Goal: Task Accomplishment & Management: Manage account settings

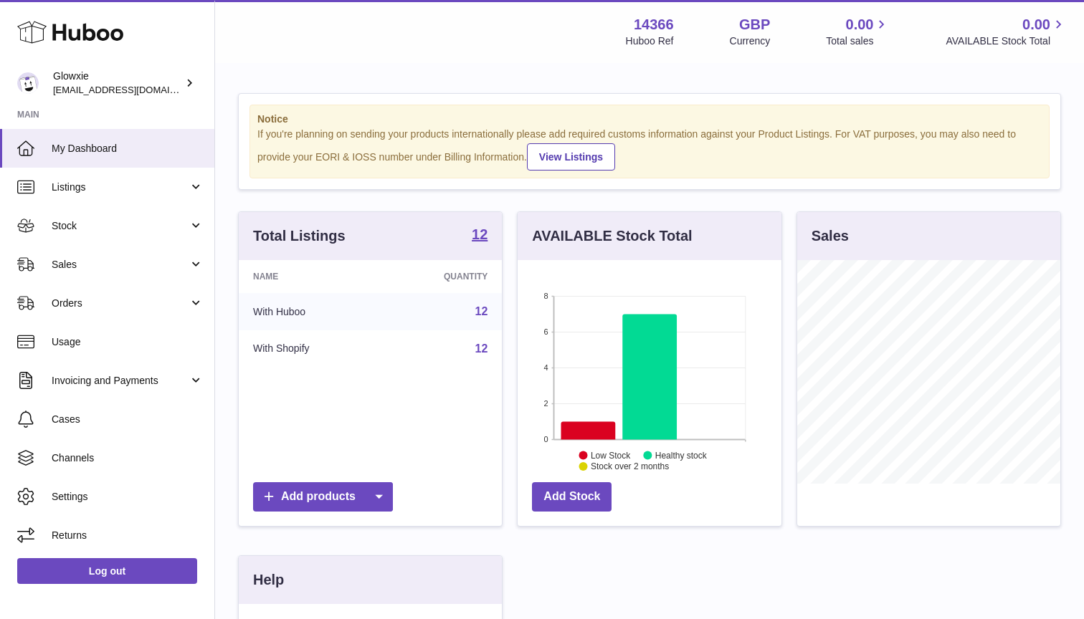
scroll to position [224, 264]
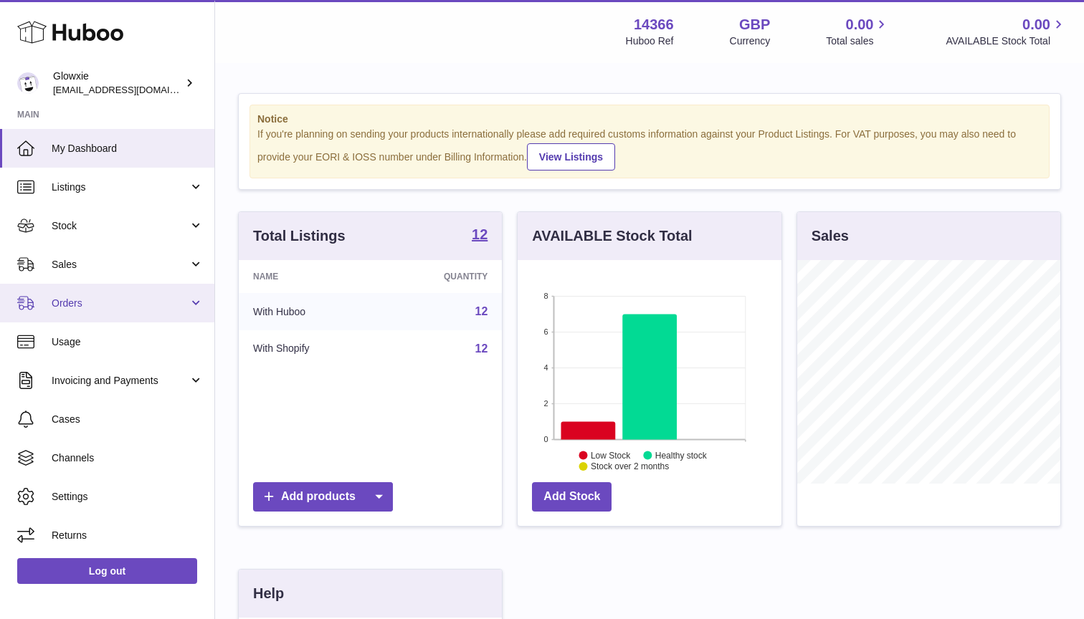
click at [123, 309] on link "Orders" at bounding box center [107, 303] width 214 height 39
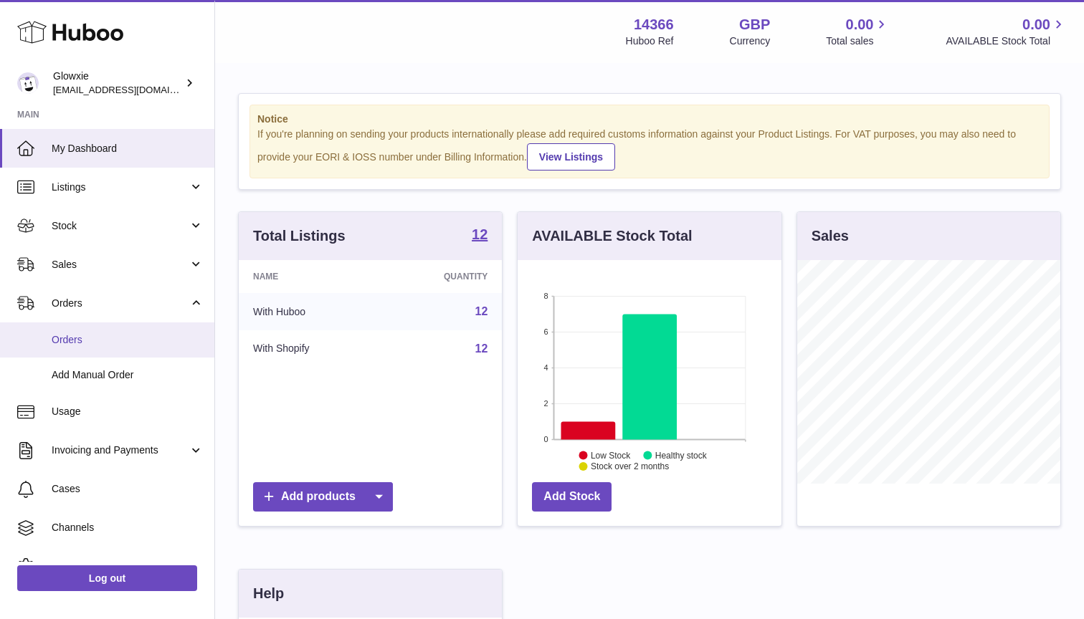
click at [135, 350] on link "Orders" at bounding box center [107, 340] width 214 height 35
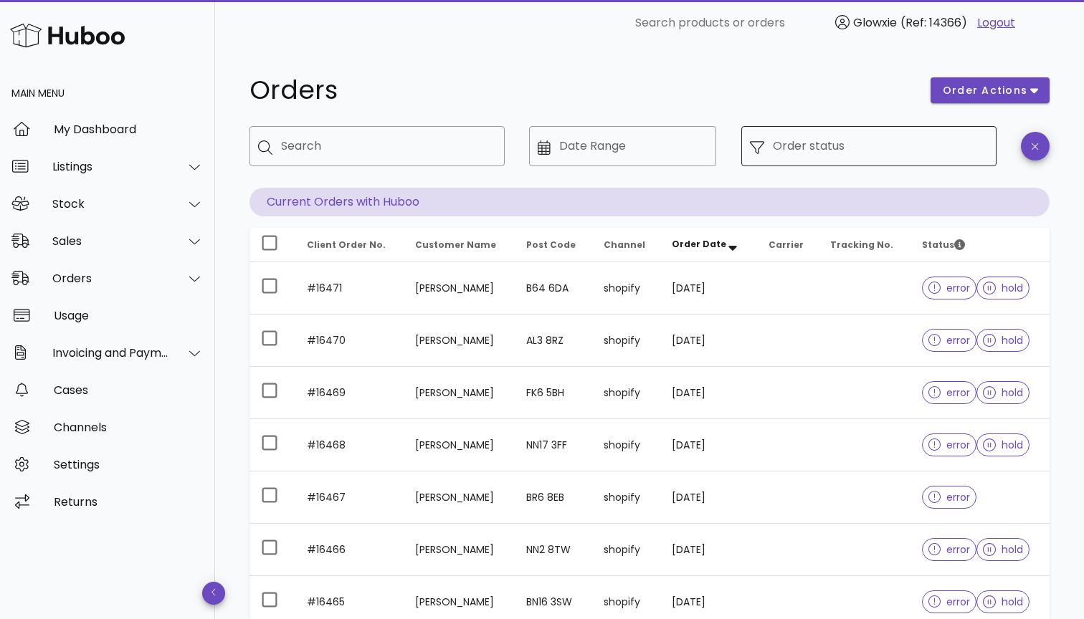
click at [888, 135] on input "Order status" at bounding box center [880, 146] width 215 height 23
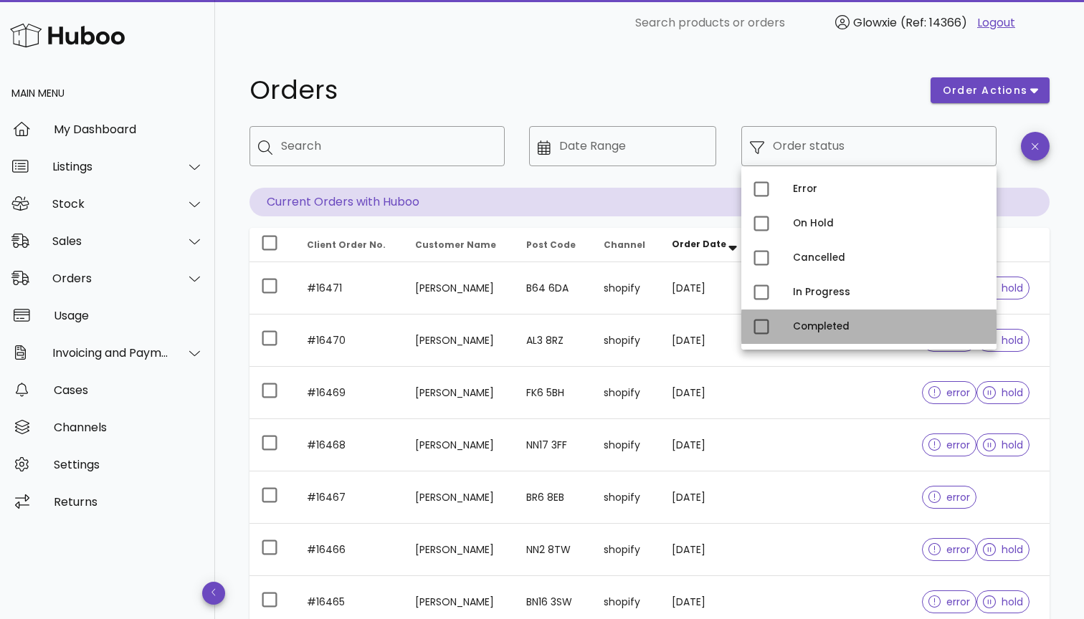
click at [820, 324] on div "Completed" at bounding box center [889, 326] width 192 height 11
type input "**********"
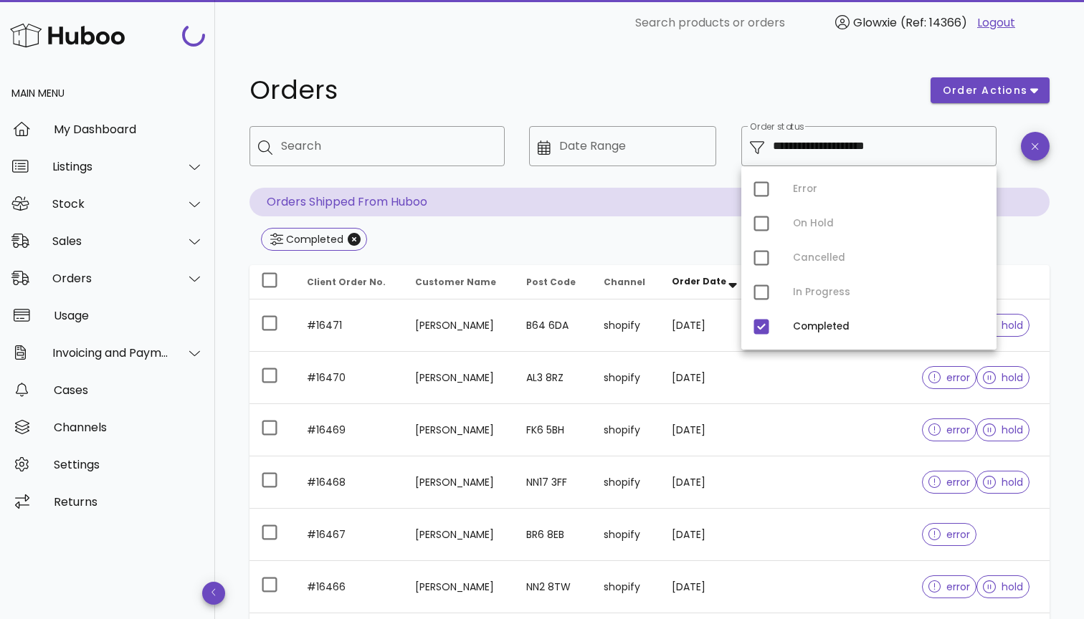
click at [796, 86] on h1 "Orders" at bounding box center [581, 90] width 664 height 26
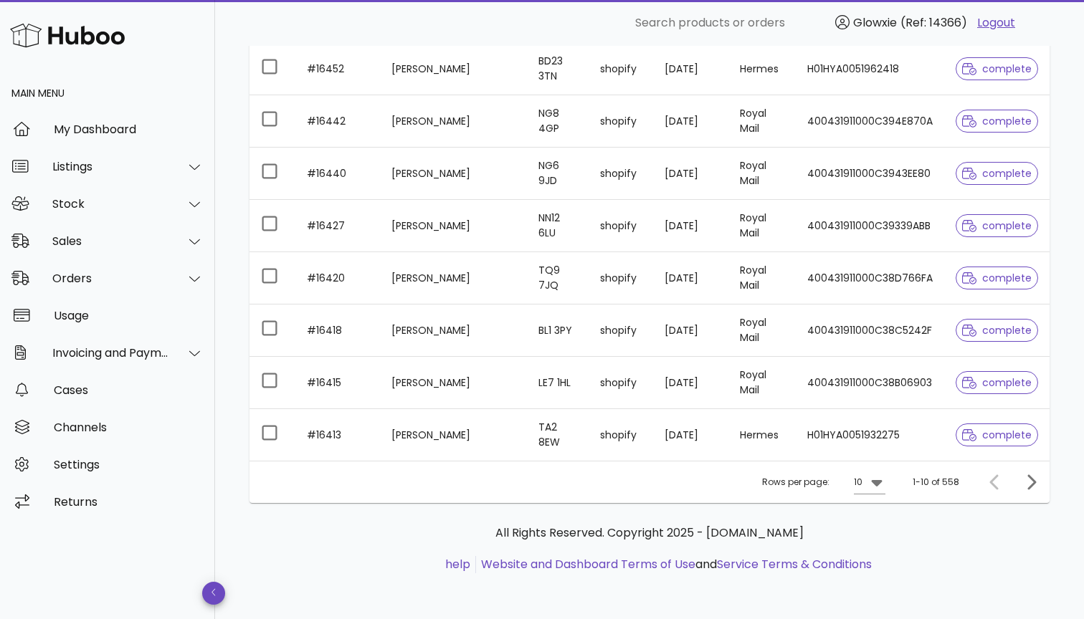
scroll to position [361, 0]
click at [891, 470] on div "Rows per page: 10 1-10 of 558" at bounding box center [649, 482] width 800 height 42
click at [885, 481] on icon at bounding box center [876, 482] width 17 height 17
click at [879, 564] on div "50" at bounding box center [874, 563] width 14 height 14
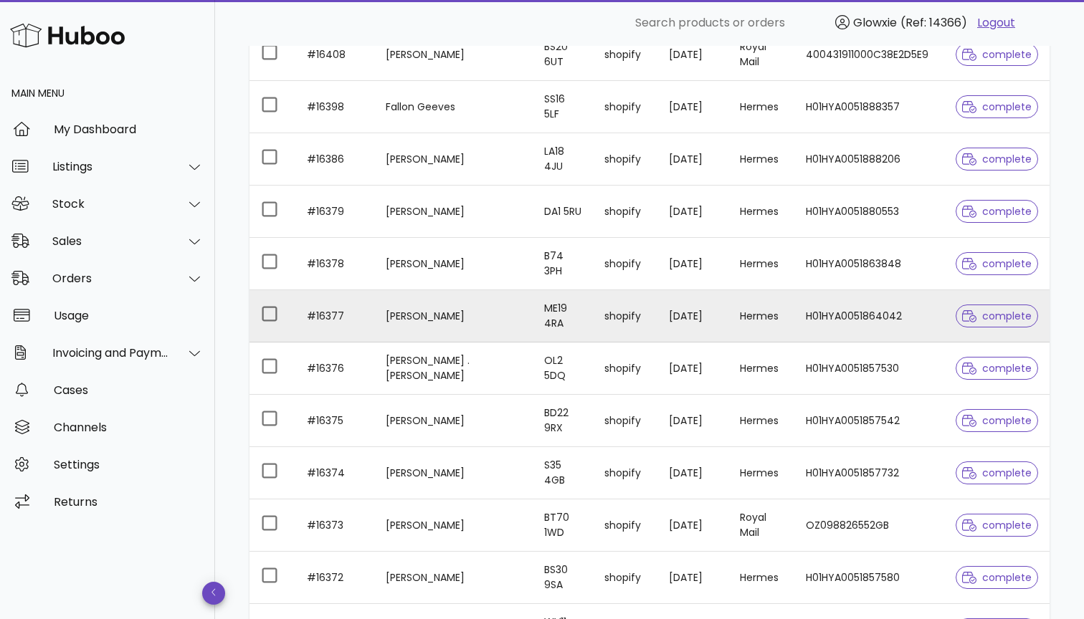
scroll to position [845, 0]
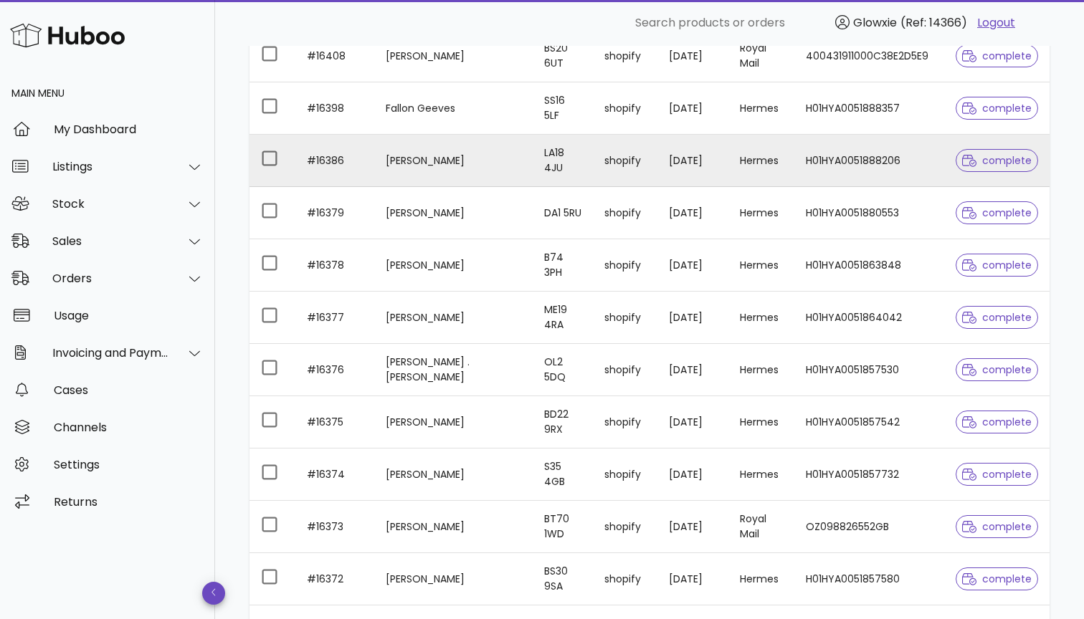
click at [593, 169] on td "shopify" at bounding box center [625, 161] width 65 height 52
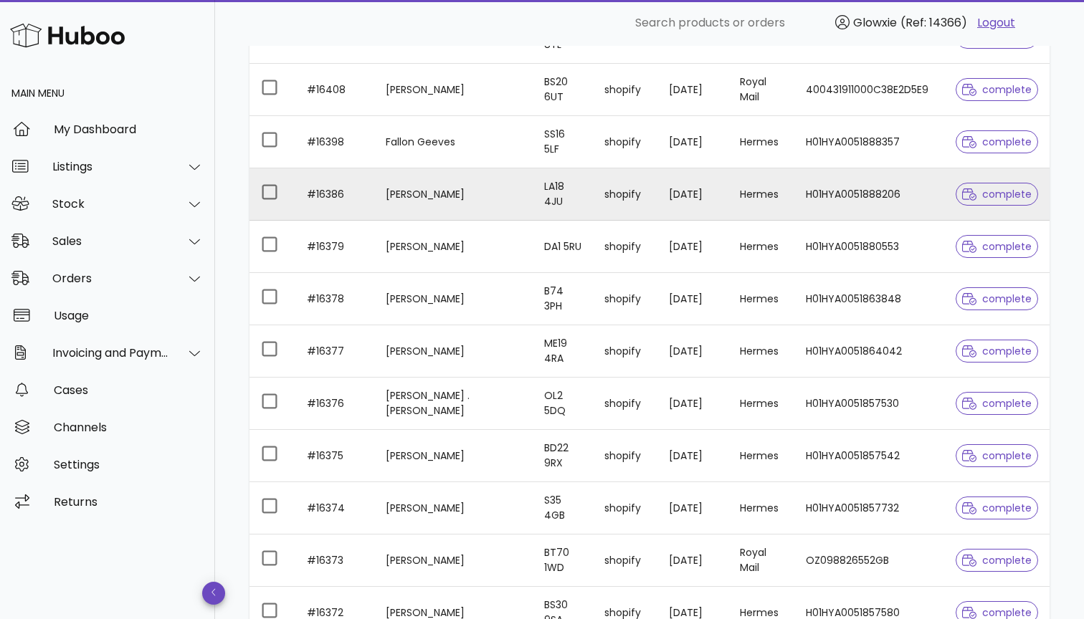
scroll to position [799, 0]
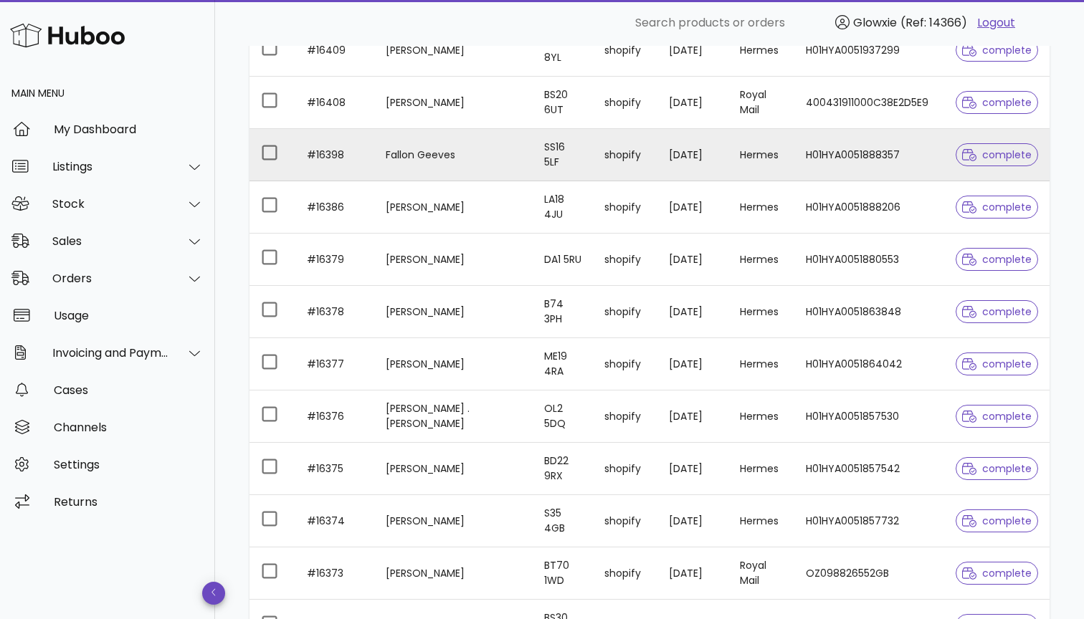
click at [645, 157] on td "shopify" at bounding box center [625, 155] width 65 height 52
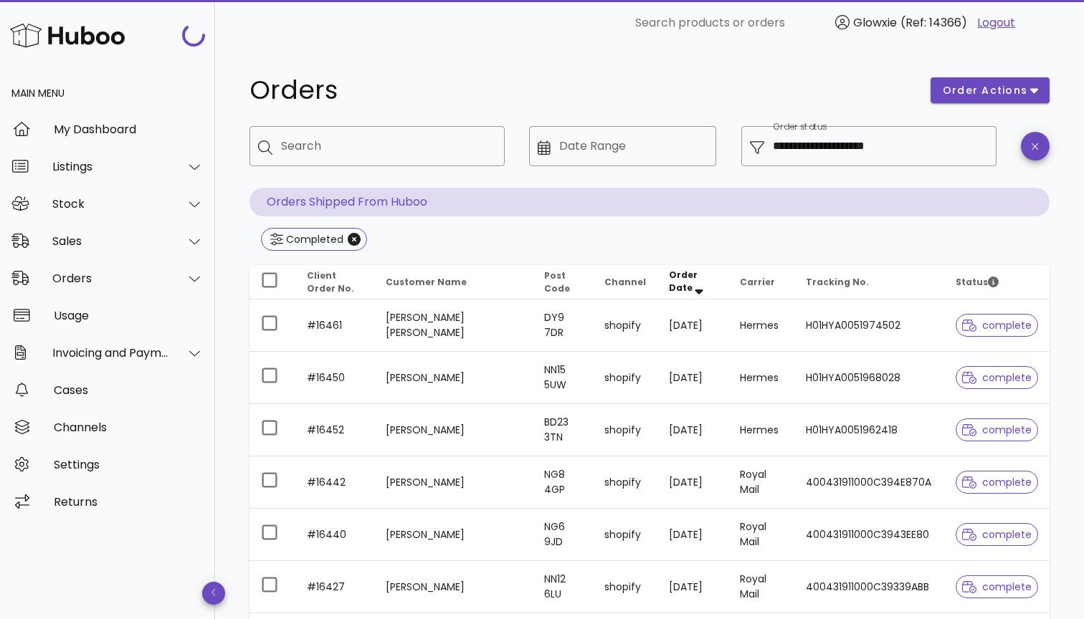
scroll to position [799, 0]
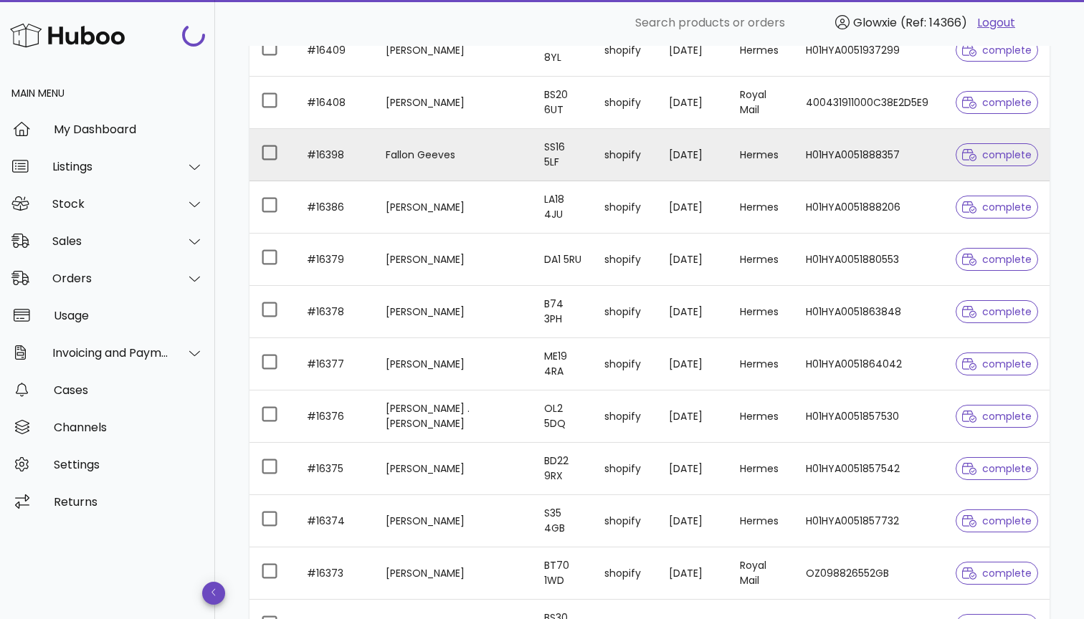
click at [533, 150] on td "SS16 5LF" at bounding box center [563, 155] width 61 height 52
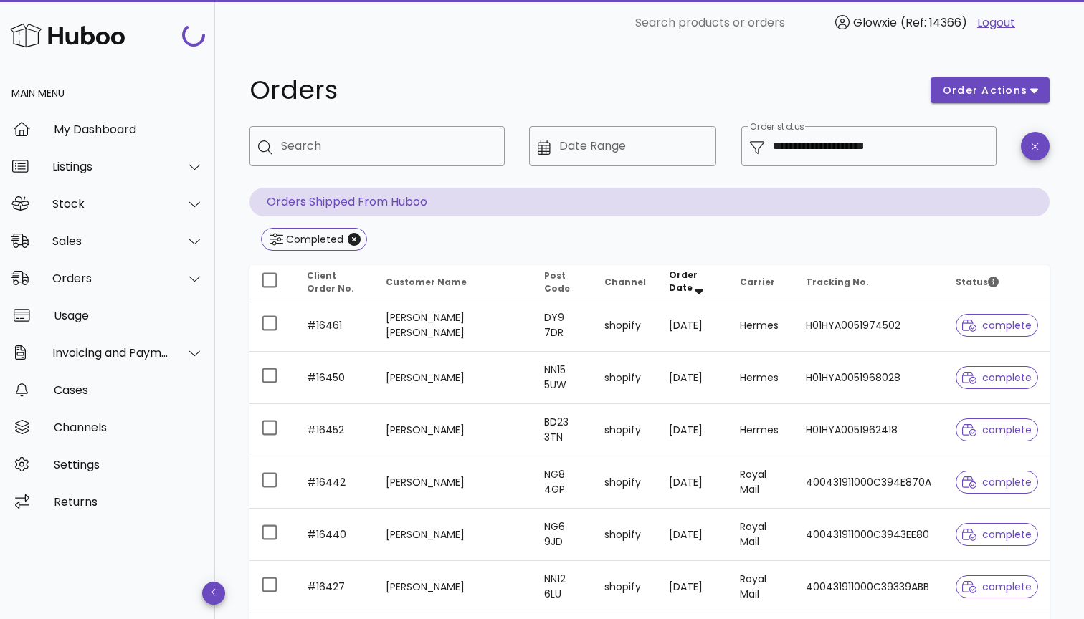
scroll to position [799, 0]
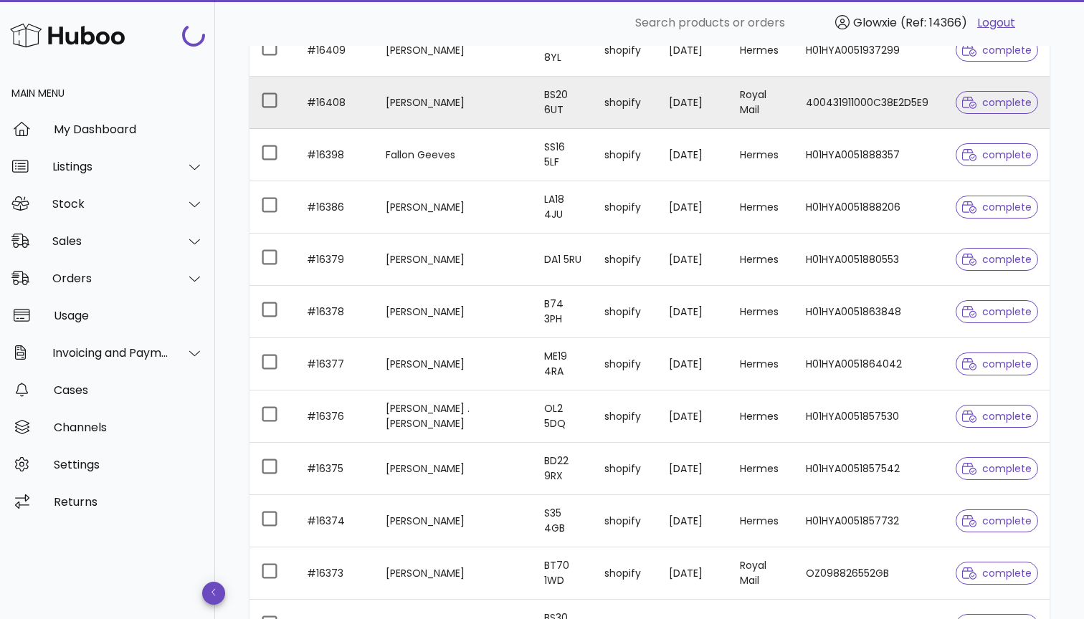
click at [506, 115] on td "Ceri Wood" at bounding box center [453, 103] width 158 height 52
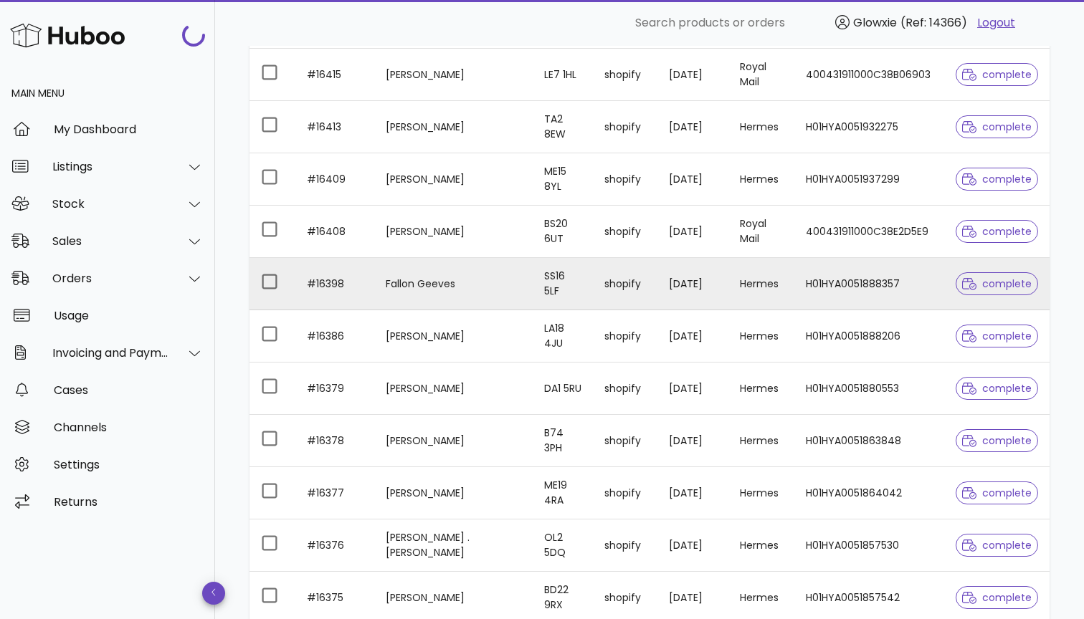
scroll to position [660, 0]
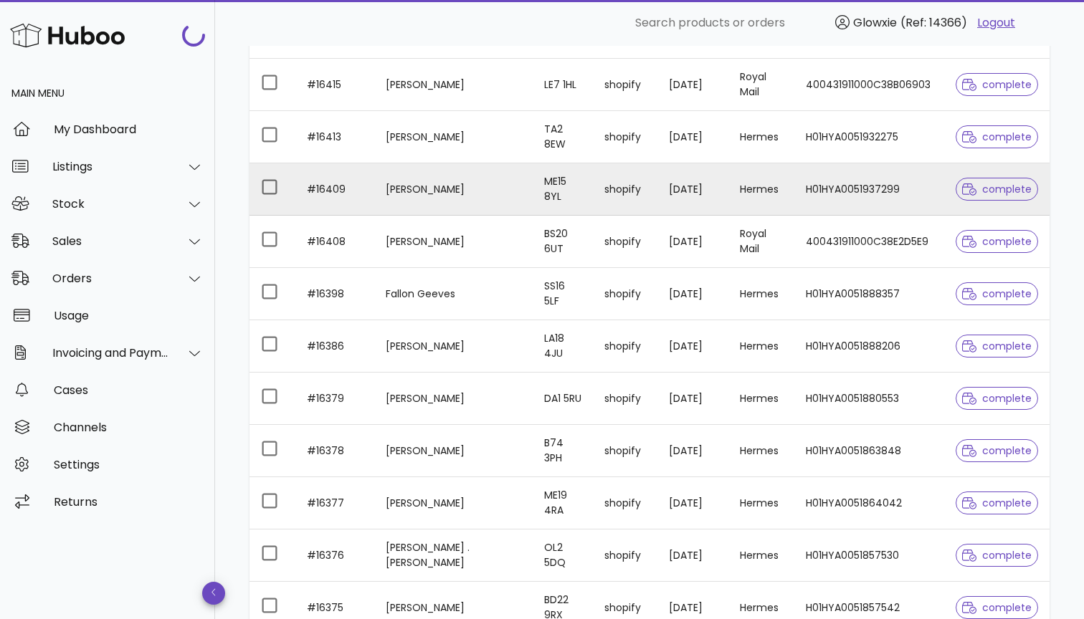
click at [474, 196] on td "Emma Ruddock" at bounding box center [453, 189] width 158 height 52
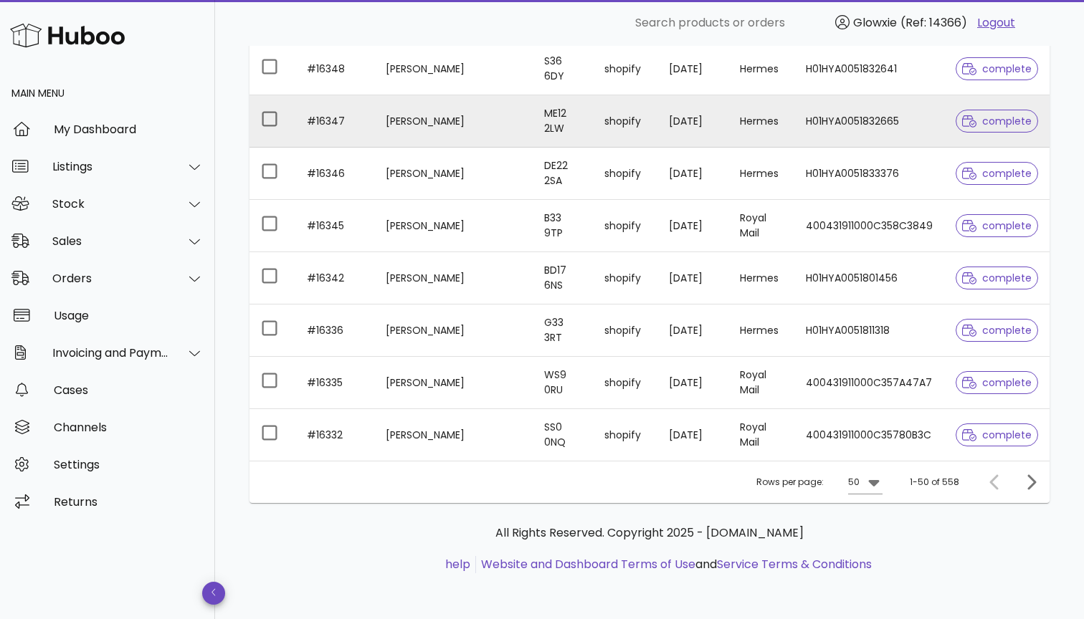
scroll to position [2455, 0]
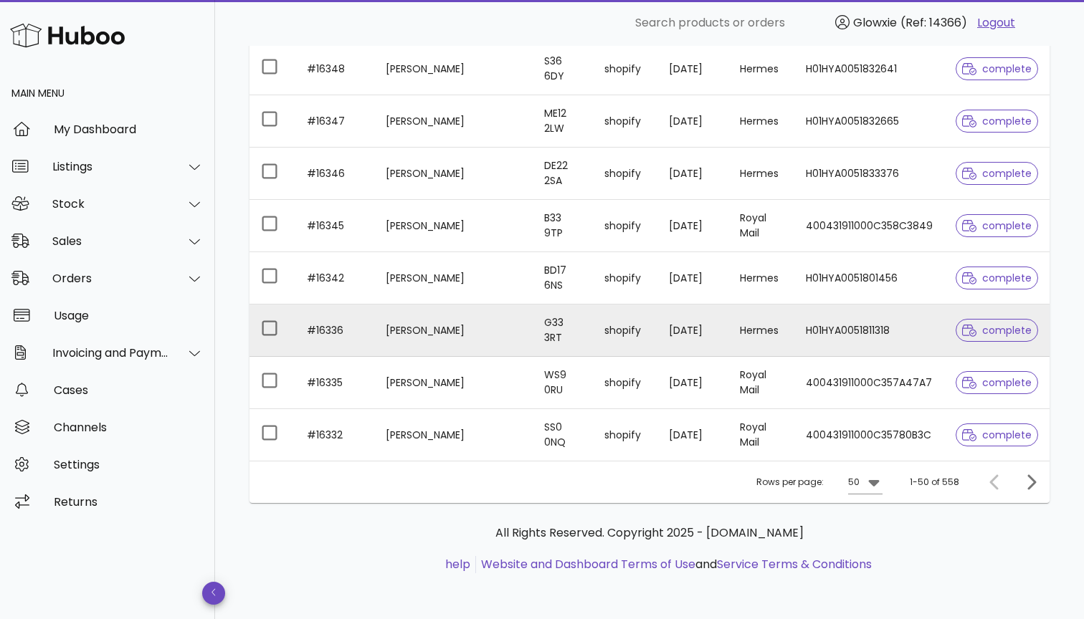
click at [553, 315] on td "G33 3RT" at bounding box center [563, 331] width 61 height 52
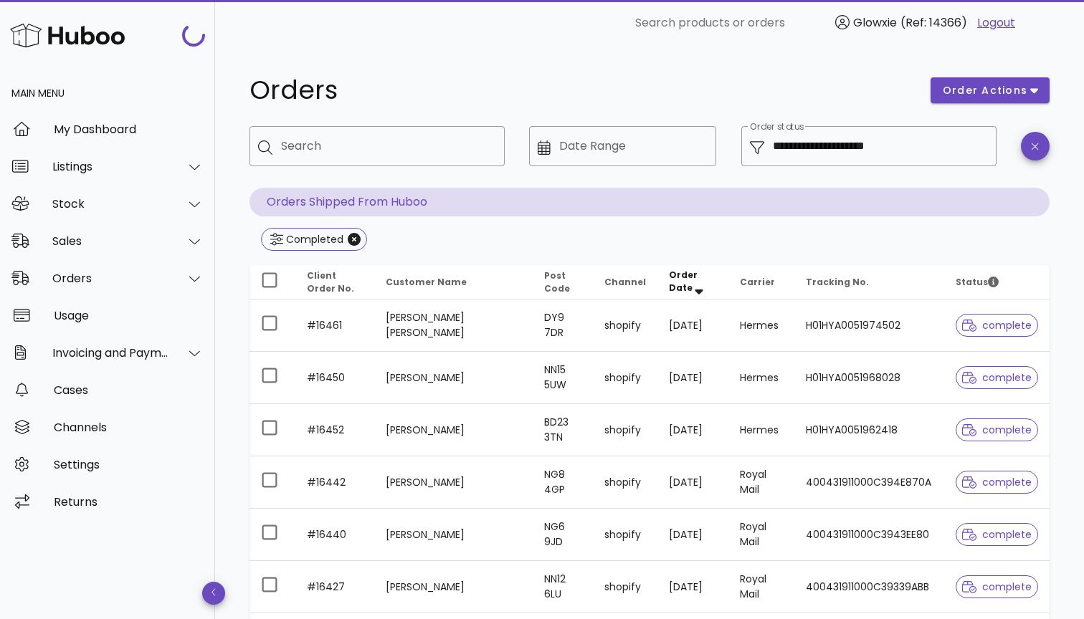
scroll to position [2455, 0]
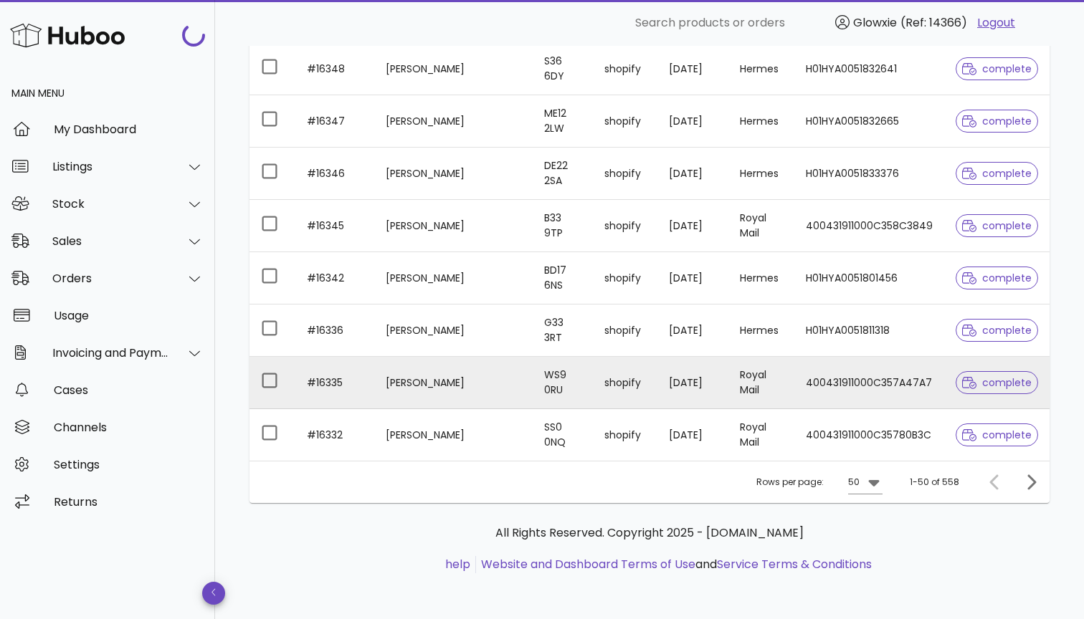
click at [503, 401] on td "Lorrayne Emery" at bounding box center [453, 383] width 158 height 52
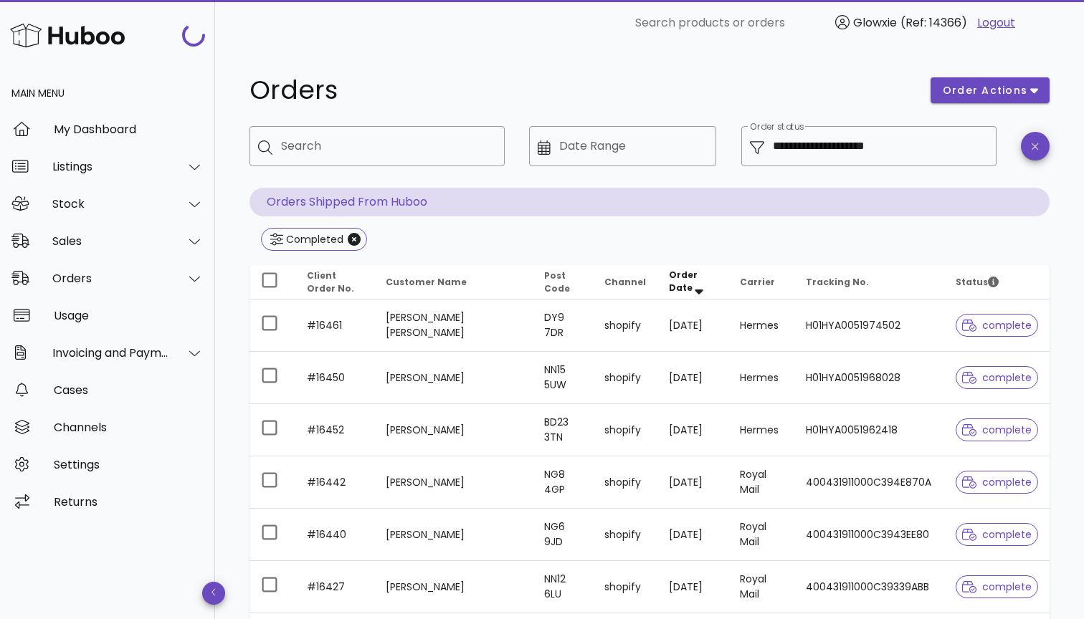
scroll to position [2455, 0]
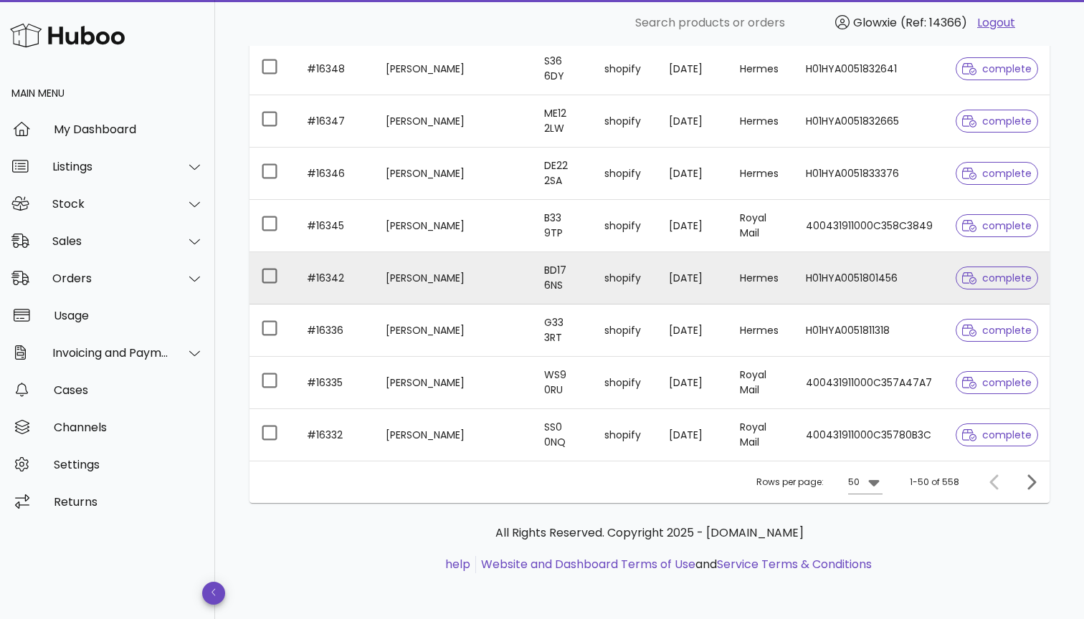
click at [487, 287] on td "Abbie Stainton" at bounding box center [453, 278] width 158 height 52
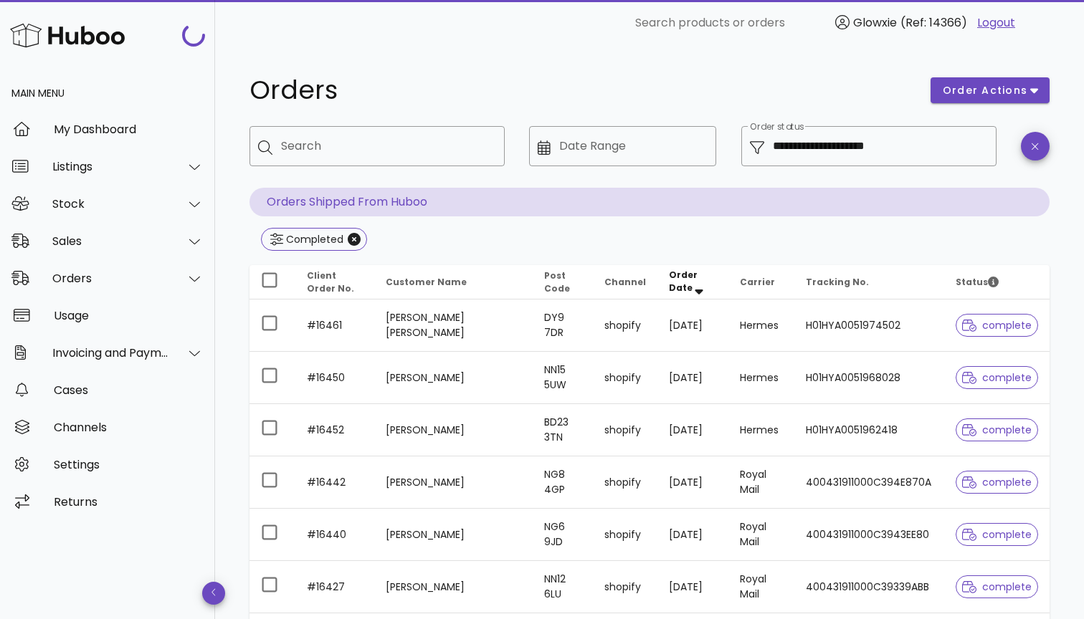
scroll to position [2455, 0]
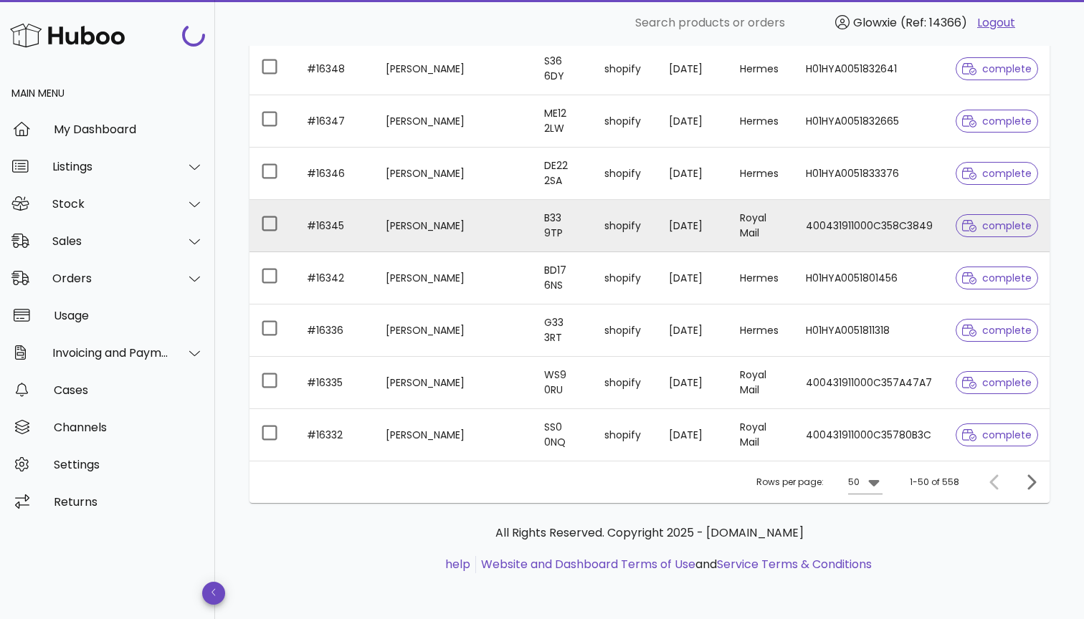
click at [495, 218] on td "Katarzyna Freus" at bounding box center [453, 226] width 158 height 52
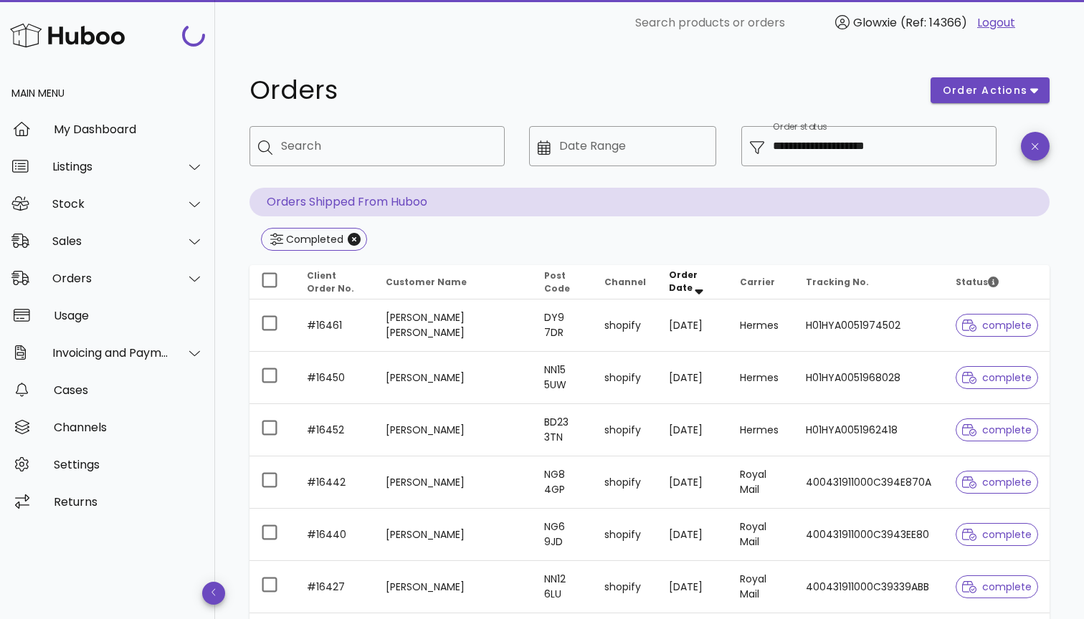
scroll to position [2455, 0]
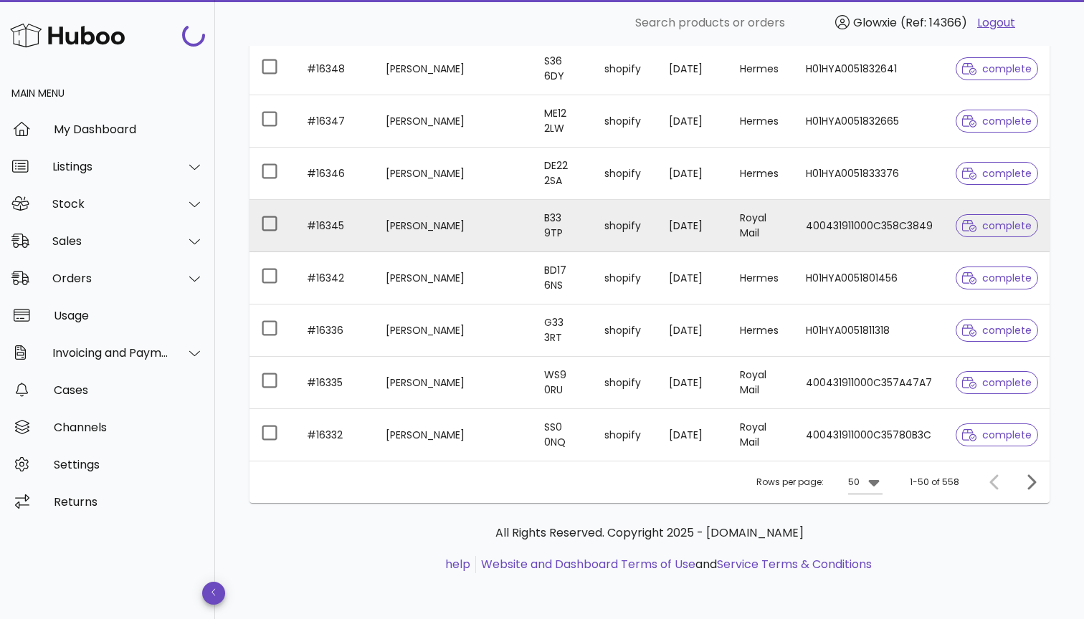
click at [497, 234] on td "Katarzyna Freus" at bounding box center [453, 226] width 158 height 52
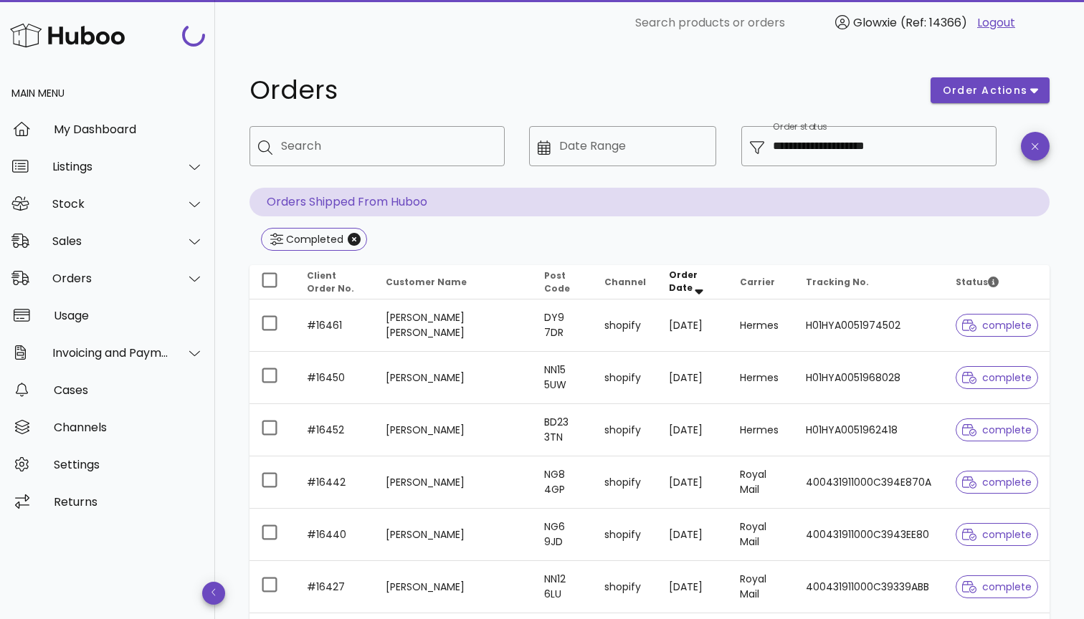
scroll to position [2455, 0]
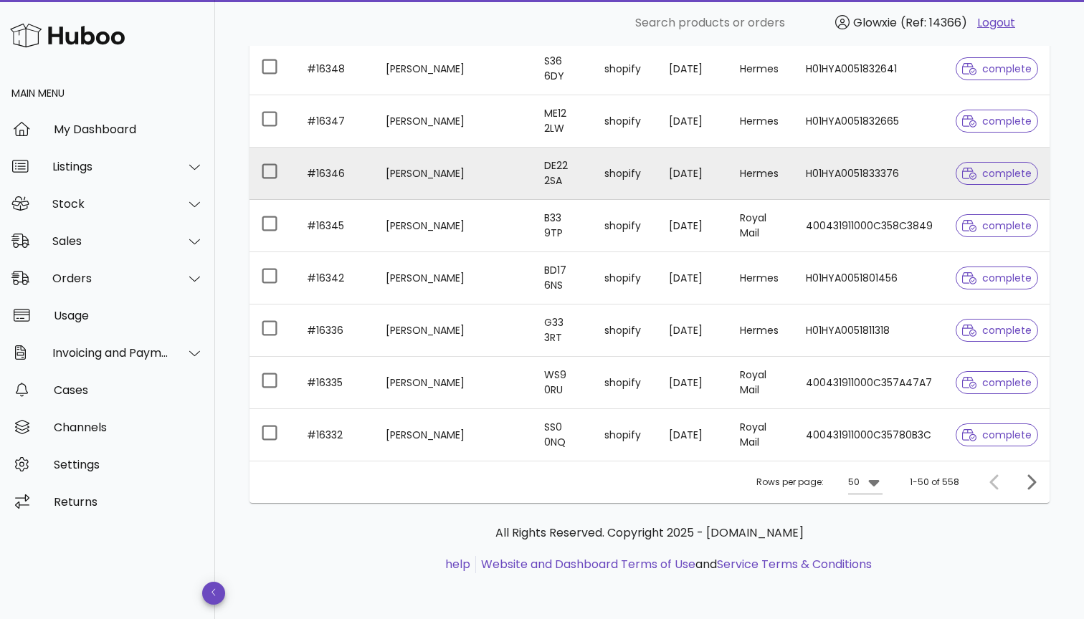
click at [490, 174] on td "Joanne Parrott" at bounding box center [453, 174] width 158 height 52
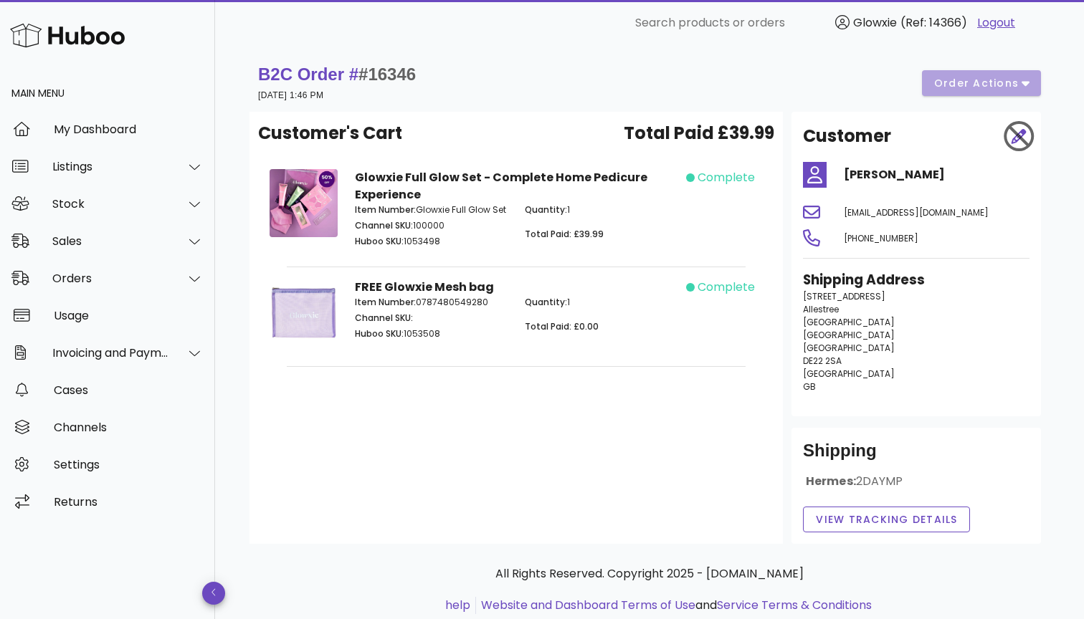
click at [406, 73] on span "#16346" at bounding box center [386, 74] width 57 height 19
copy span "16346"
click at [897, 239] on span "+447503081677" at bounding box center [881, 238] width 75 height 12
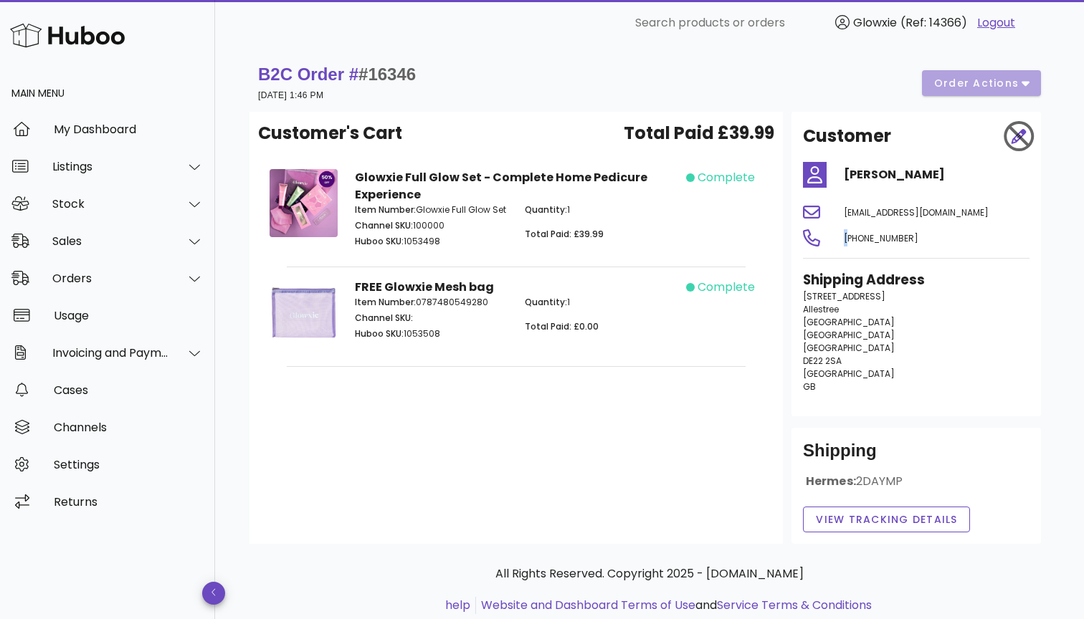
click at [897, 239] on span "+447503081677" at bounding box center [881, 238] width 75 height 12
drag, startPoint x: 404, startPoint y: 97, endPoint x: 260, endPoint y: 93, distance: 144.2
click at [260, 93] on div "B2C Order # #16346 02 September 2025 at 1:46 PM" at bounding box center [337, 83] width 158 height 40
copy small "02 September 2025 at 1:46 PM"
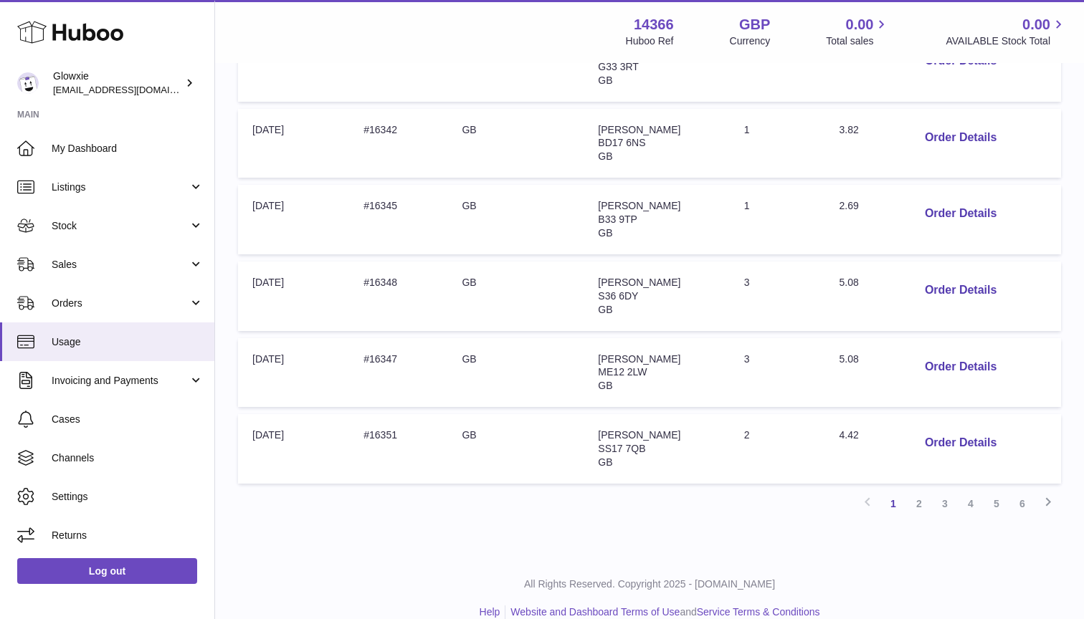
scroll to position [616, 0]
click at [1024, 492] on link "6" at bounding box center [1022, 505] width 26 height 26
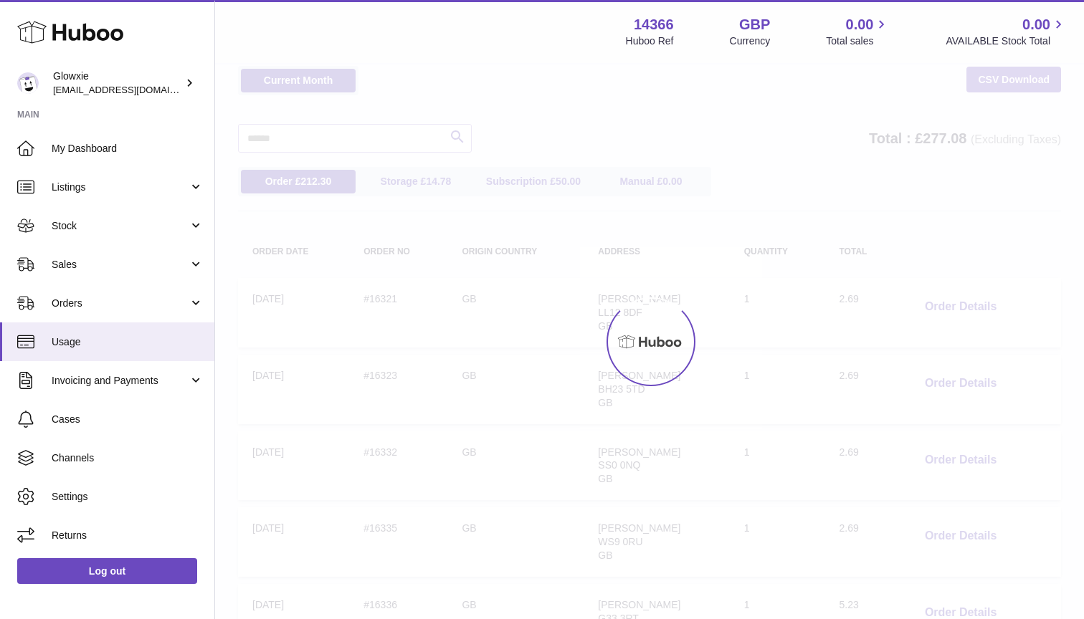
scroll to position [19, 0]
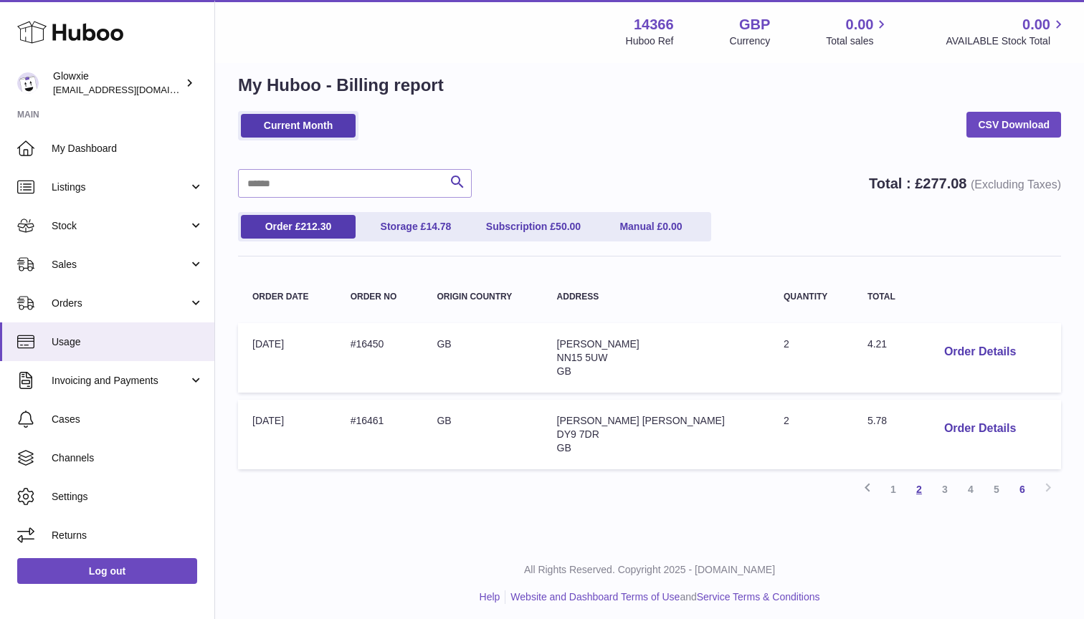
click at [919, 485] on link "2" at bounding box center [919, 490] width 26 height 26
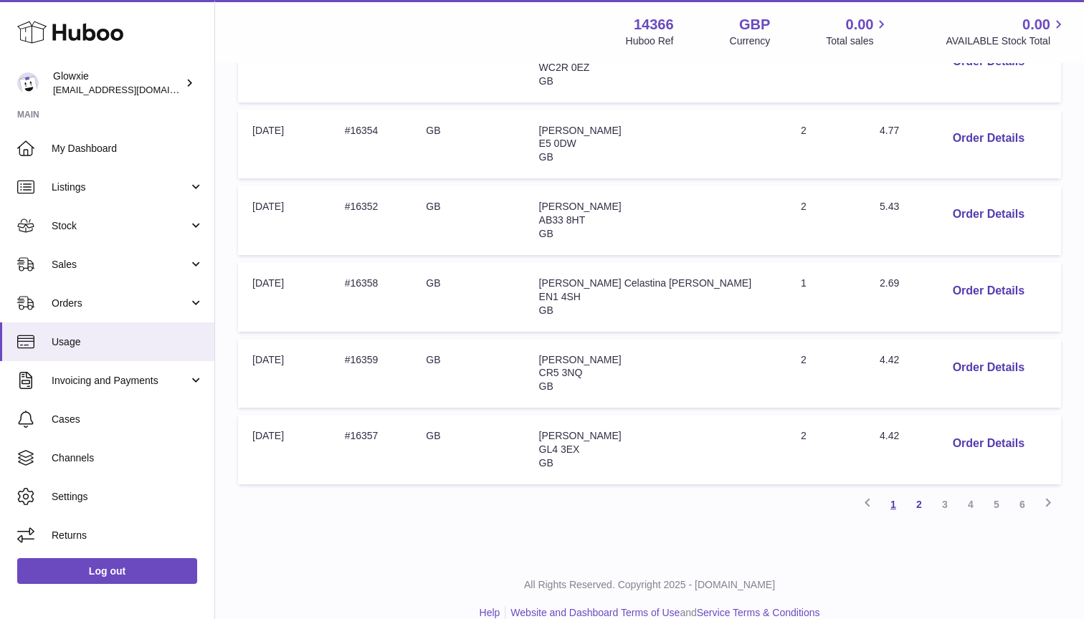
click at [893, 492] on link "1" at bounding box center [893, 505] width 26 height 26
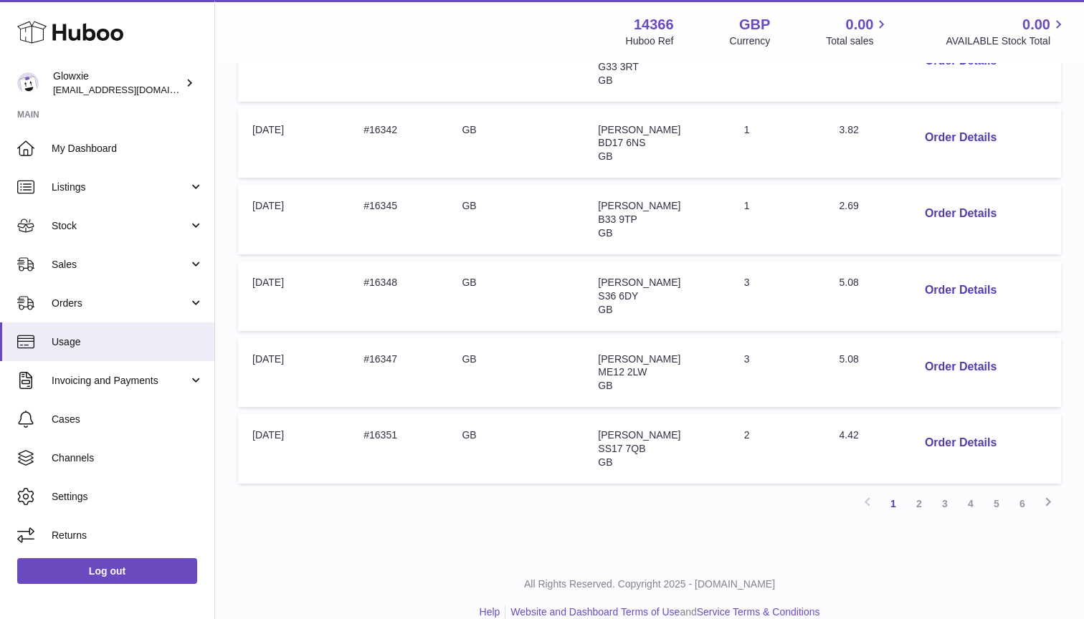
scroll to position [616, 0]
click at [944, 429] on button "Order Details" at bounding box center [960, 443] width 95 height 29
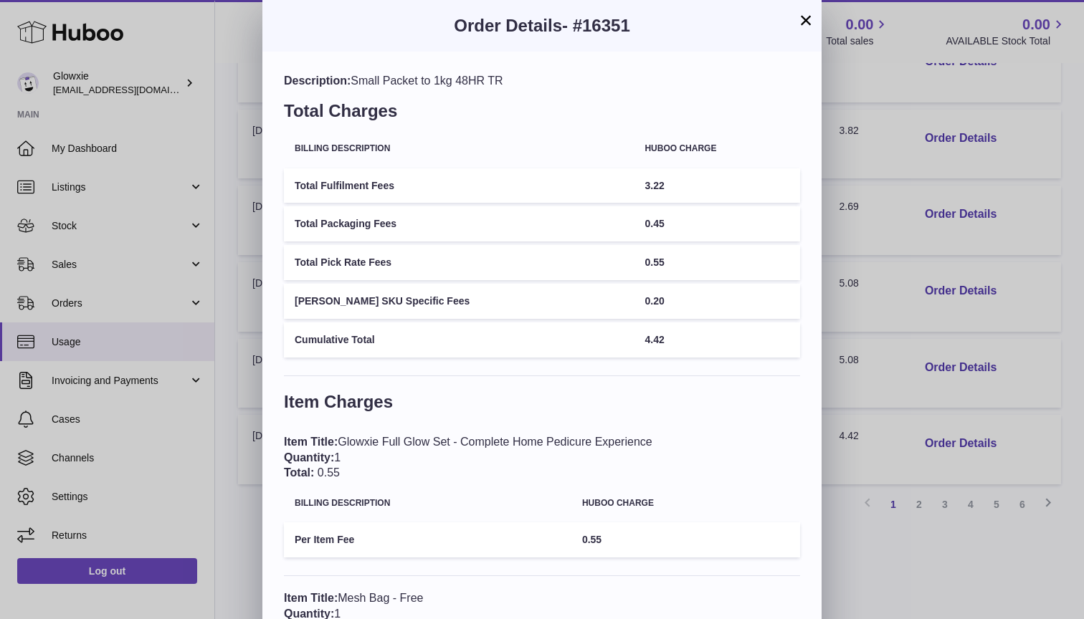
scroll to position [0, 0]
click at [431, 437] on div "Item Title: Glowxie Full Glow Set - Complete Home Pedicure Experience Quantity:…" at bounding box center [542, 457] width 516 height 47
click at [406, 437] on div "Item Title: Glowxie Full Glow Set - Complete Home Pedicure Experience Quantity:…" at bounding box center [542, 457] width 516 height 47
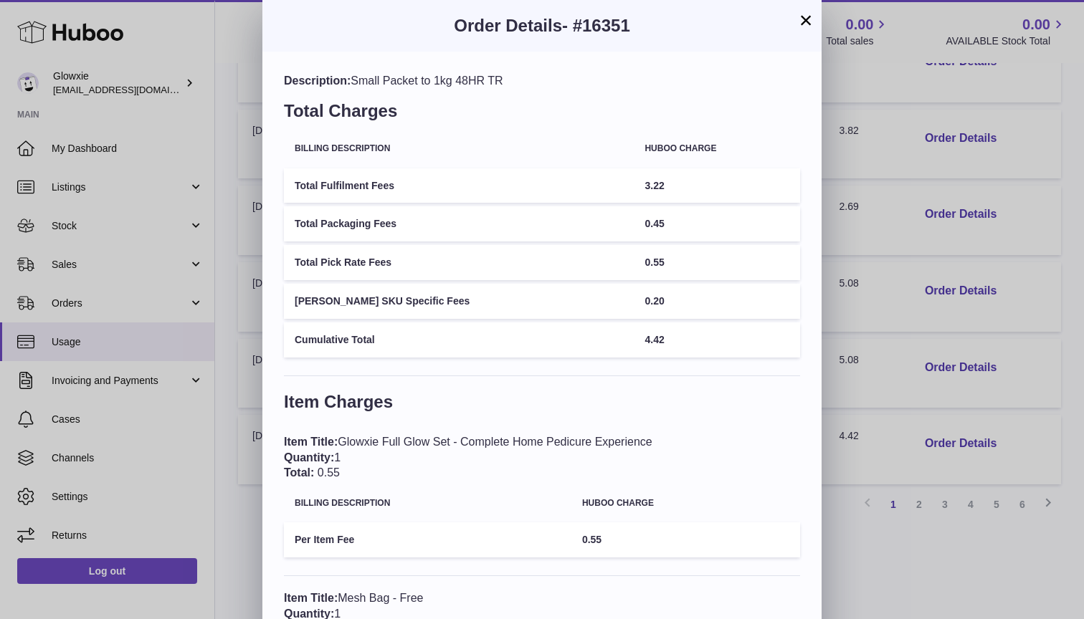
drag, startPoint x: 343, startPoint y: 437, endPoint x: 658, endPoint y: 432, distance: 314.7
click at [658, 434] on div "Item Title: Glowxie Full Glow Set - Complete Home Pedicure Experience Quantity:…" at bounding box center [542, 457] width 516 height 47
copy div "Glowxie Full Glow Set - Complete Home Pedicure Experience"
click at [805, 21] on button "×" at bounding box center [805, 19] width 17 height 17
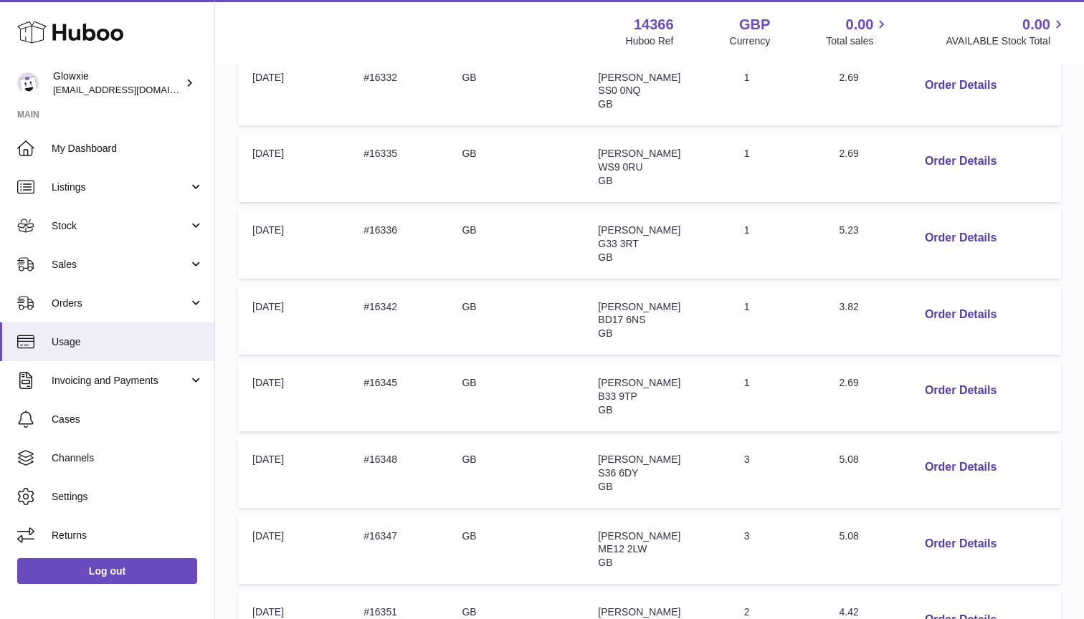
scroll to position [443, 0]
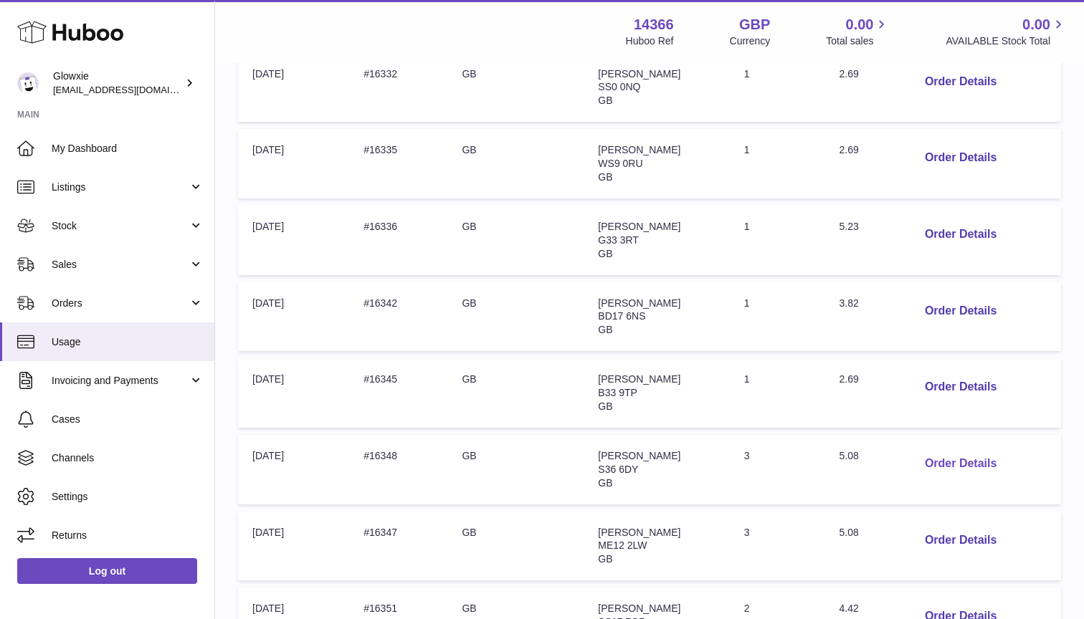
click at [936, 449] on button "Order Details" at bounding box center [960, 463] width 95 height 29
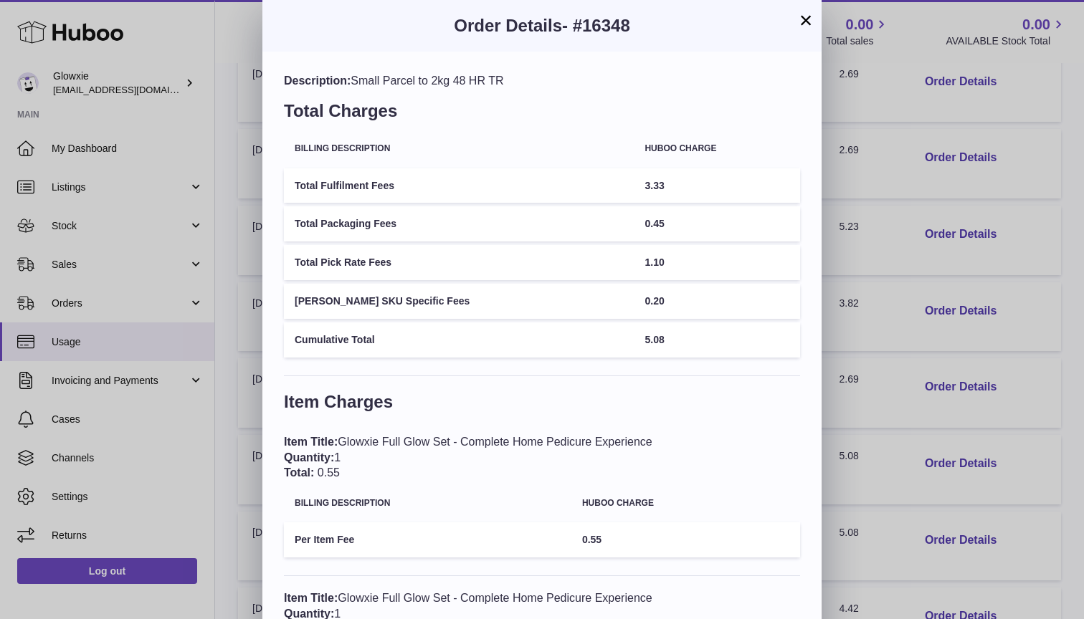
scroll to position [0, 0]
click at [610, 24] on span "- #16348" at bounding box center [596, 25] width 68 height 19
copy span "16348"
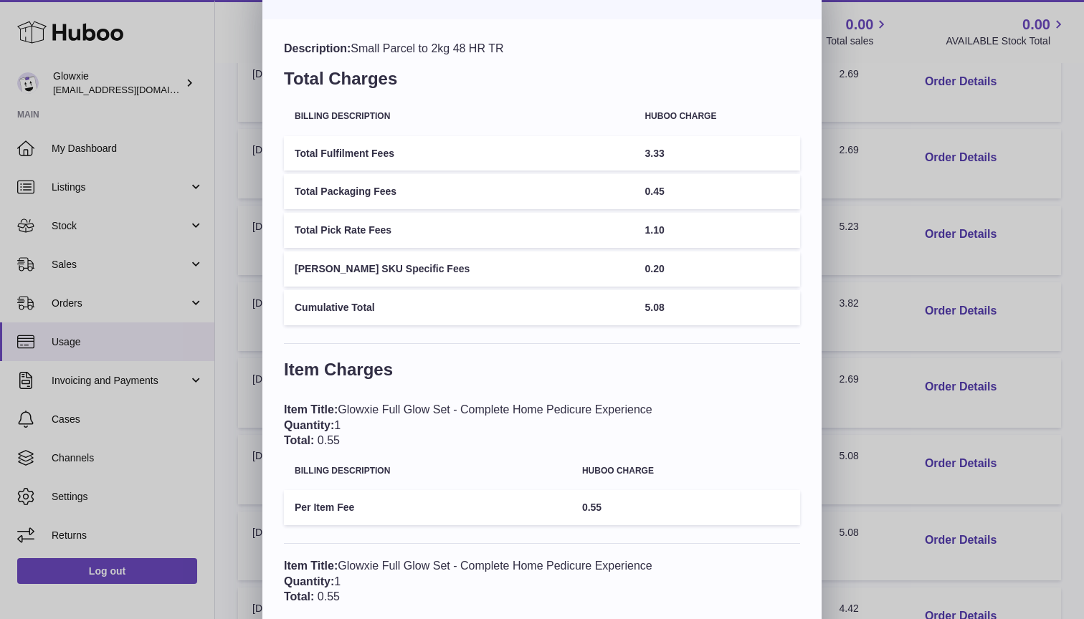
scroll to position [18, 0]
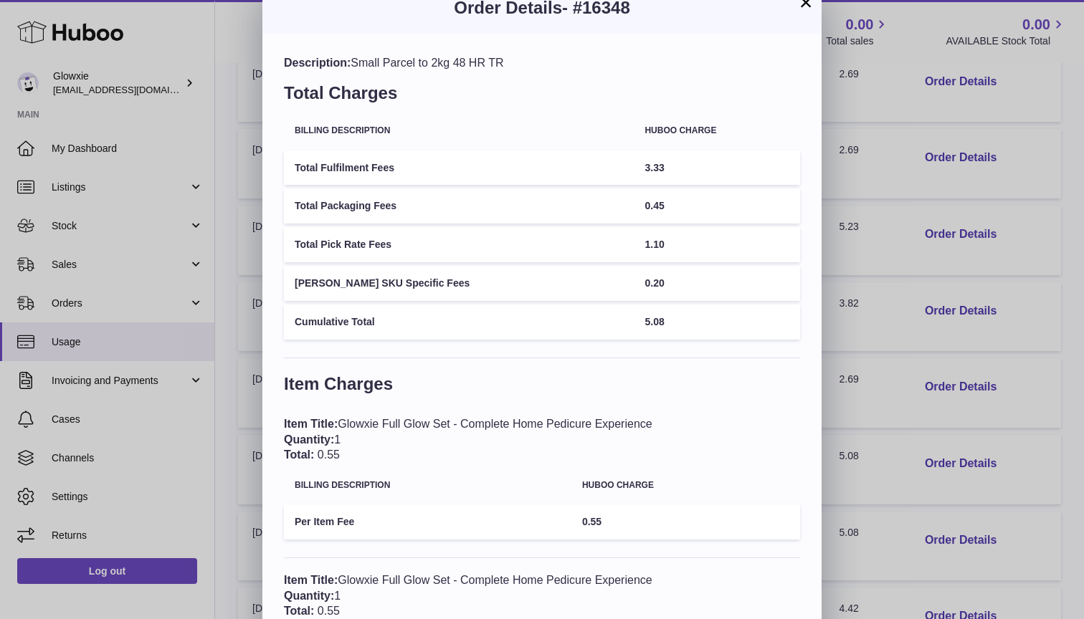
click at [807, 3] on button "×" at bounding box center [805, 2] width 17 height 17
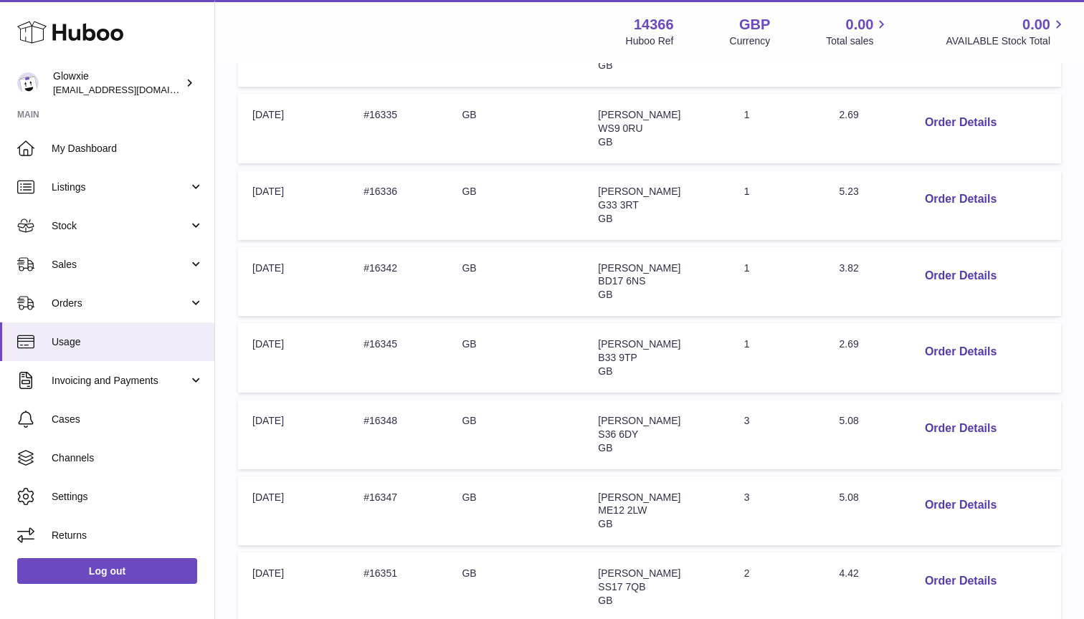
scroll to position [470, 0]
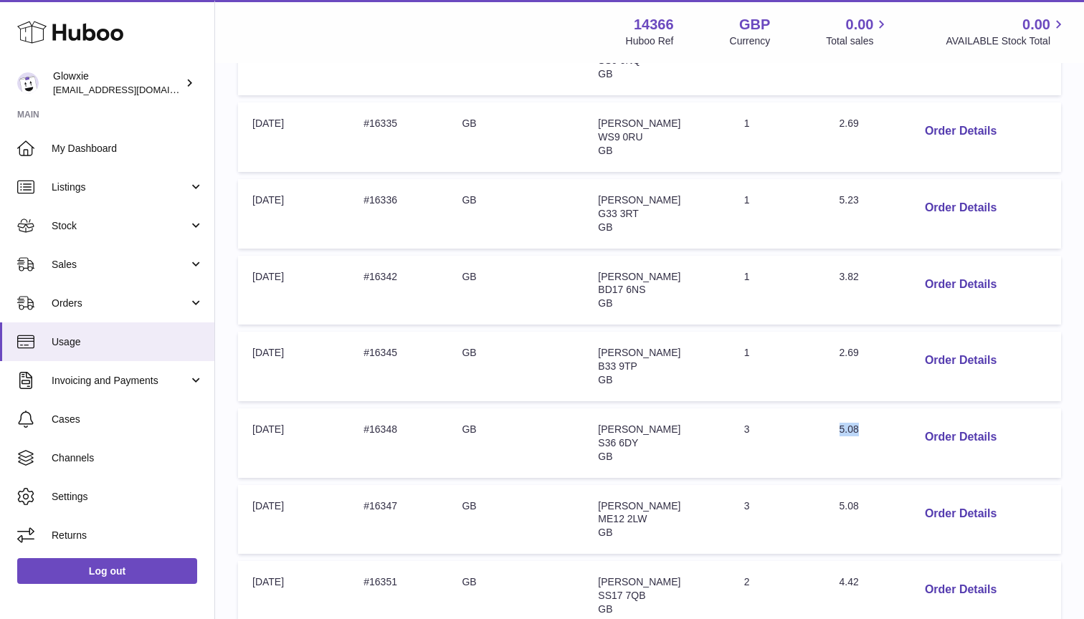
drag, startPoint x: 856, startPoint y: 417, endPoint x: 834, endPoint y: 417, distance: 21.5
click at [834, 417] on td "Total: 5.08" at bounding box center [862, 444] width 74 height 70
copy span "5.08"
click at [935, 500] on button "Order Details" at bounding box center [960, 514] width 95 height 29
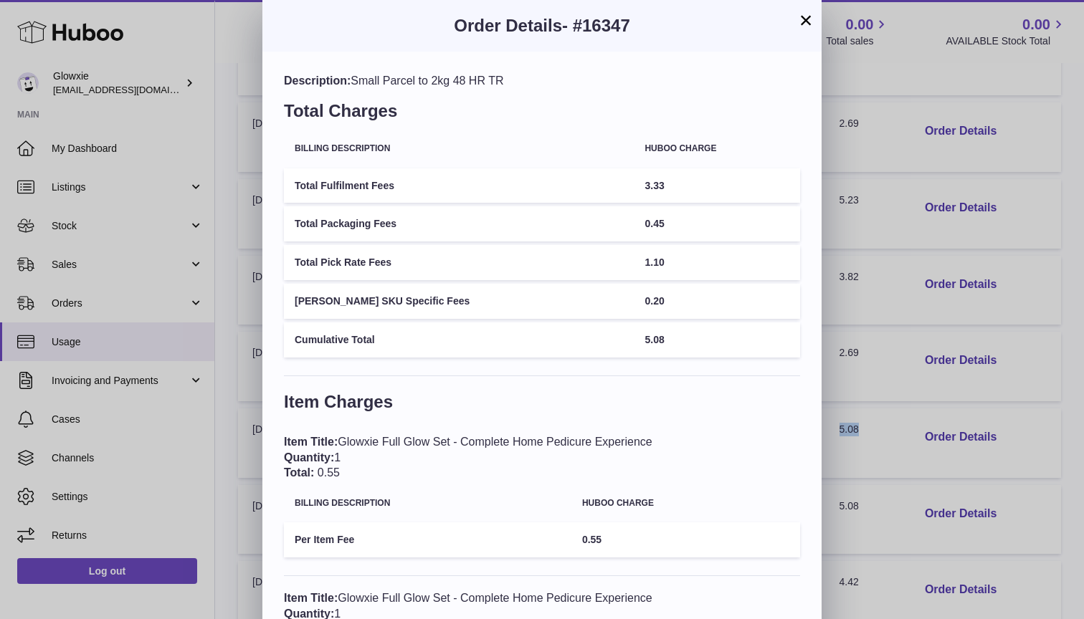
scroll to position [0, 0]
click at [797, 27] on button "×" at bounding box center [805, 19] width 17 height 17
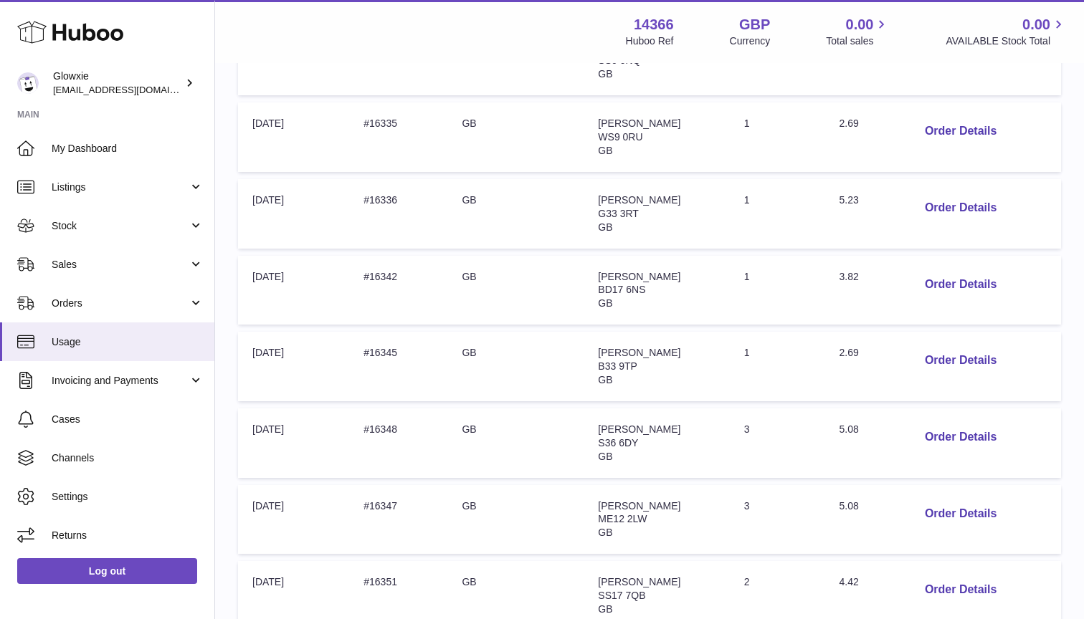
click at [634, 500] on span "Deborah Cook" at bounding box center [639, 505] width 82 height 11
copy span "Deborah Cook"
click at [622, 424] on span "Lesley Roberts" at bounding box center [639, 429] width 82 height 11
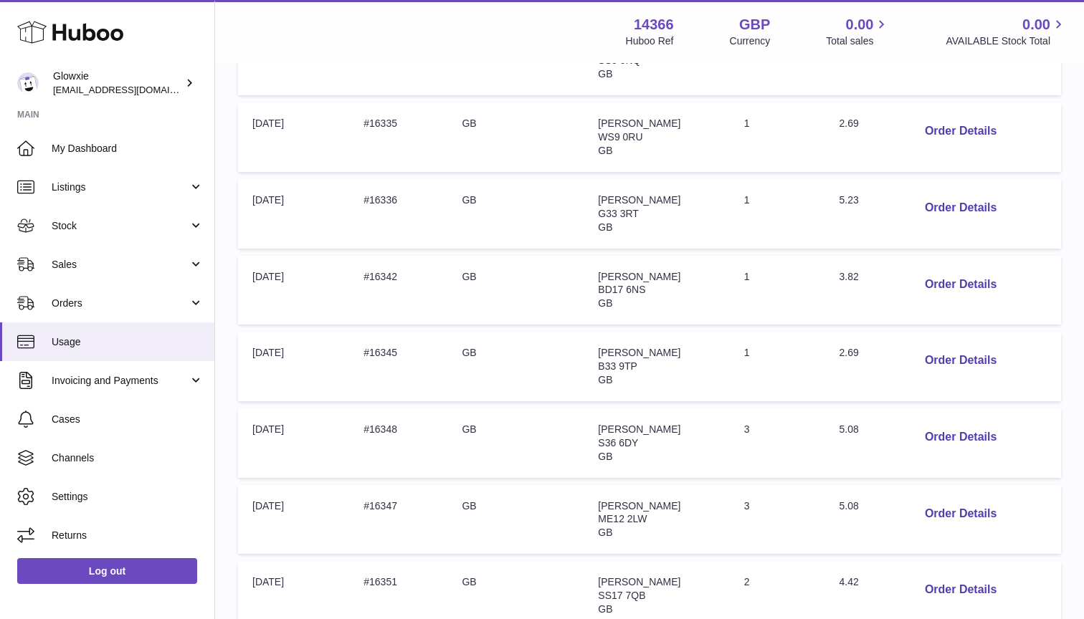
click at [622, 424] on span "Lesley Roberts" at bounding box center [639, 429] width 82 height 11
copy span "Lesley Roberts"
click at [392, 486] on td "Order no: #16347" at bounding box center [398, 520] width 98 height 70
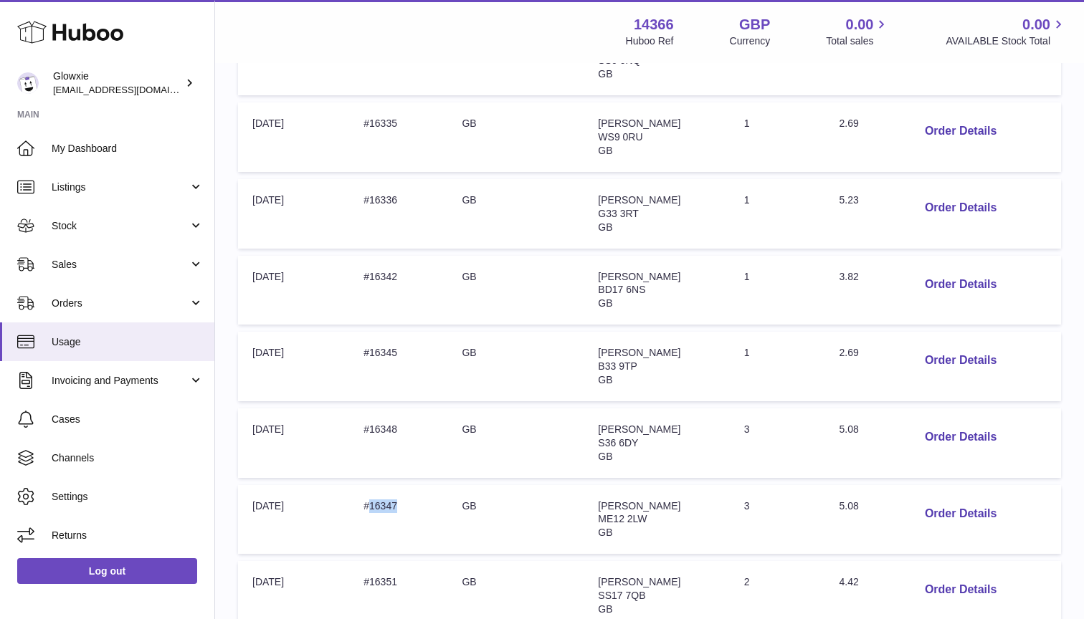
copy td "16347"
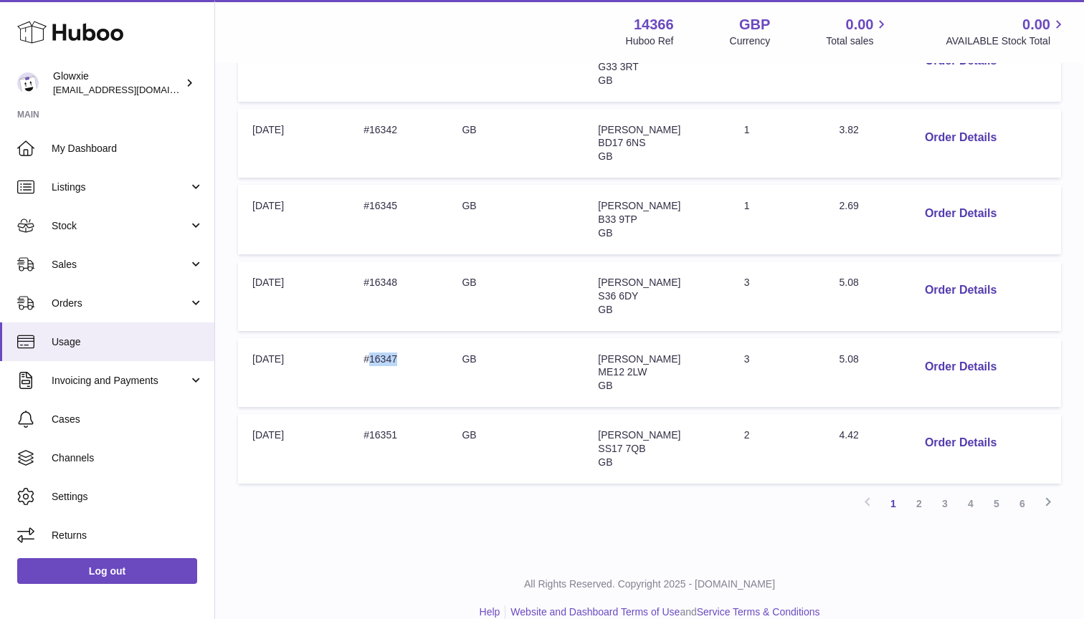
scroll to position [616, 0]
click at [935, 429] on button "Order Details" at bounding box center [960, 443] width 95 height 29
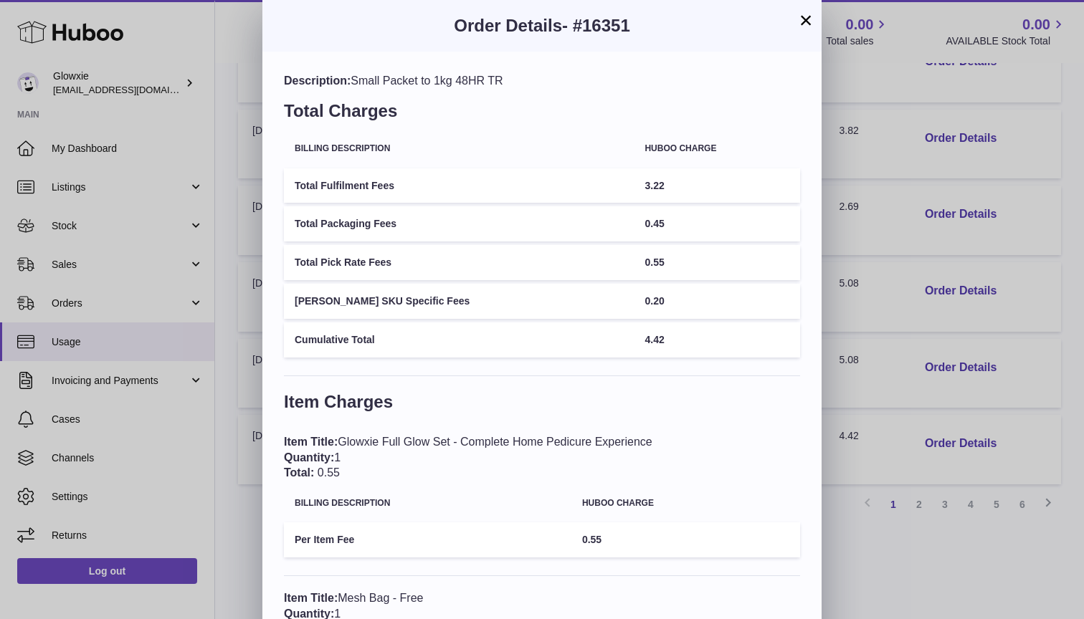
scroll to position [-1, 0]
click at [810, 22] on button "×" at bounding box center [805, 19] width 17 height 17
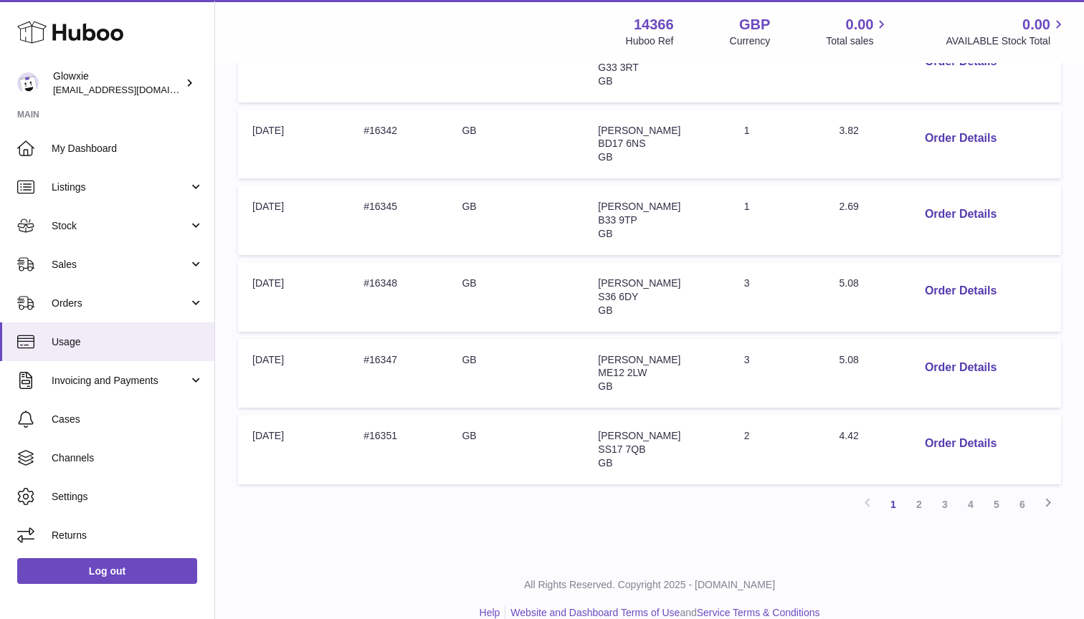
click at [381, 419] on td "Order no: #16351" at bounding box center [398, 450] width 98 height 70
copy td "16351"
click at [643, 430] on span "LUCY BEECH" at bounding box center [639, 435] width 82 height 11
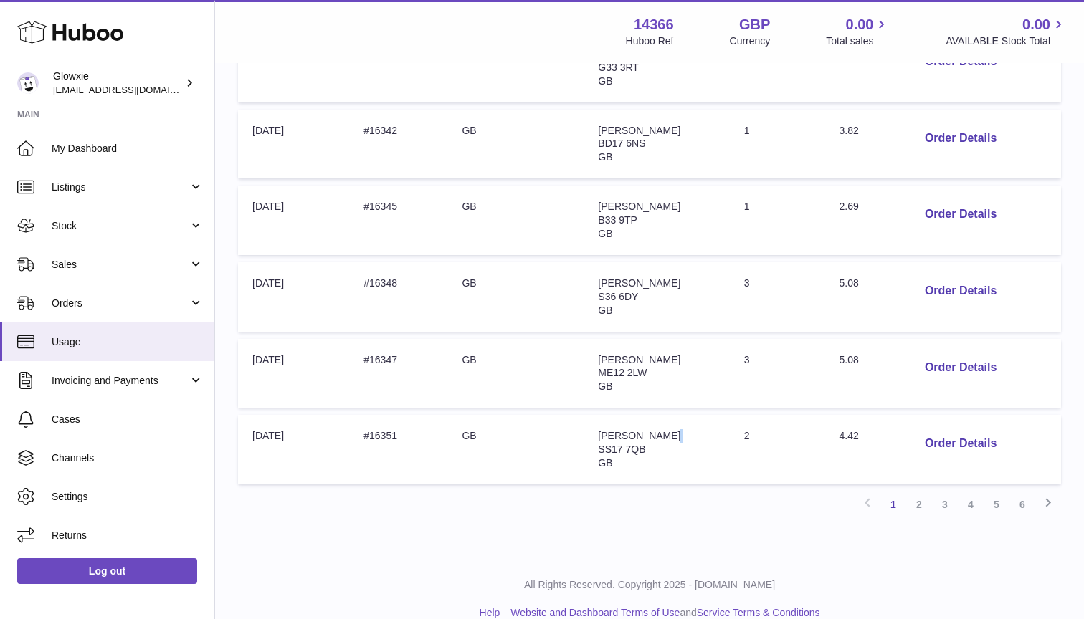
click at [643, 430] on span "LUCY BEECH" at bounding box center [639, 435] width 82 height 11
copy span "LUCY BEECH"
click at [848, 430] on span "4.42" at bounding box center [848, 435] width 19 height 11
copy span "4.42"
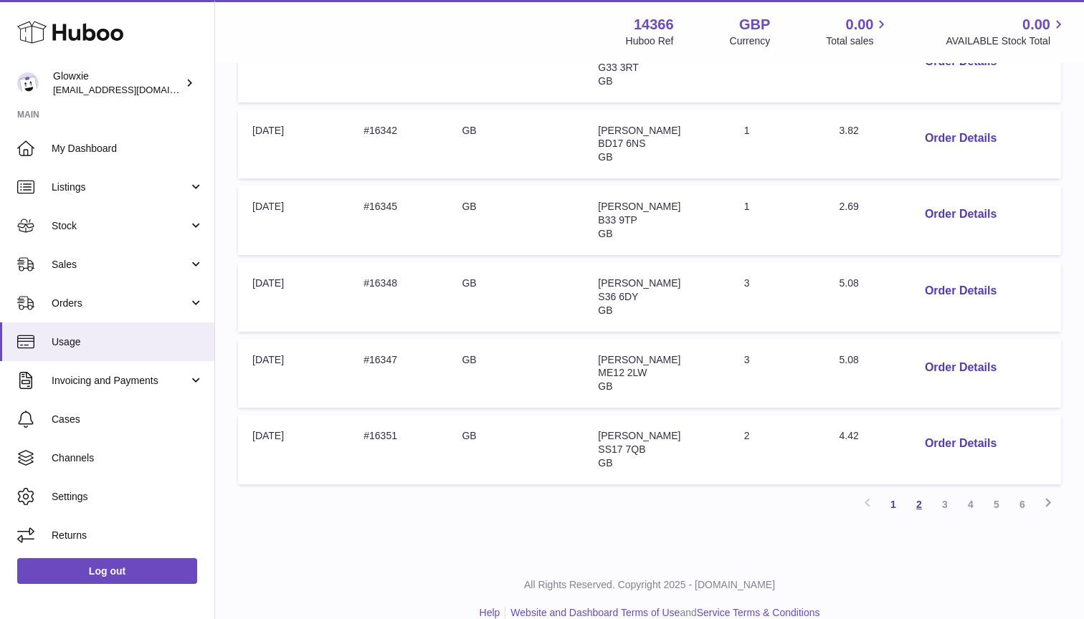
click at [918, 492] on link "2" at bounding box center [919, 505] width 26 height 26
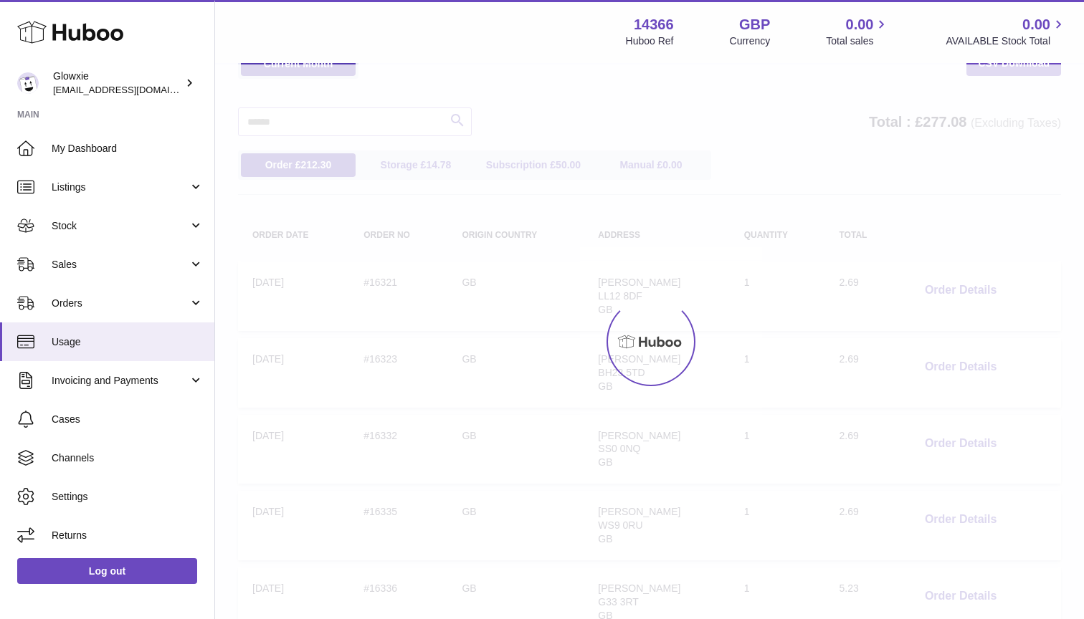
scroll to position [65, 0]
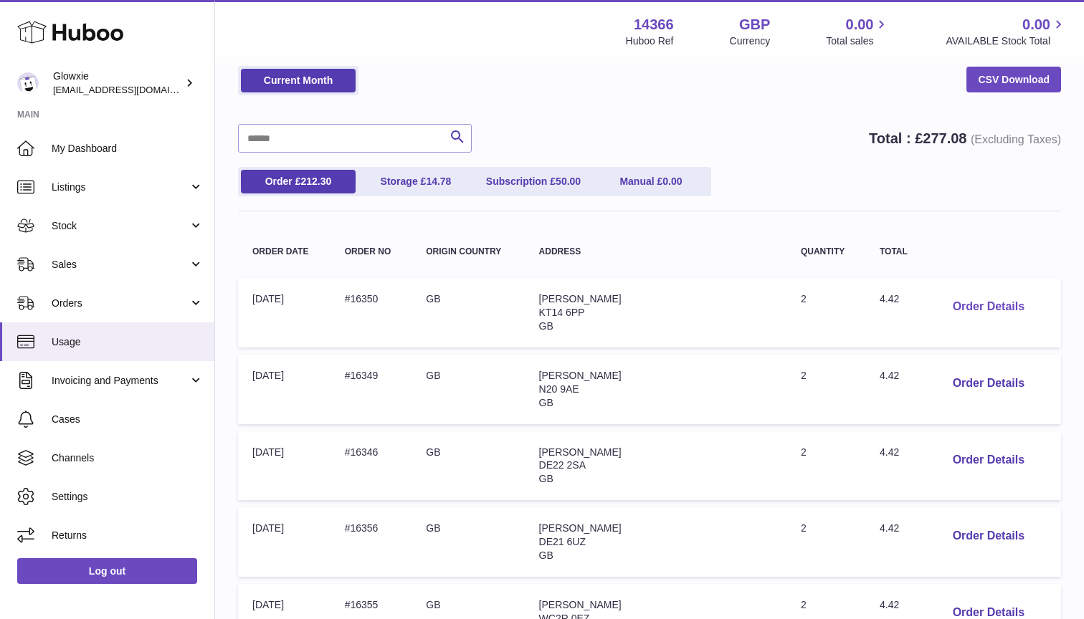
click at [970, 305] on button "Order Details" at bounding box center [988, 306] width 95 height 29
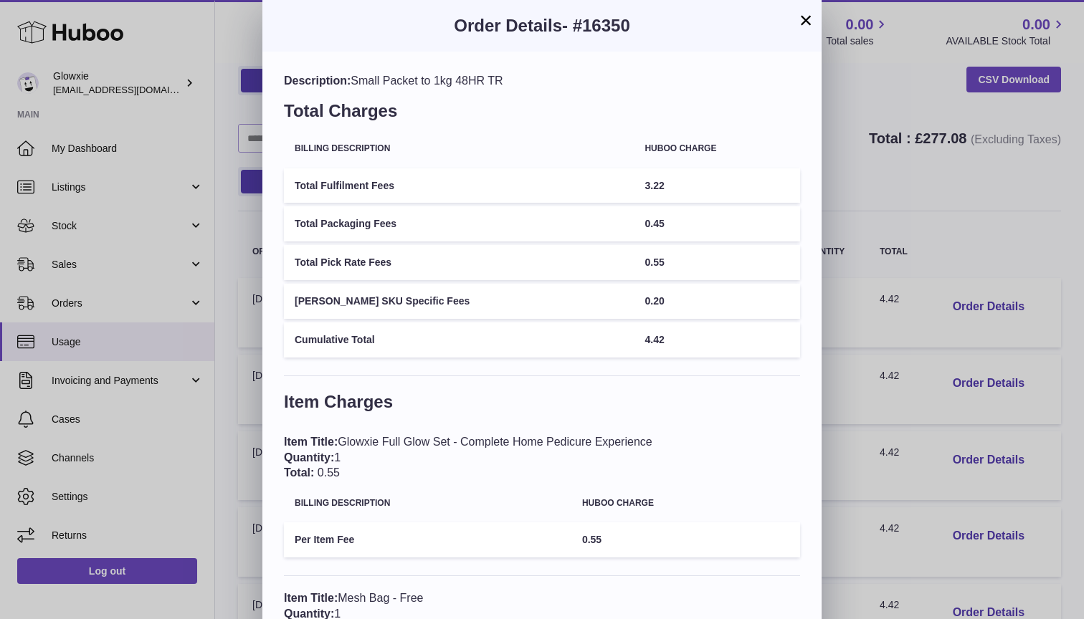
scroll to position [0, 0]
click at [806, 22] on button "×" at bounding box center [805, 19] width 17 height 17
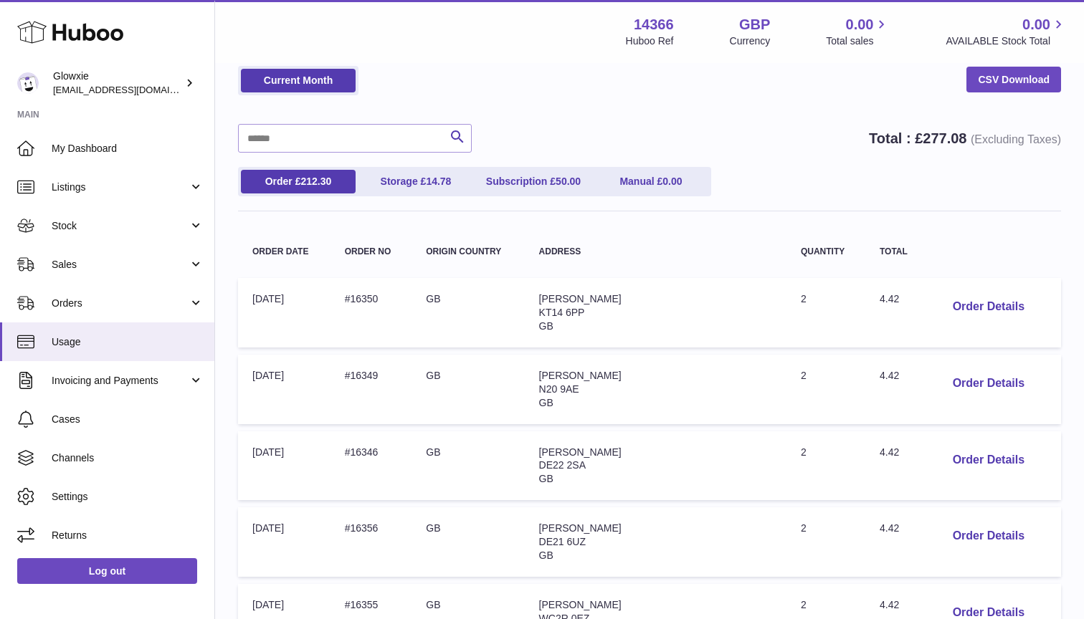
click at [611, 293] on span "Beate Ralph" at bounding box center [580, 298] width 82 height 11
copy span "Beate Ralph"
click at [379, 292] on td "Order no: #16350" at bounding box center [371, 313] width 82 height 70
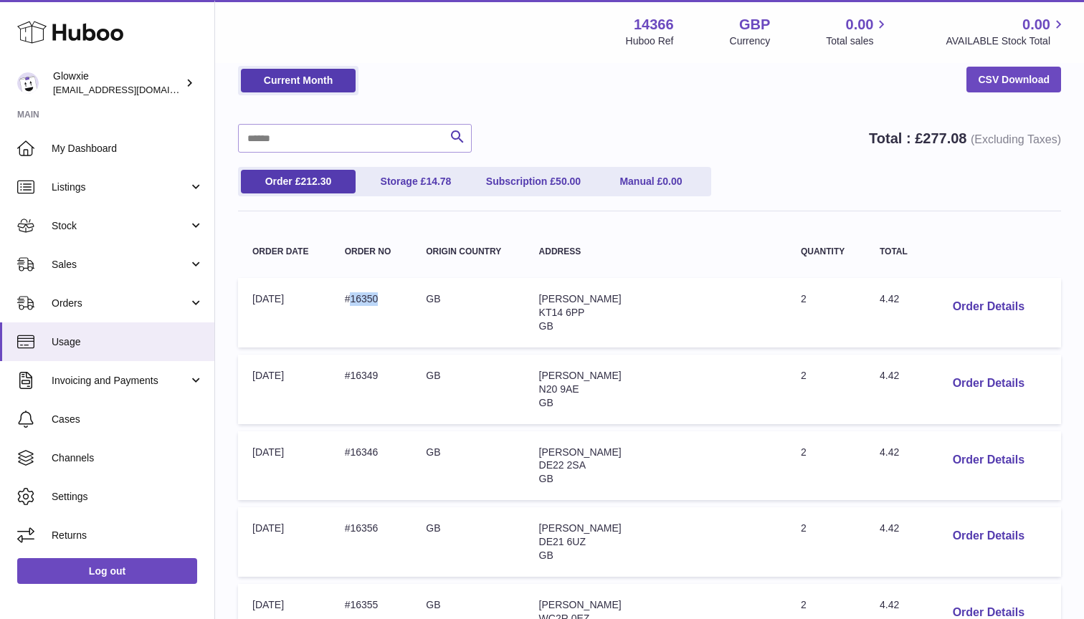
click at [379, 292] on td "Order no: #16350" at bounding box center [371, 313] width 82 height 70
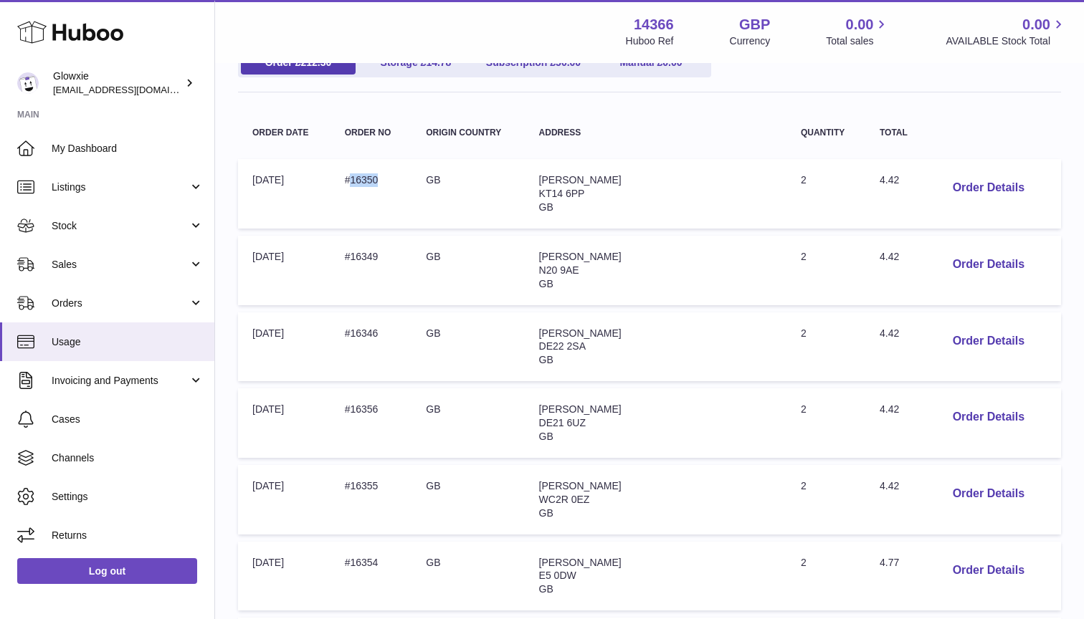
scroll to position [175, 0]
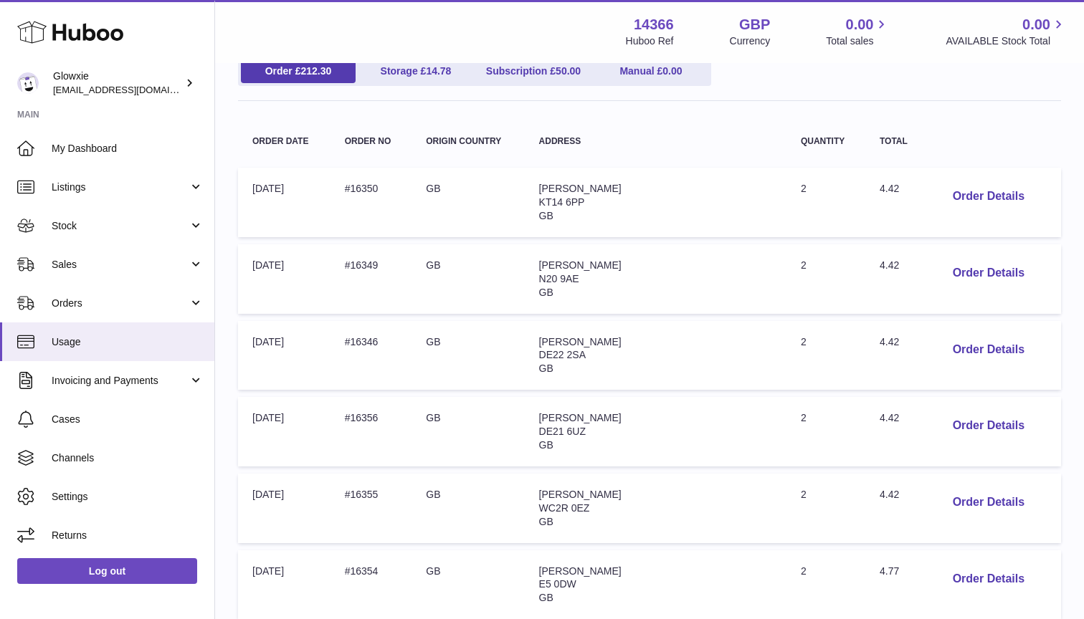
click at [609, 266] on span "Liza Harpa" at bounding box center [580, 265] width 82 height 11
click at [394, 260] on td "Order no: #16349" at bounding box center [371, 279] width 82 height 70
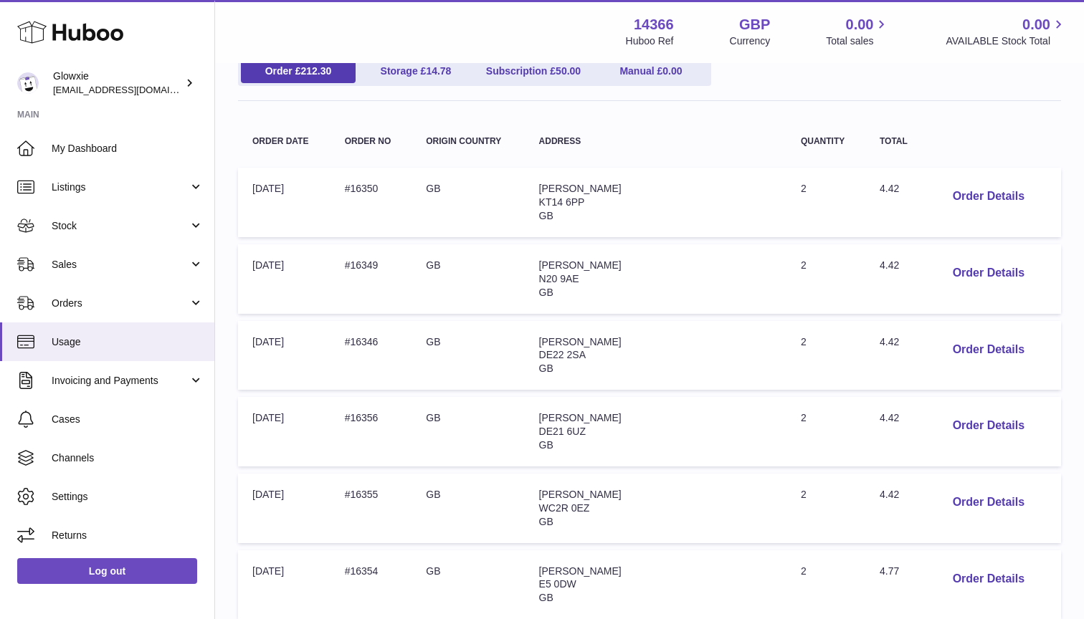
click at [384, 261] on td "Order no: #16349" at bounding box center [371, 279] width 82 height 70
click at [386, 334] on td "Order no: #16346" at bounding box center [371, 356] width 82 height 70
click at [382, 411] on td "Order no: #16356" at bounding box center [371, 432] width 82 height 70
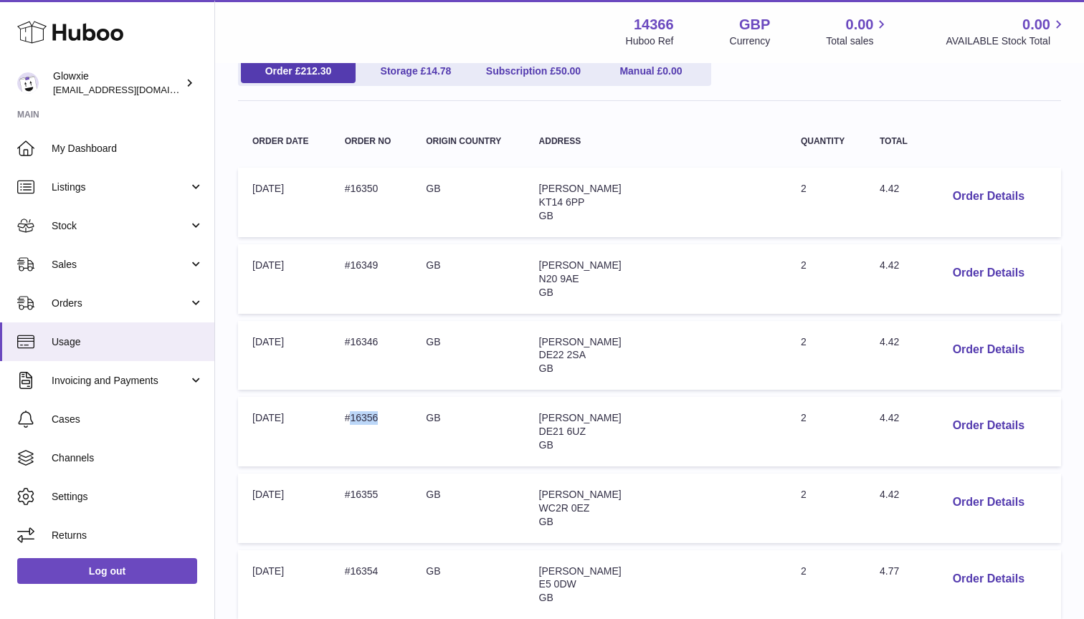
click at [382, 411] on td "Order no: #16356" at bounding box center [371, 432] width 82 height 70
click at [381, 0] on div "Menu Huboo 14366 Huboo Ref GBP Currency 0.00 Total sales 0.00 AVAILABLE Stock T…" at bounding box center [649, 31] width 869 height 63
click at [618, 416] on span "Anne Warren" at bounding box center [580, 417] width 82 height 11
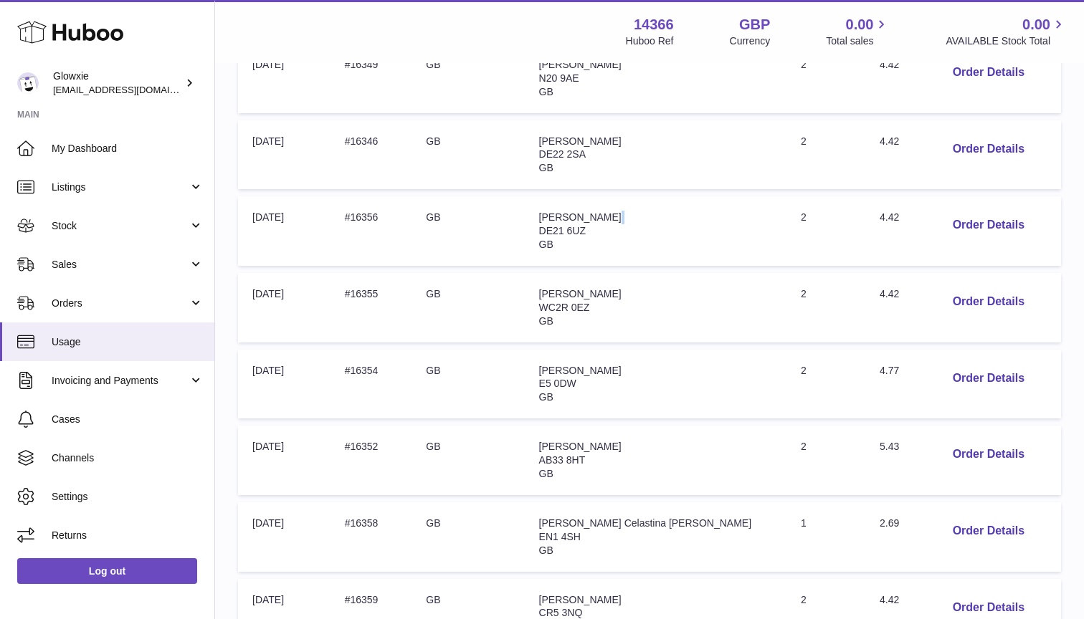
scroll to position [382, 0]
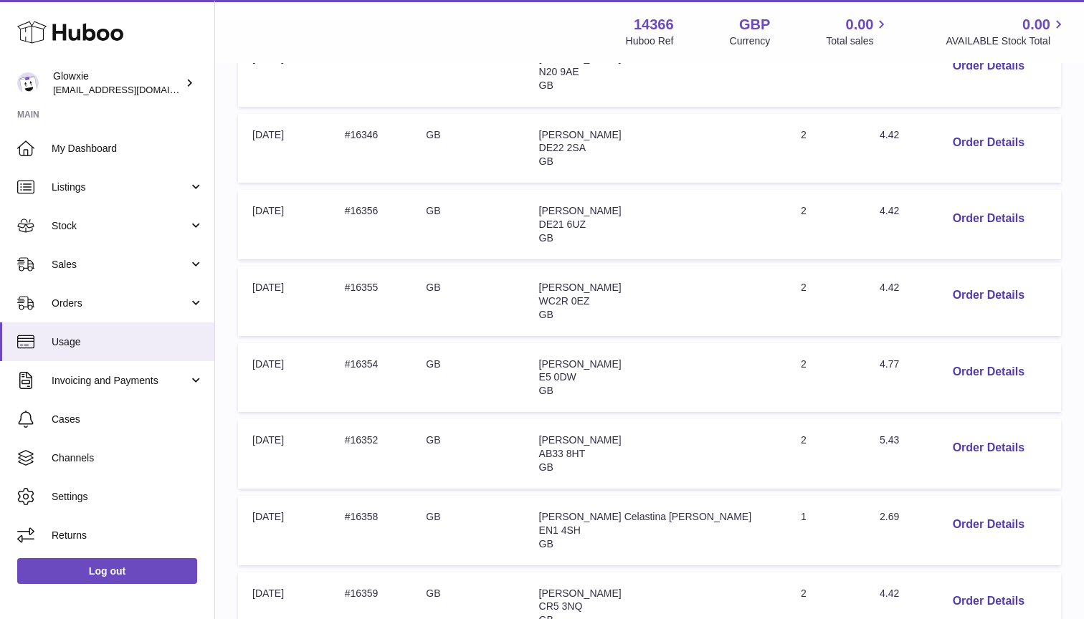
click at [595, 282] on span "Isaac Occiti Kikwera" at bounding box center [580, 287] width 82 height 11
click at [384, 277] on td "Order no: #16355" at bounding box center [371, 302] width 82 height 70
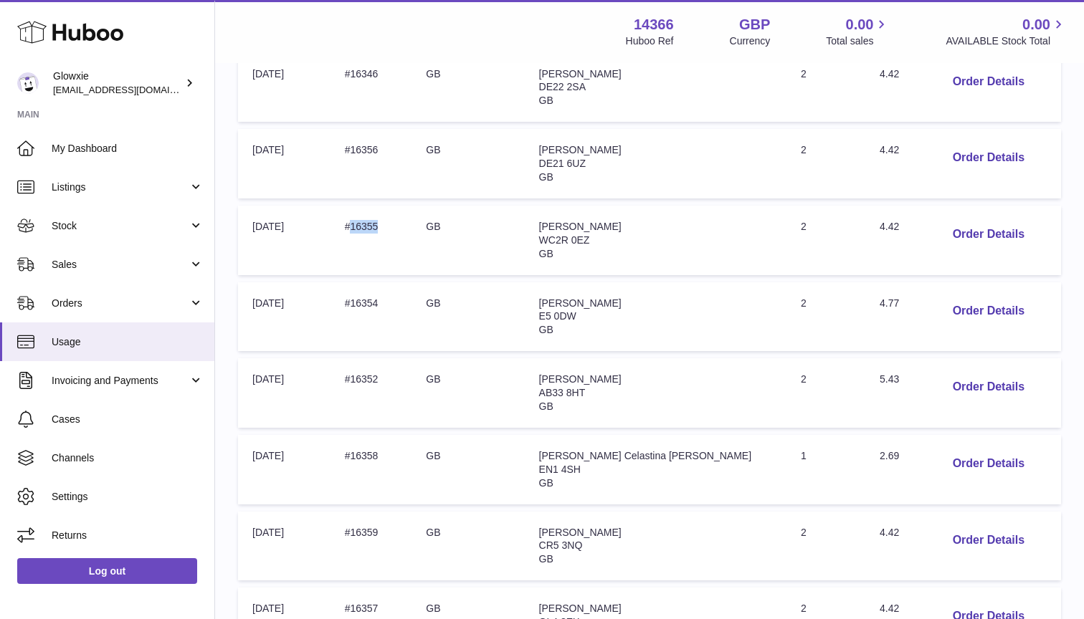
scroll to position [444, 0]
click at [601, 296] on span "Sevgul Kamil" at bounding box center [580, 301] width 82 height 11
click at [974, 295] on button "Order Details" at bounding box center [988, 309] width 95 height 29
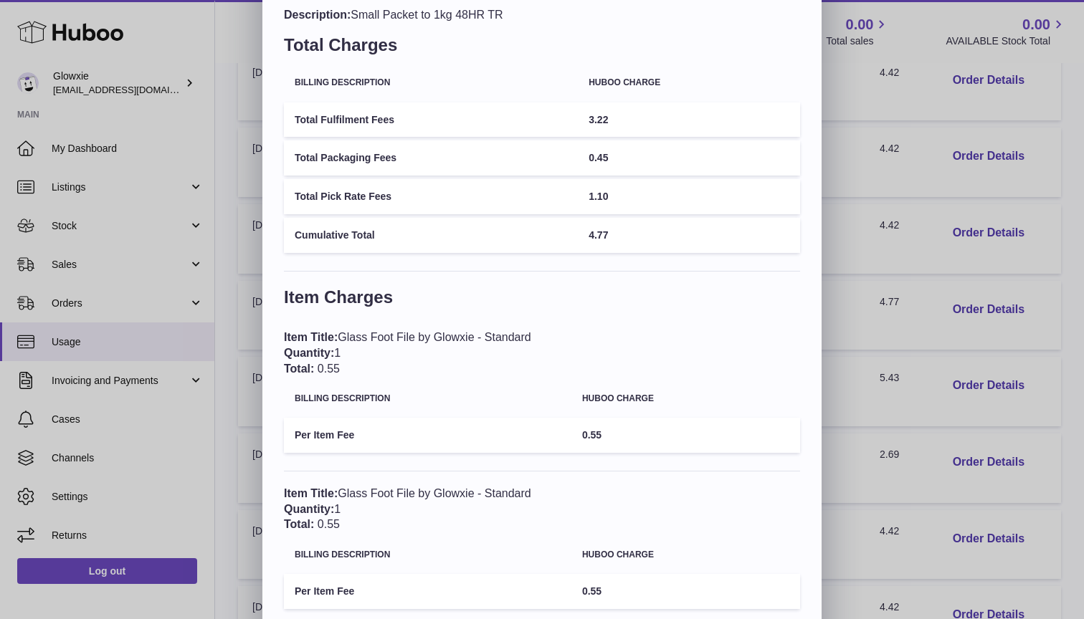
scroll to position [14, 0]
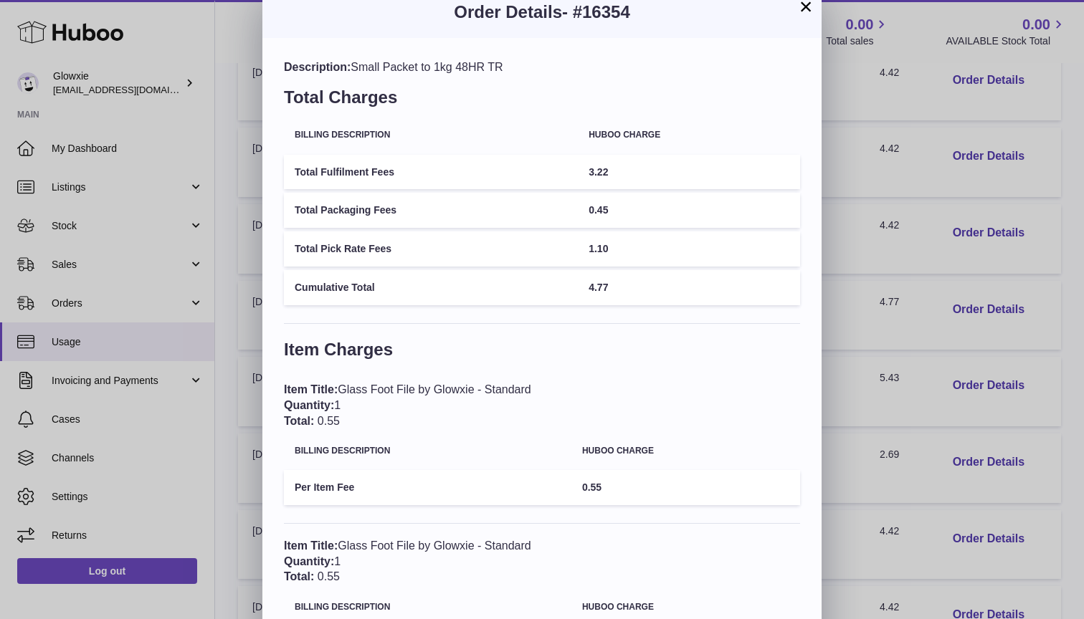
click at [799, 15] on button "×" at bounding box center [805, 6] width 17 height 17
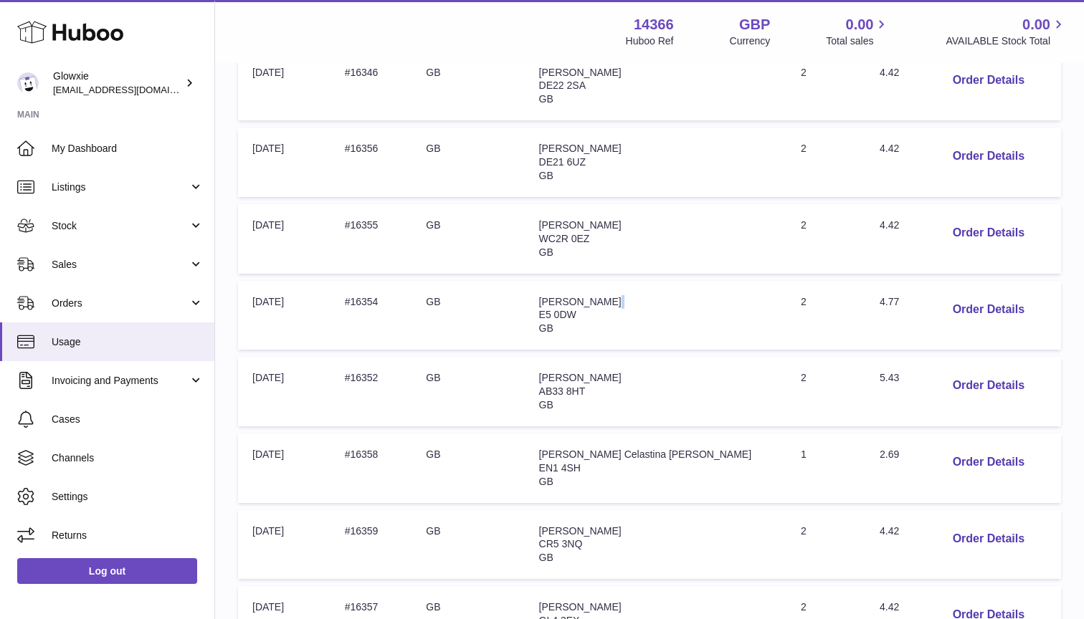
scroll to position [0, 0]
click at [963, 371] on button "Order Details" at bounding box center [988, 385] width 95 height 29
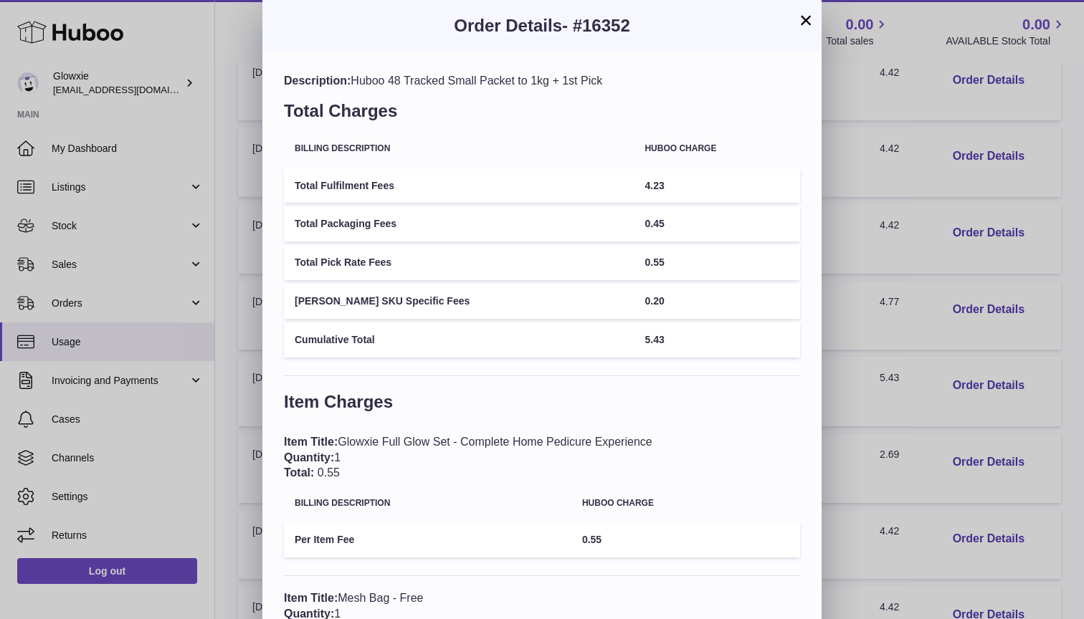
click at [809, 15] on button "×" at bounding box center [805, 19] width 17 height 17
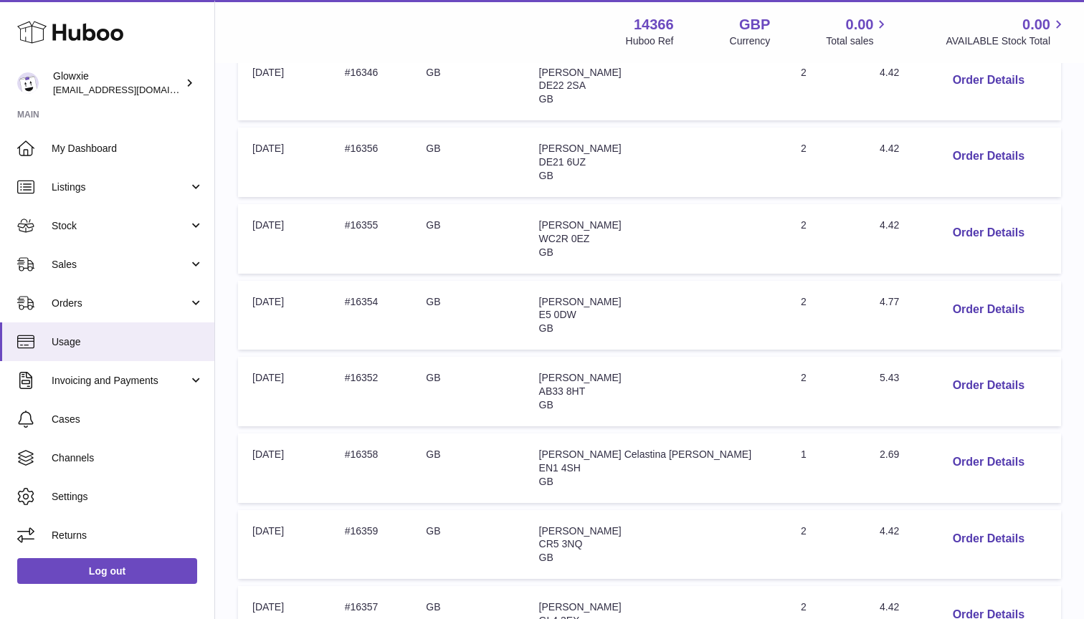
click at [586, 386] on span "AB33 8HT" at bounding box center [562, 391] width 47 height 11
click at [598, 372] on span "Lucy Darbyshire" at bounding box center [580, 377] width 82 height 11
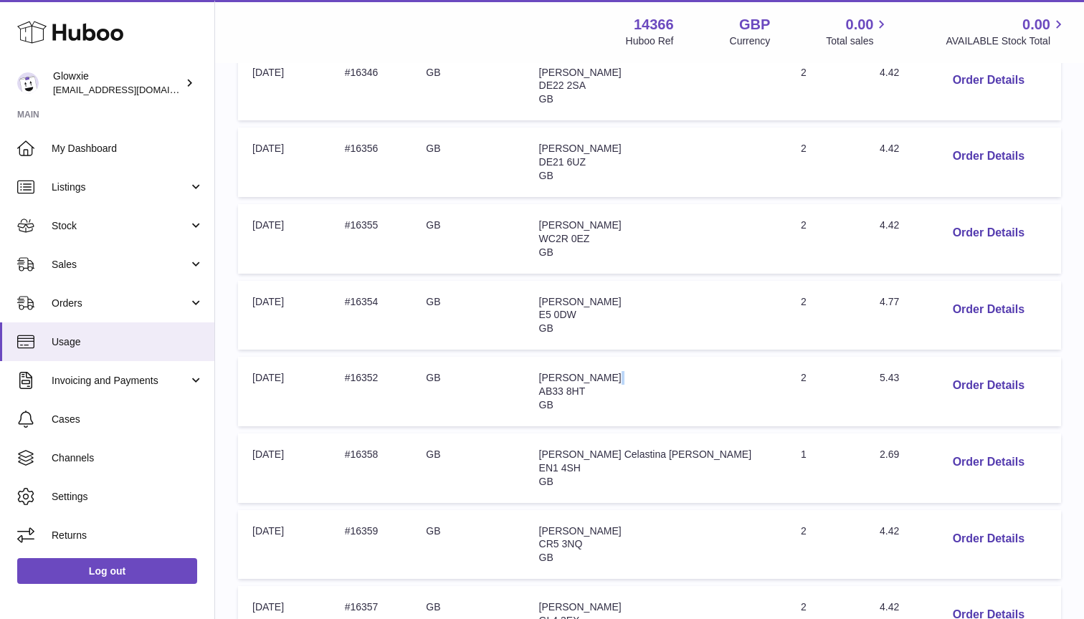
click at [598, 372] on span "Lucy Darbyshire" at bounding box center [580, 377] width 82 height 11
click at [380, 368] on td "Order no: #16352" at bounding box center [371, 392] width 82 height 70
click at [880, 372] on span "5.43" at bounding box center [889, 377] width 19 height 11
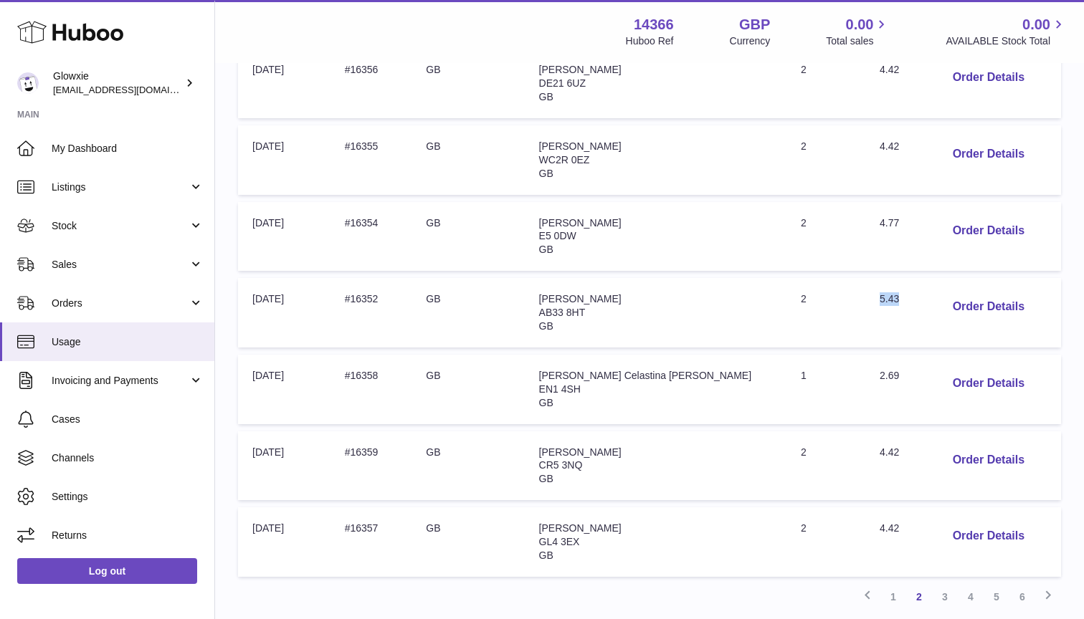
scroll to position [532, 0]
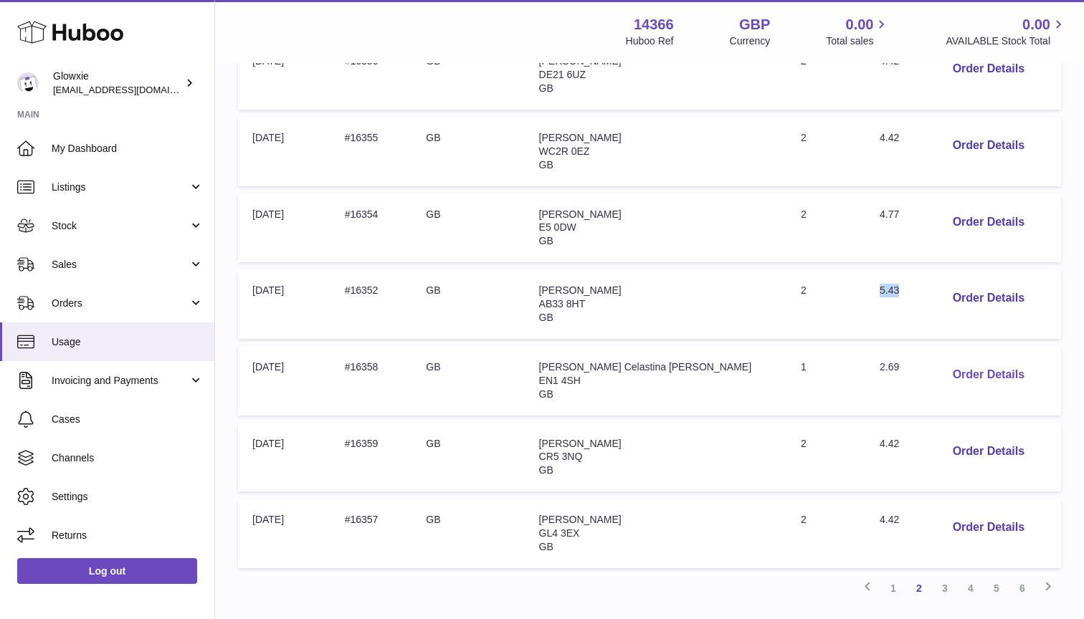
click at [948, 361] on button "Order Details" at bounding box center [988, 375] width 95 height 29
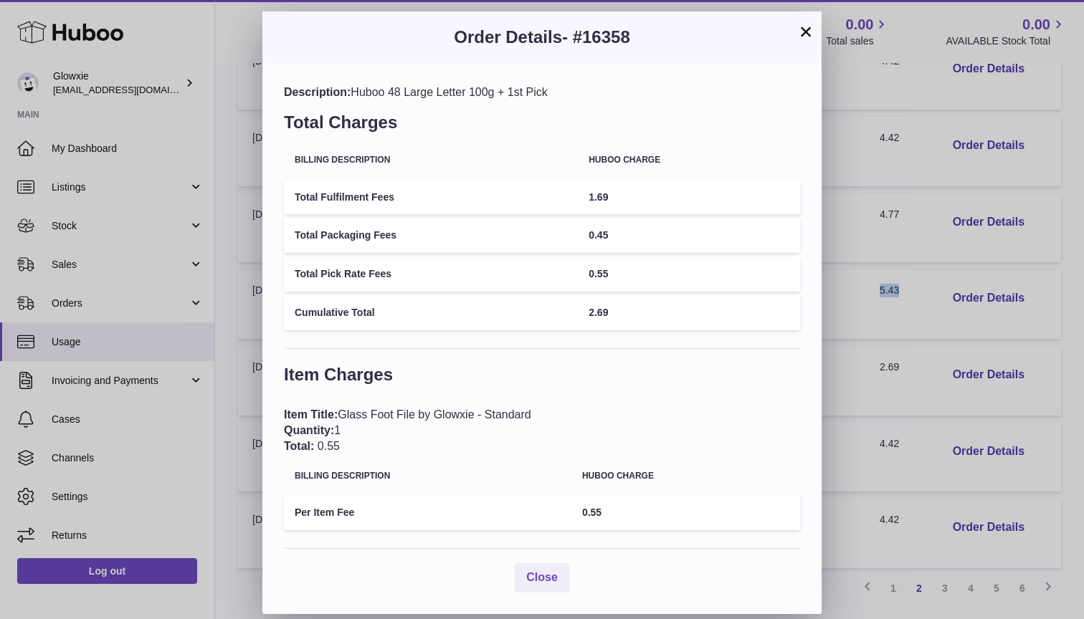
scroll to position [0, 0]
click at [806, 31] on button "×" at bounding box center [805, 31] width 17 height 17
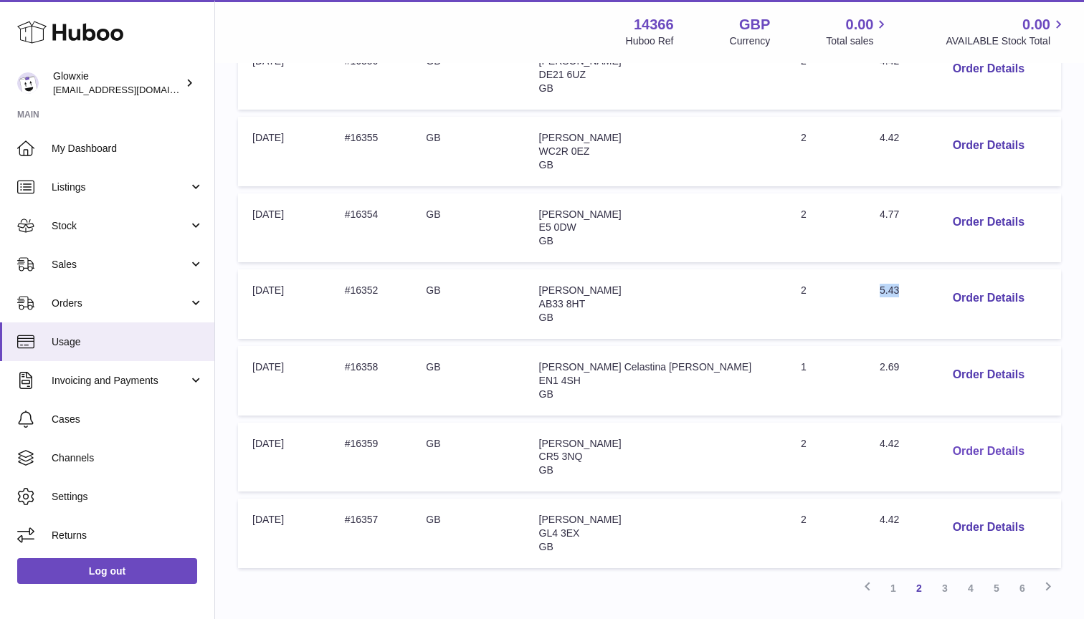
click at [966, 441] on button "Order Details" at bounding box center [988, 451] width 95 height 29
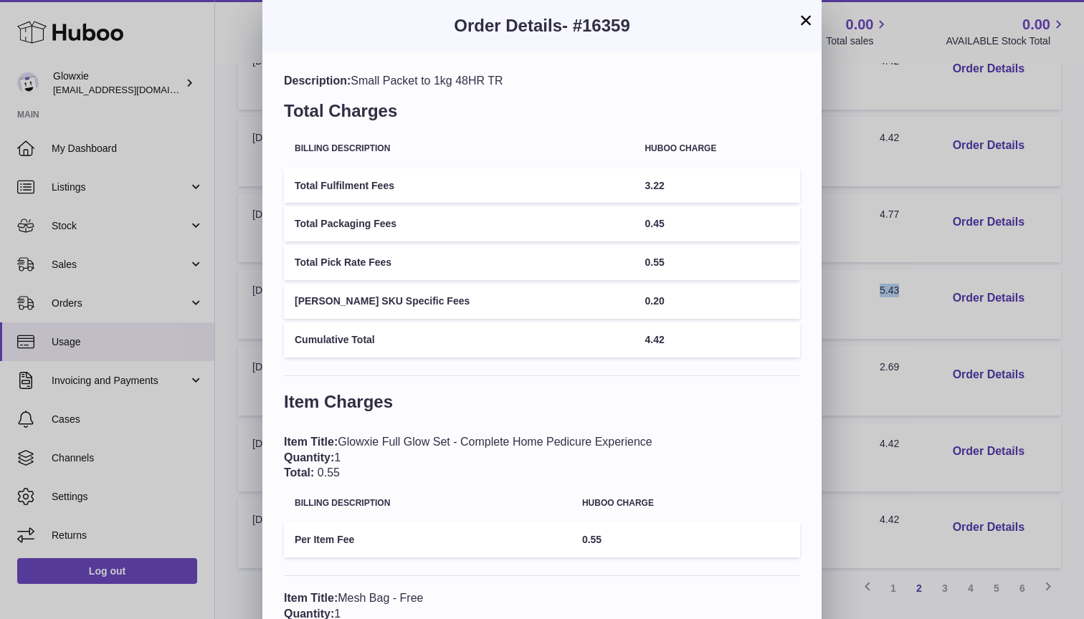
click at [804, 22] on button "×" at bounding box center [805, 19] width 17 height 17
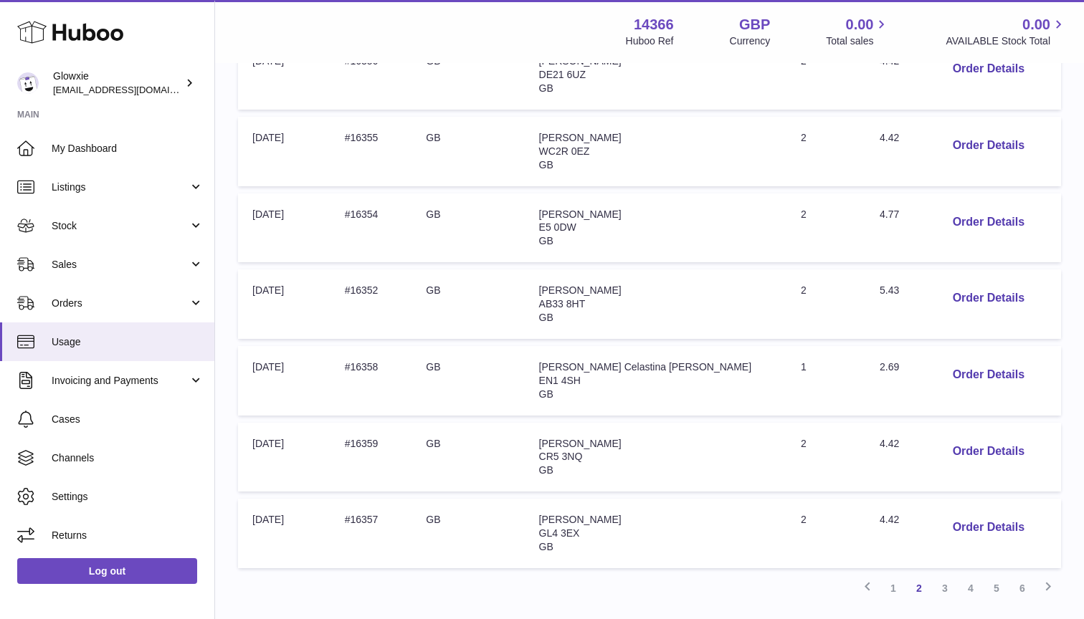
click at [621, 438] on span "Samantha Bath" at bounding box center [580, 443] width 82 height 11
click at [384, 423] on td "Order no: #16359" at bounding box center [371, 458] width 82 height 70
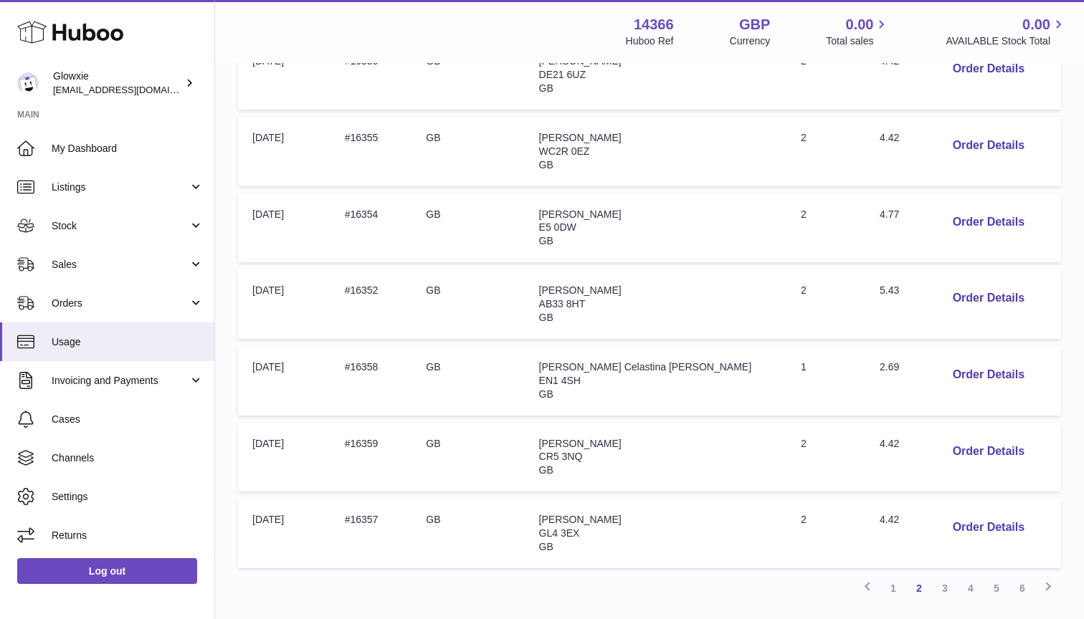
click at [381, 505] on td "Order no: #16357" at bounding box center [371, 534] width 82 height 70
click at [622, 514] on span "Julie Hatch" at bounding box center [580, 519] width 82 height 11
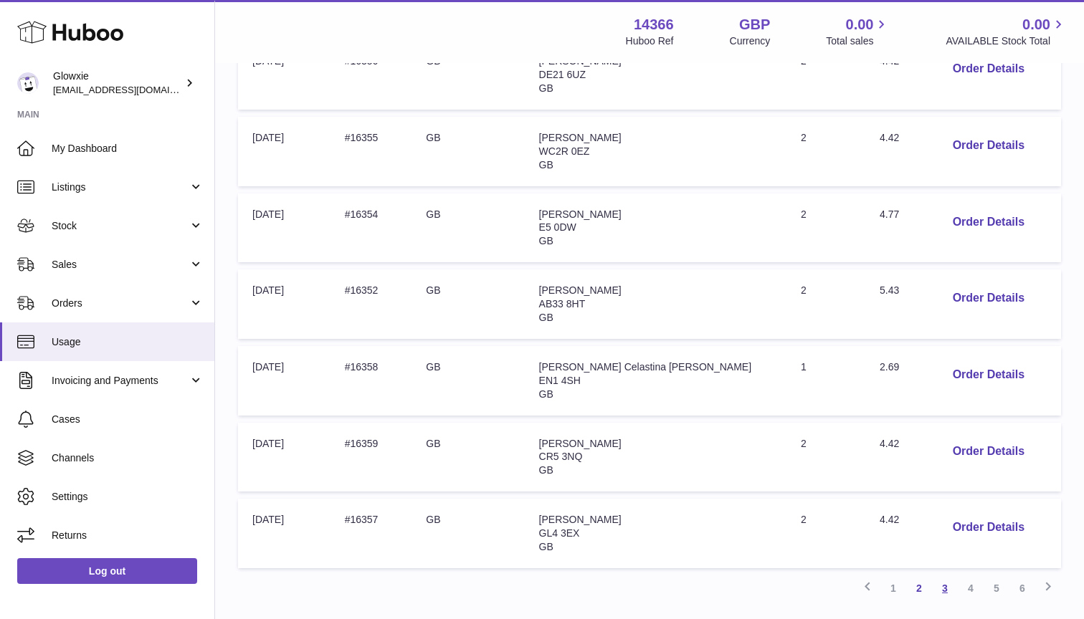
click at [949, 576] on link "3" at bounding box center [945, 589] width 26 height 26
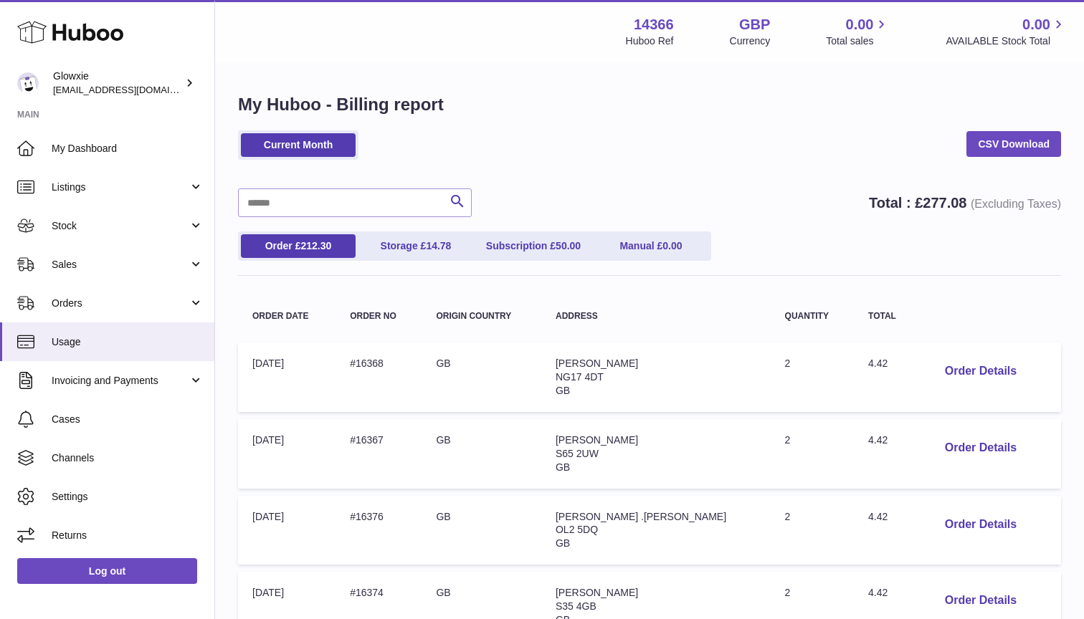
click at [604, 371] on span "NG17 4DT" at bounding box center [580, 376] width 48 height 11
click at [617, 362] on span "Julie Cobb" at bounding box center [597, 363] width 82 height 11
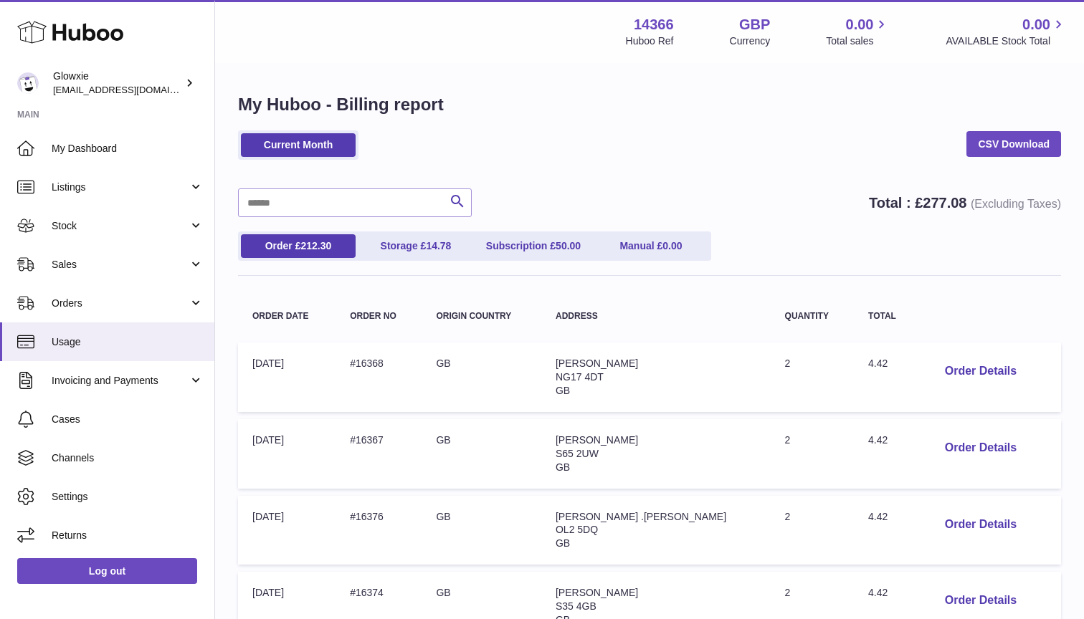
click at [383, 359] on td "Order no: #16368" at bounding box center [379, 378] width 86 height 70
click at [613, 437] on span "HAZEL ASHTON" at bounding box center [597, 439] width 82 height 11
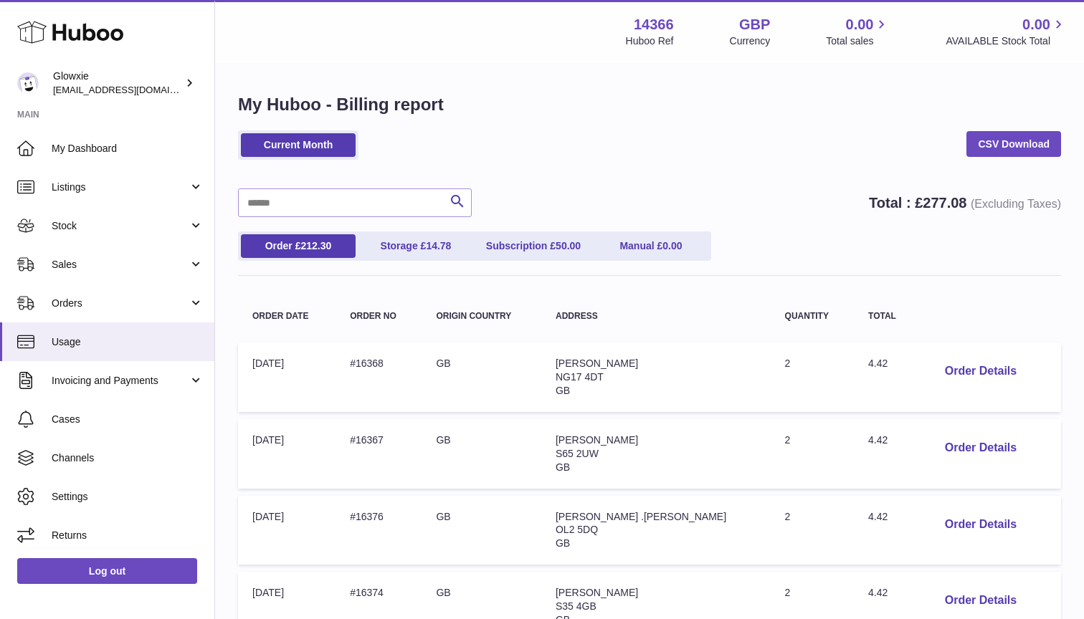
click at [387, 437] on td "Order no: #16367" at bounding box center [379, 454] width 86 height 70
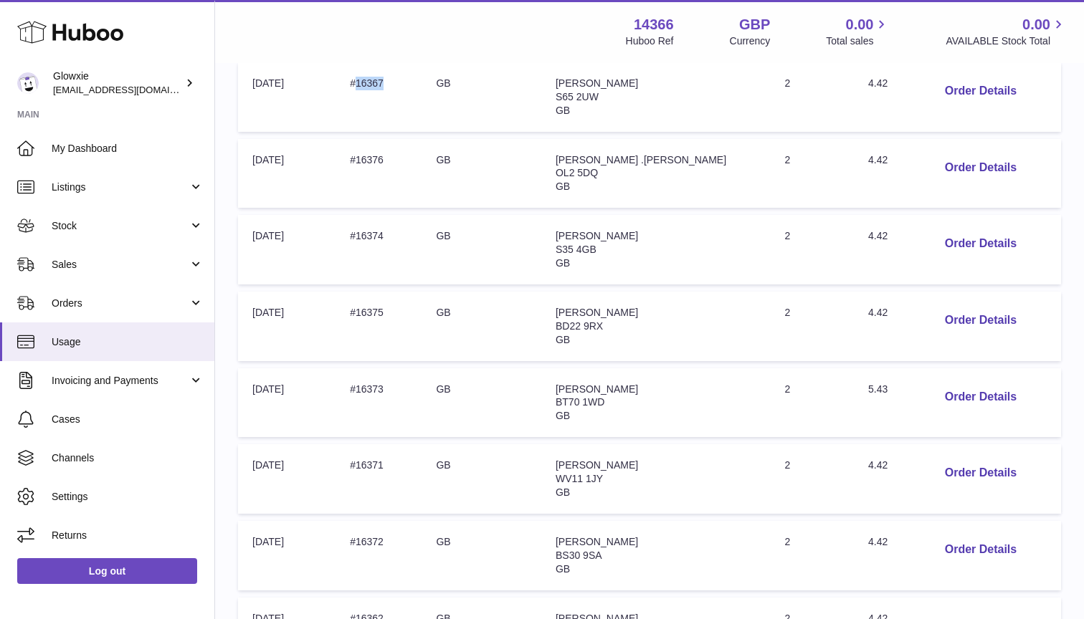
scroll to position [356, 0]
click at [614, 157] on span "Karen .fletcher" at bounding box center [641, 160] width 171 height 11
click at [389, 154] on td "Order no: #16376" at bounding box center [379, 175] width 86 height 70
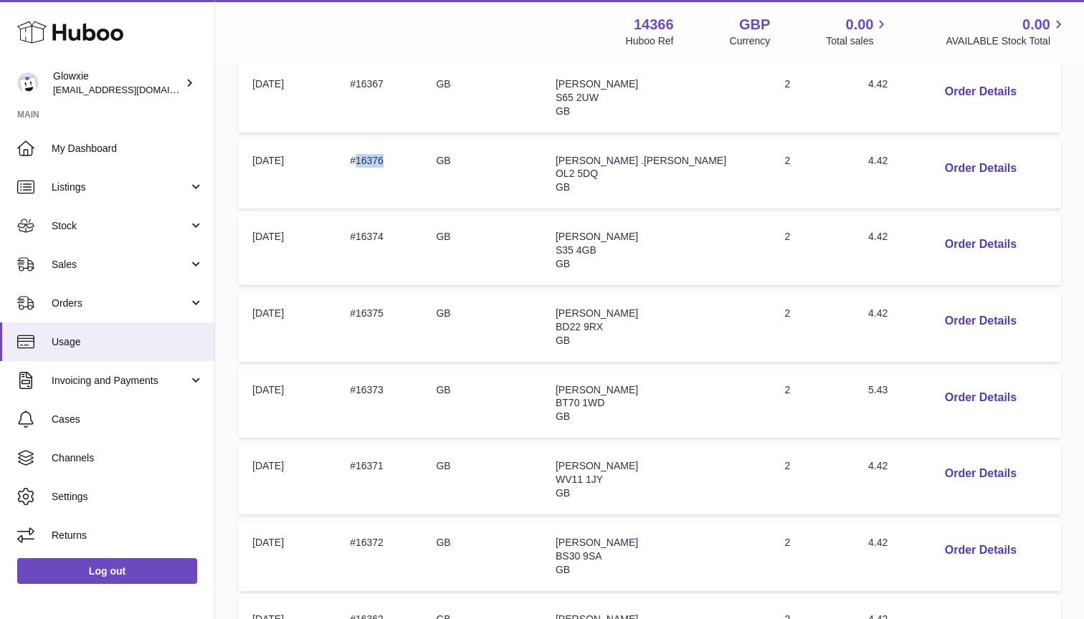
click at [389, 154] on td "Order no: #16376" at bounding box center [379, 175] width 86 height 70
click at [627, 236] on td "Address: Cheria Pulford S35 4GB GB" at bounding box center [655, 251] width 229 height 70
click at [627, 231] on span "Cheria Pulford" at bounding box center [597, 236] width 82 height 11
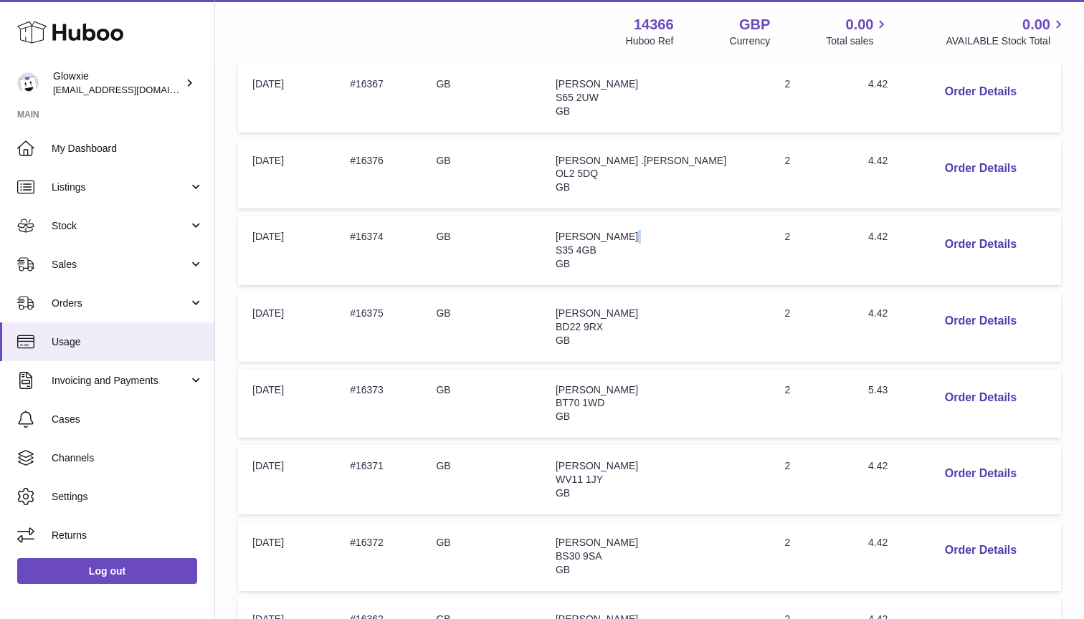
click at [627, 231] on span "Cheria Pulford" at bounding box center [597, 236] width 82 height 11
click at [387, 230] on td "Order no: #16374" at bounding box center [379, 251] width 86 height 70
click at [386, 301] on td "Order no: #16375" at bounding box center [379, 327] width 86 height 70
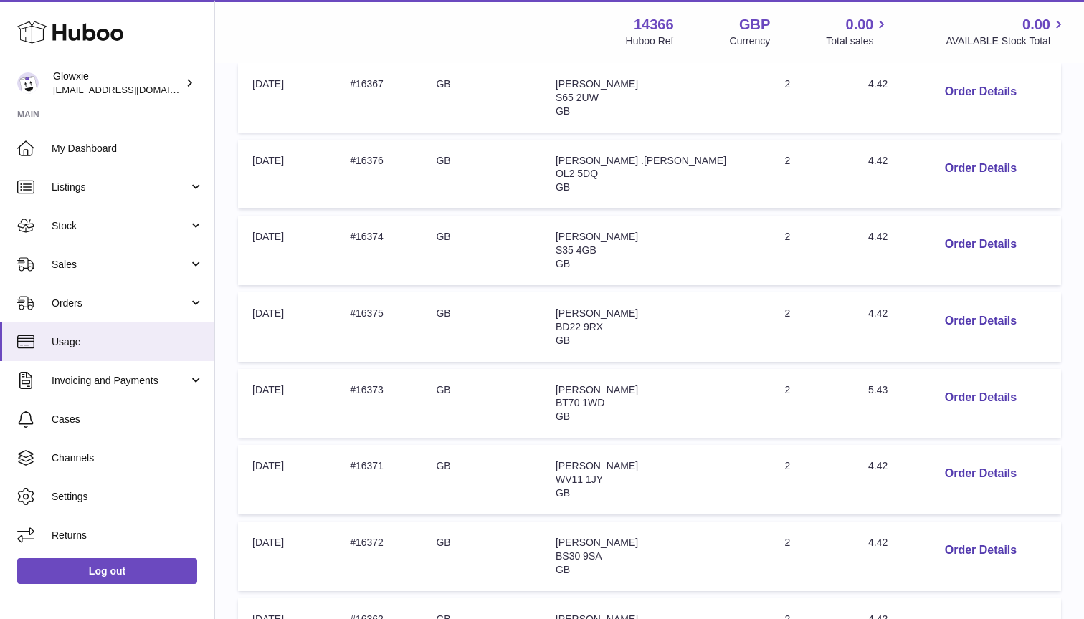
click at [626, 308] on span "Rachel Plunkett" at bounding box center [597, 313] width 82 height 11
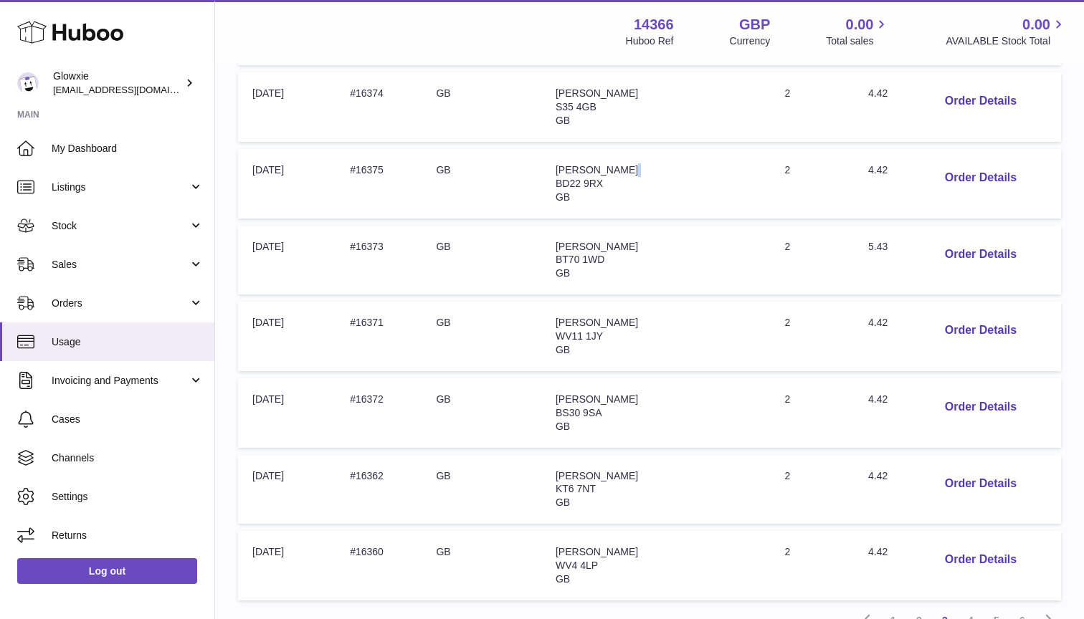
scroll to position [518, 0]
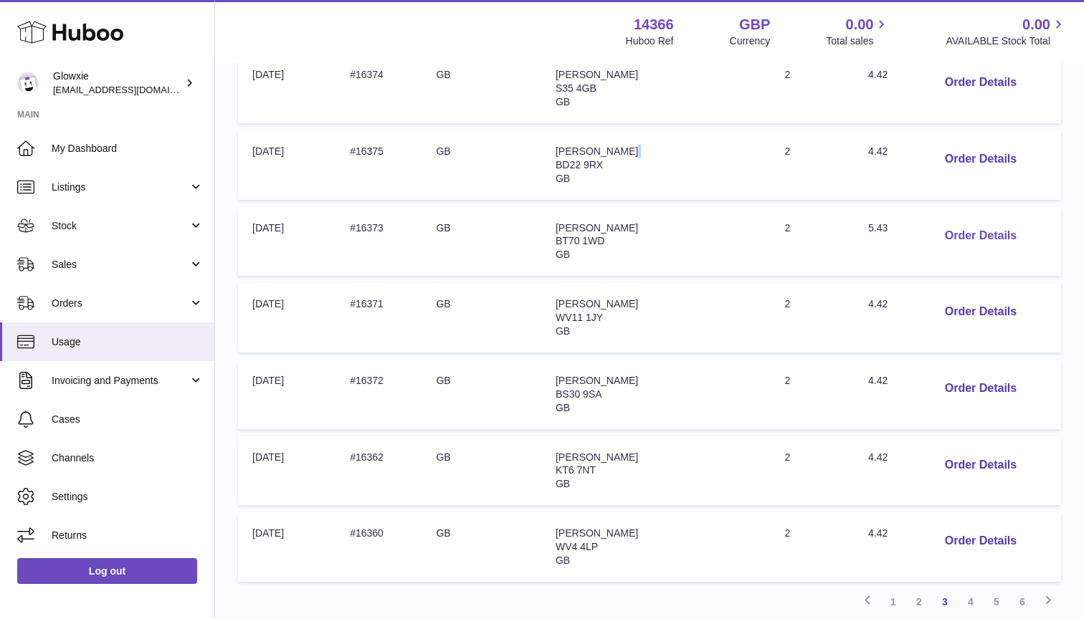
click at [945, 222] on button "Order Details" at bounding box center [980, 236] width 95 height 29
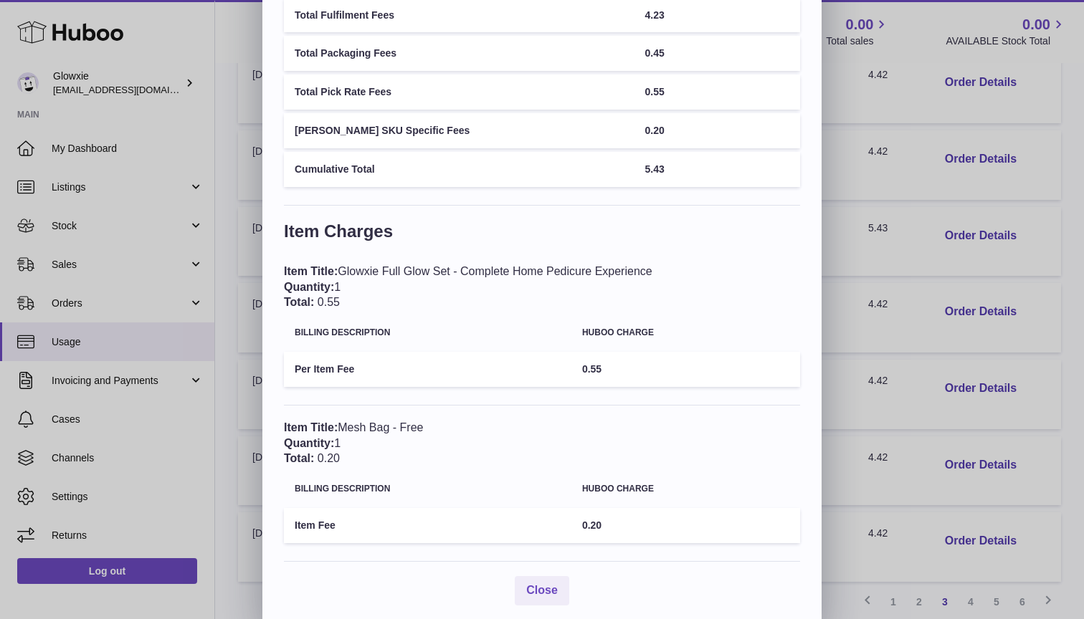
scroll to position [170, 0]
click at [553, 585] on span "Close" at bounding box center [542, 591] width 32 height 12
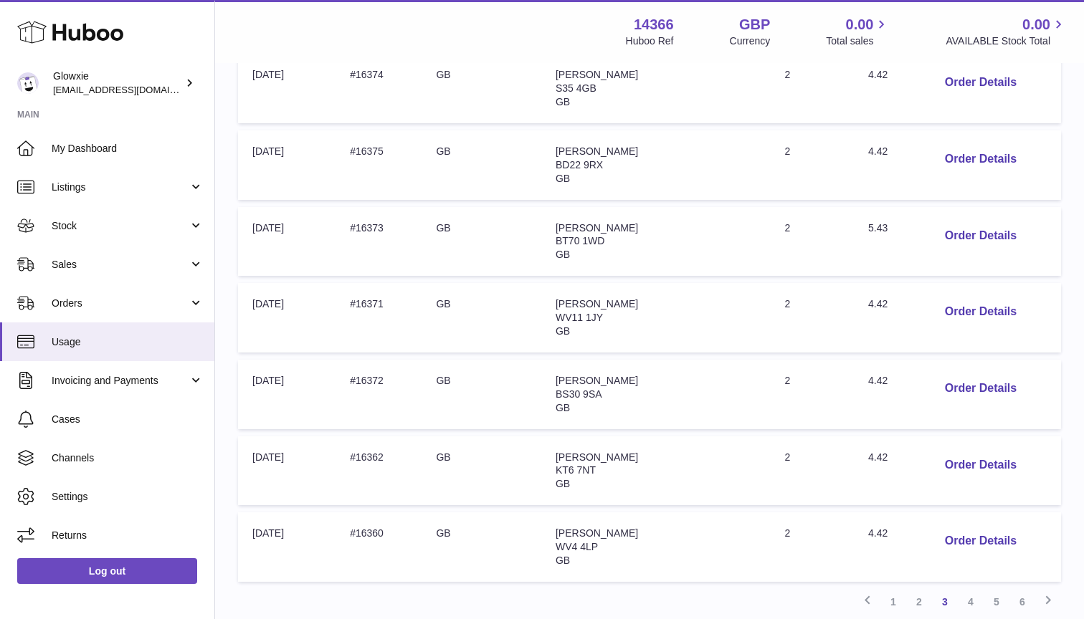
click at [632, 222] on span "Marie Laird" at bounding box center [597, 227] width 82 height 11
click at [388, 216] on td "Order no: #16373" at bounding box center [379, 242] width 86 height 70
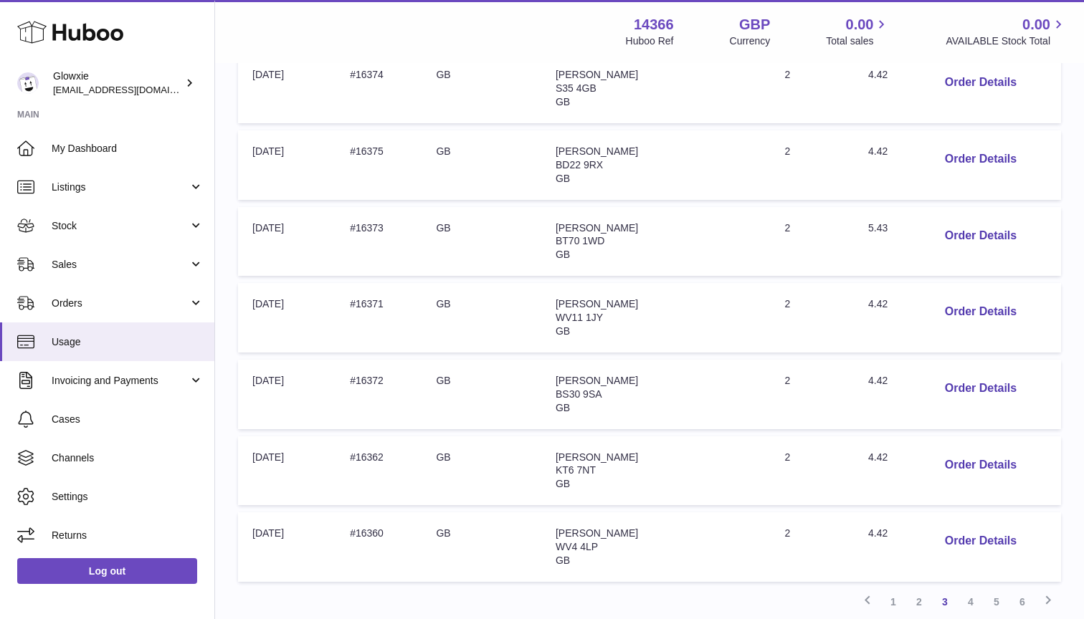
click at [594, 291] on td "Address: Amanda Hingley WV11 1JY GB" at bounding box center [655, 318] width 229 height 70
click at [628, 298] on span "Amanda Hingley" at bounding box center [597, 303] width 82 height 11
click at [389, 290] on td "Order no: #16371" at bounding box center [379, 318] width 86 height 70
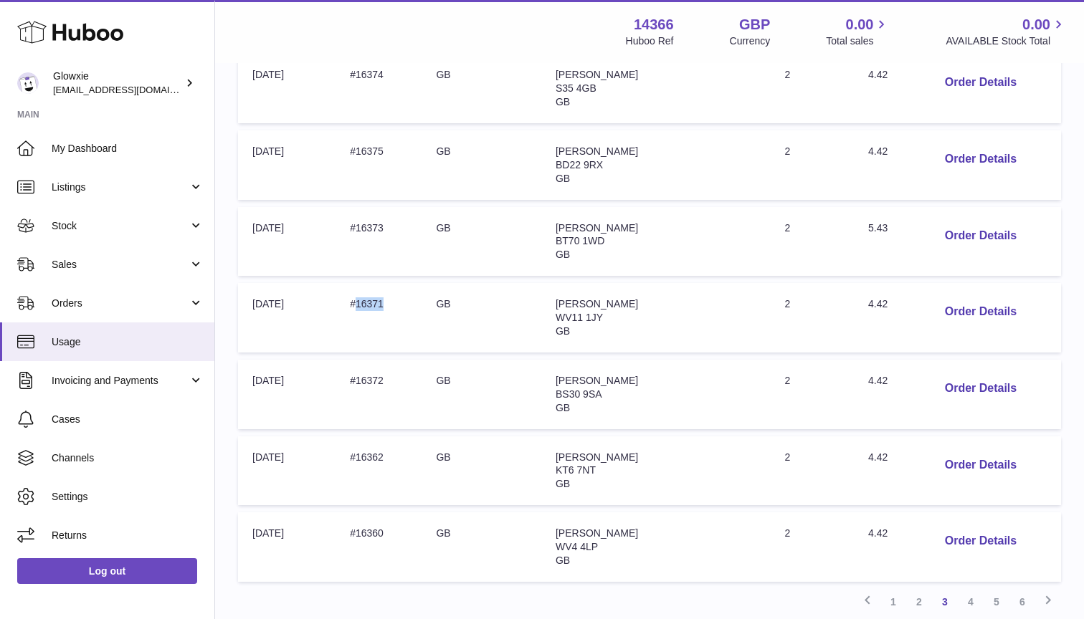
click at [389, 290] on td "Order no: #16371" at bounding box center [379, 318] width 86 height 70
click at [630, 375] on span "Tina Atkinson" at bounding box center [597, 380] width 82 height 11
click at [389, 364] on td "Order no: #16372" at bounding box center [379, 395] width 86 height 70
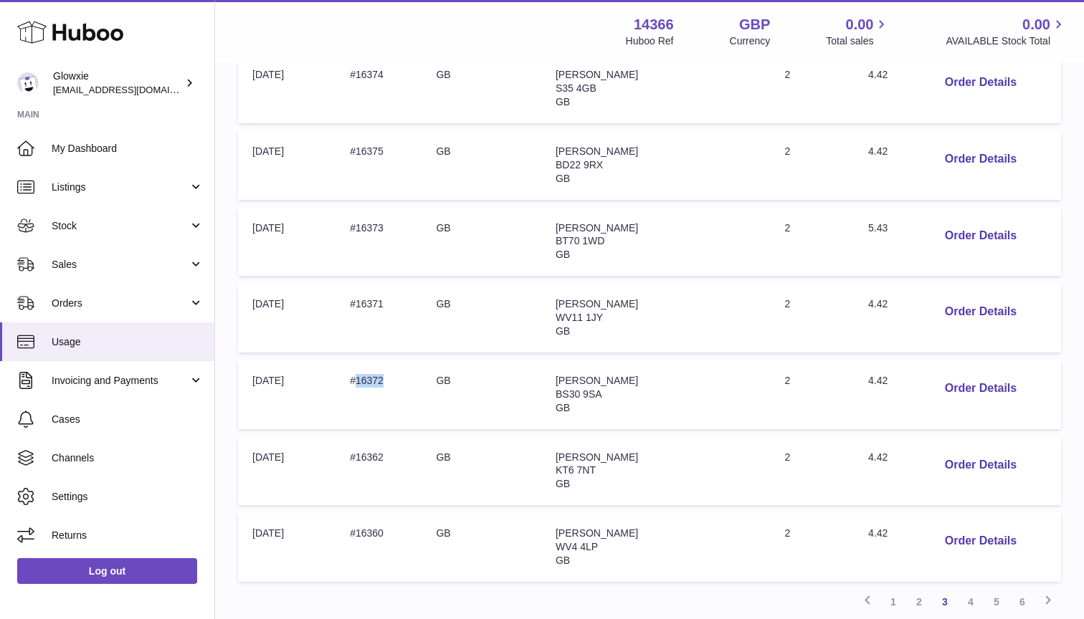
click at [389, 364] on td "Order no: #16372" at bounding box center [379, 395] width 86 height 70
click at [384, 439] on td "Order no: #16362" at bounding box center [379, 472] width 86 height 70
click at [638, 452] on span "Christine Richards" at bounding box center [597, 457] width 82 height 11
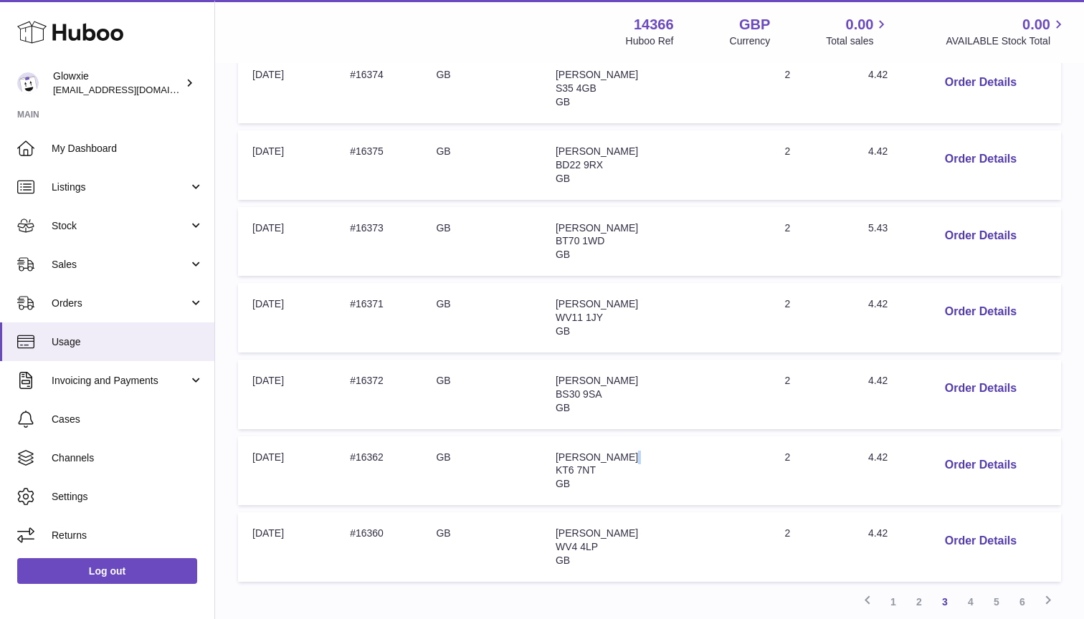
click at [638, 452] on span "Christine Richards" at bounding box center [597, 457] width 82 height 11
click at [620, 528] on span "Lynne Tranter" at bounding box center [597, 533] width 82 height 11
click at [387, 513] on td "Order no: #16360" at bounding box center [379, 548] width 86 height 70
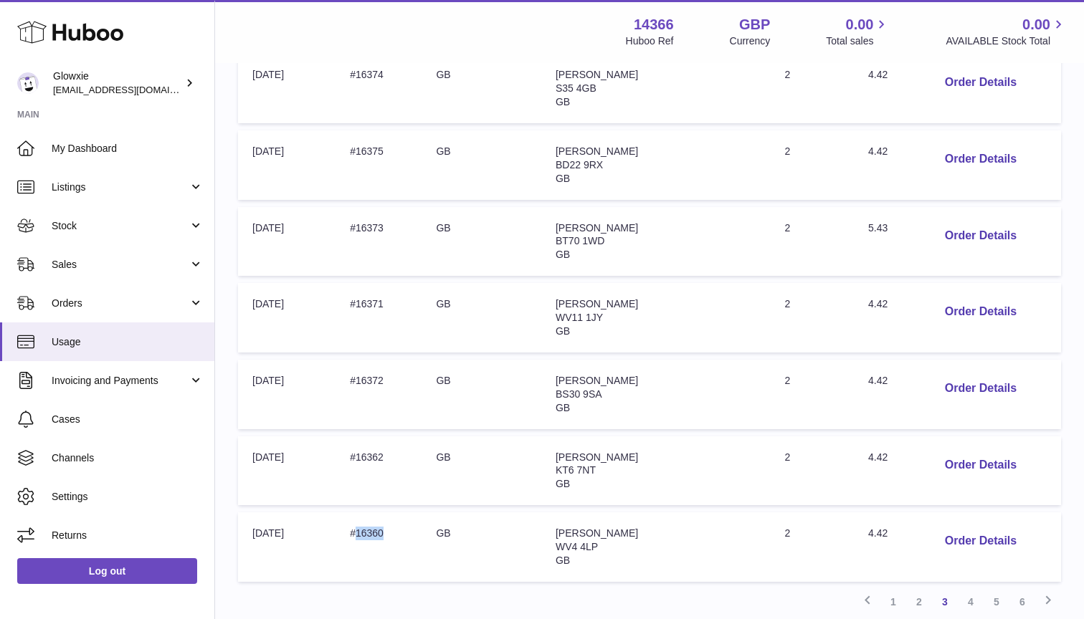
click at [387, 513] on td "Order no: #16360" at bounding box center [379, 548] width 86 height 70
click at [976, 589] on link "4" at bounding box center [971, 602] width 26 height 26
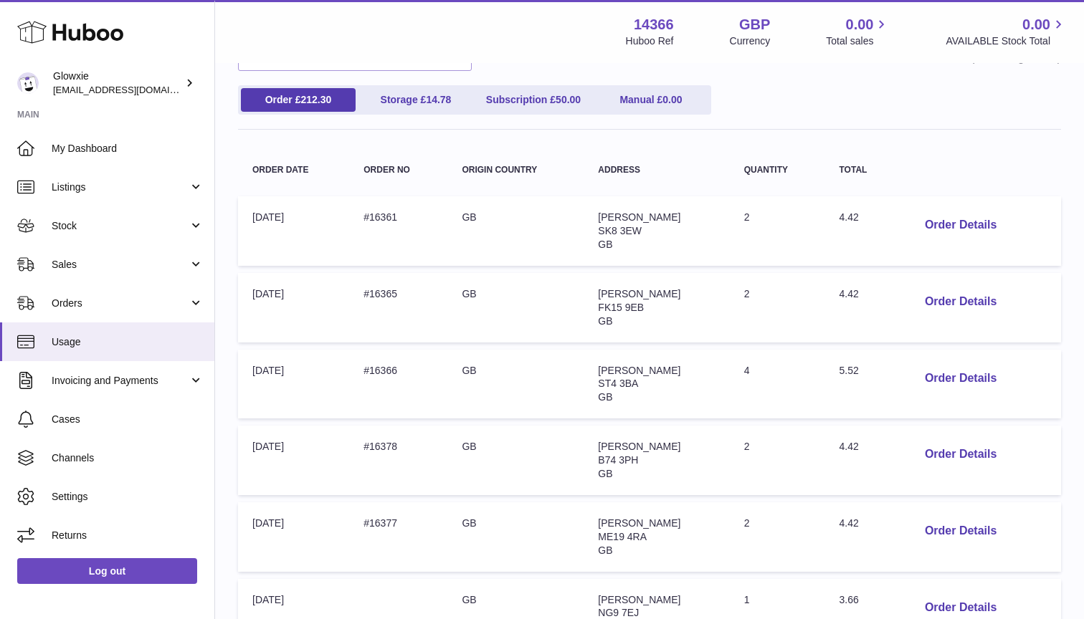
scroll to position [147, 0]
click at [598, 219] on span "Robina Mahmood" at bounding box center [639, 216] width 82 height 11
click at [380, 224] on td "Order no: #16361" at bounding box center [398, 231] width 98 height 70
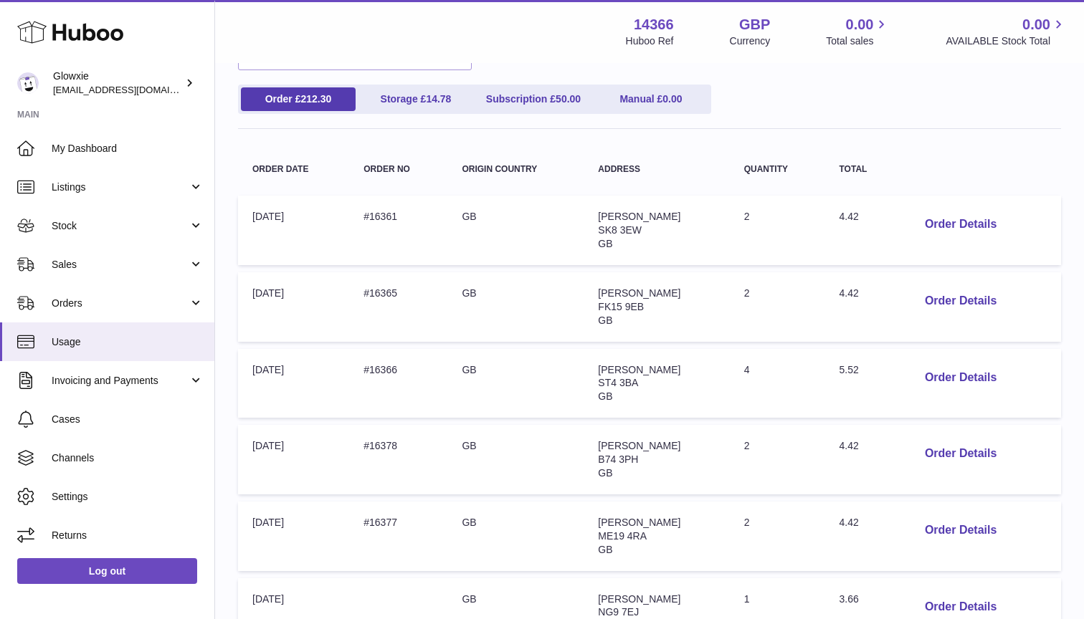
click at [380, 224] on td "Order no: #16361" at bounding box center [398, 231] width 98 height 70
click at [380, 214] on td "Order no: #16361" at bounding box center [398, 231] width 98 height 70
click at [611, 292] on span "Ann Brown" at bounding box center [639, 292] width 82 height 11
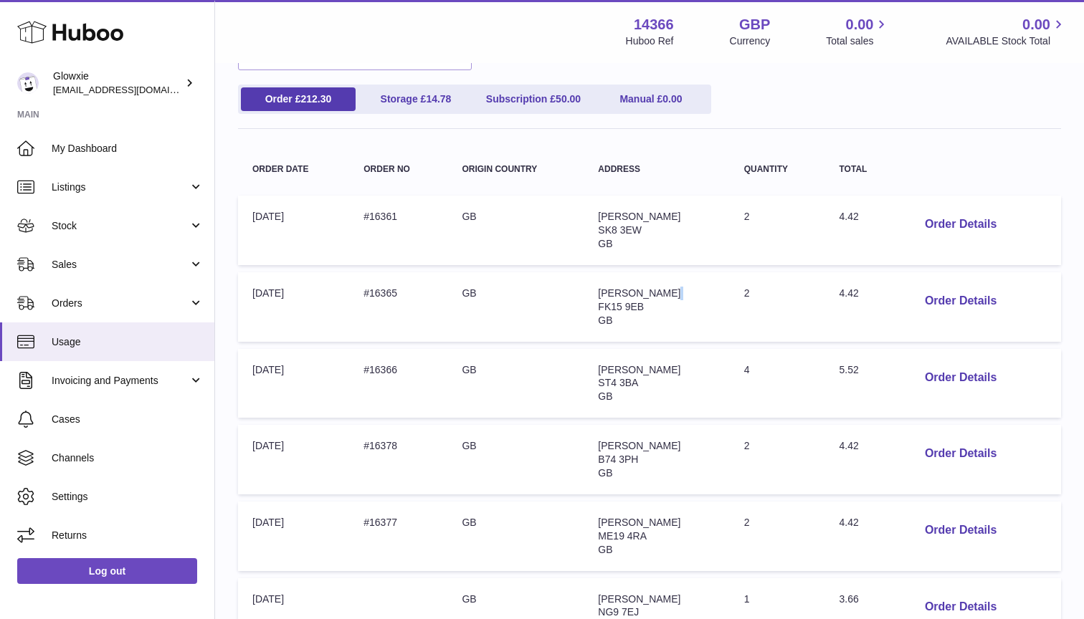
click at [611, 292] on span "Ann Brown" at bounding box center [639, 292] width 82 height 11
click at [386, 290] on td "Order no: #16365" at bounding box center [398, 307] width 98 height 70
click at [941, 369] on button "Order Details" at bounding box center [960, 377] width 95 height 29
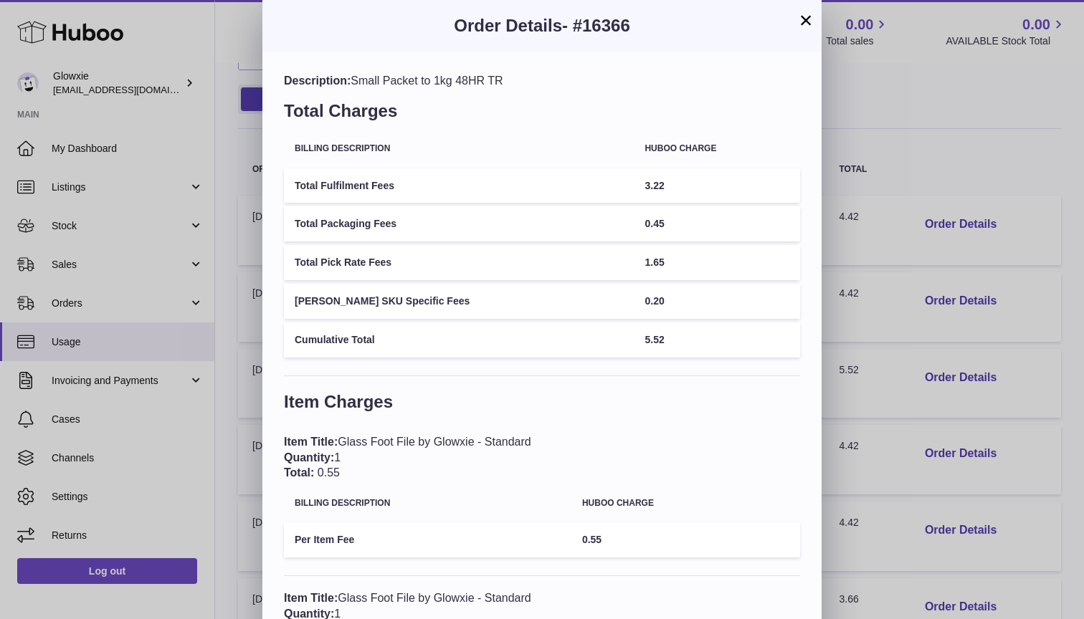
scroll to position [0, 0]
click at [804, 22] on button "×" at bounding box center [805, 19] width 17 height 17
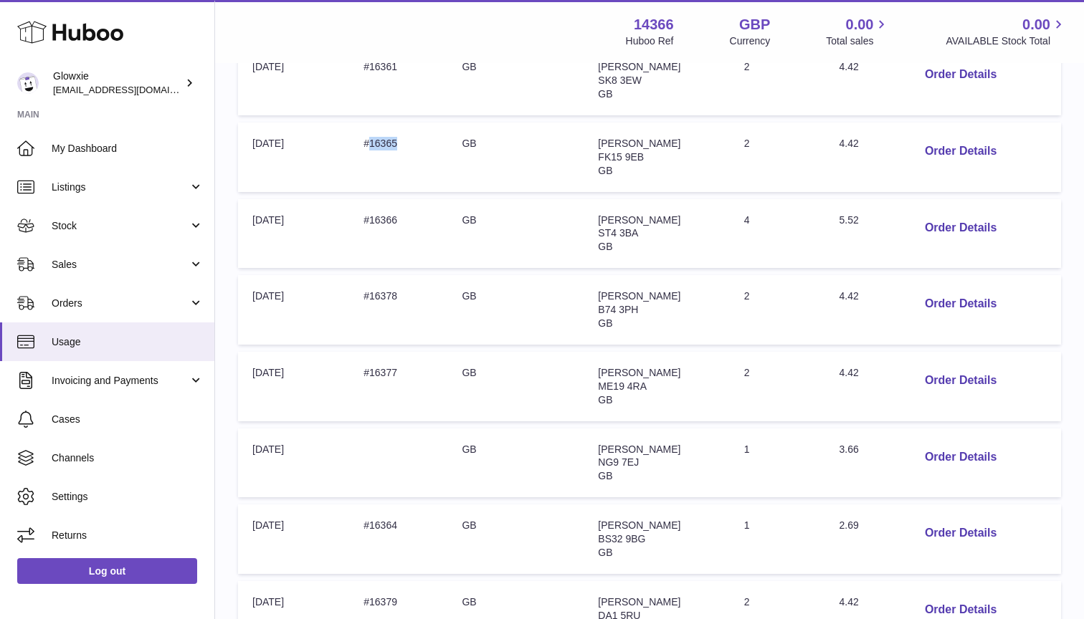
scroll to position [310, 0]
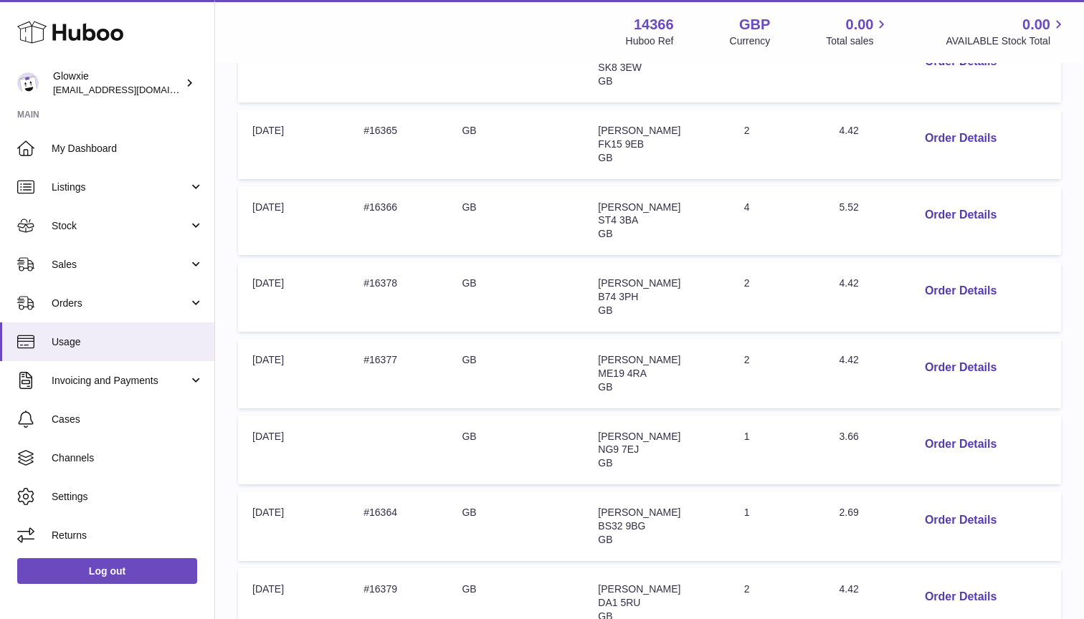
click at [598, 277] on span "Deeprit Parmar" at bounding box center [639, 282] width 82 height 11
click at [984, 282] on button "Order Details" at bounding box center [960, 291] width 95 height 29
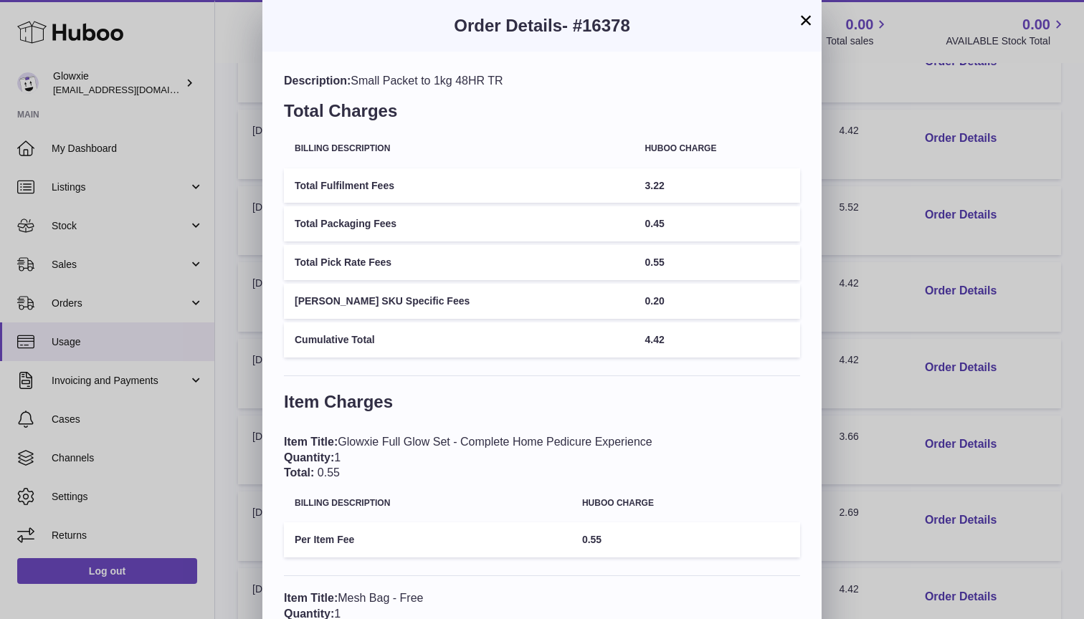
click at [805, 21] on button "×" at bounding box center [805, 19] width 17 height 17
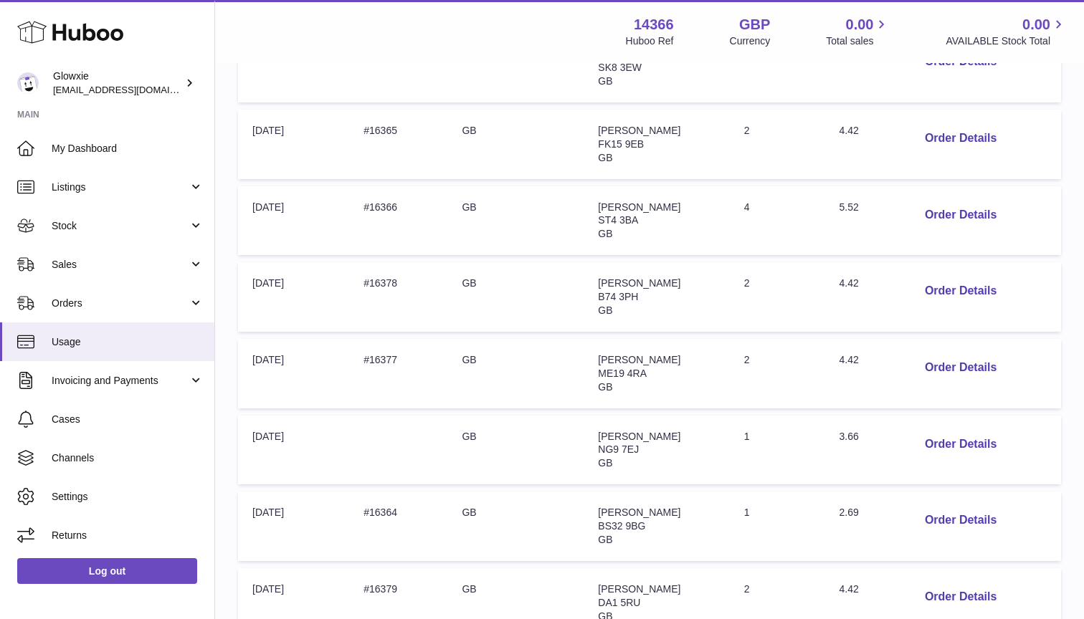
click at [384, 280] on td "Order no: #16378" at bounding box center [398, 297] width 98 height 70
click at [609, 356] on td "Address: Karen Alderton ME19 4RA GB" at bounding box center [657, 374] width 146 height 70
click at [609, 354] on span "Karen Alderton" at bounding box center [639, 359] width 82 height 11
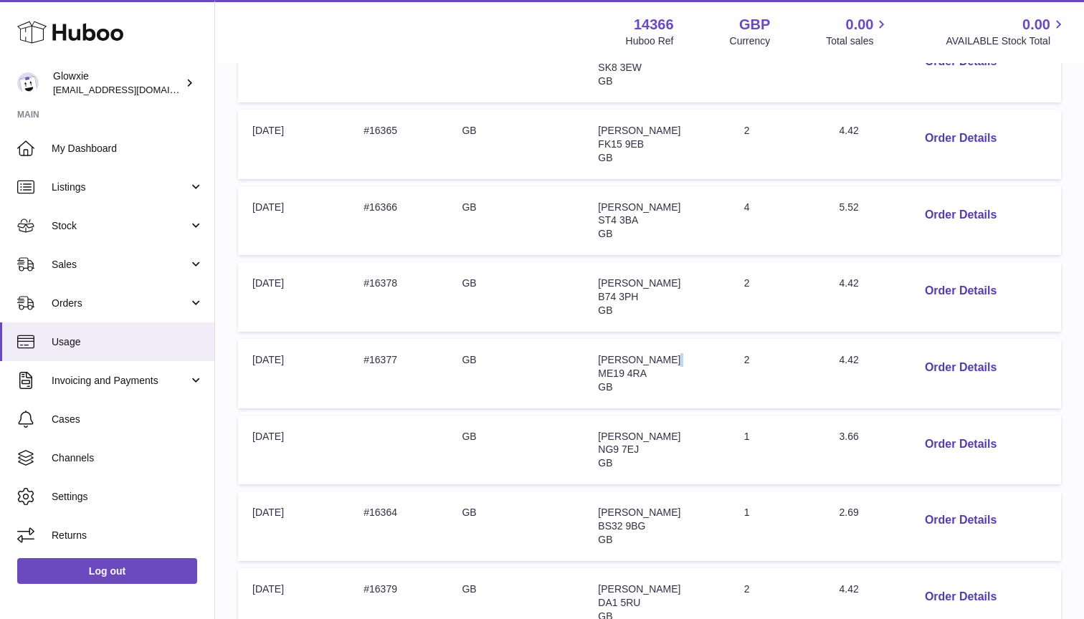
click at [609, 354] on span "Karen Alderton" at bounding box center [639, 359] width 82 height 11
click at [379, 345] on td "Order no: #16377" at bounding box center [398, 374] width 98 height 70
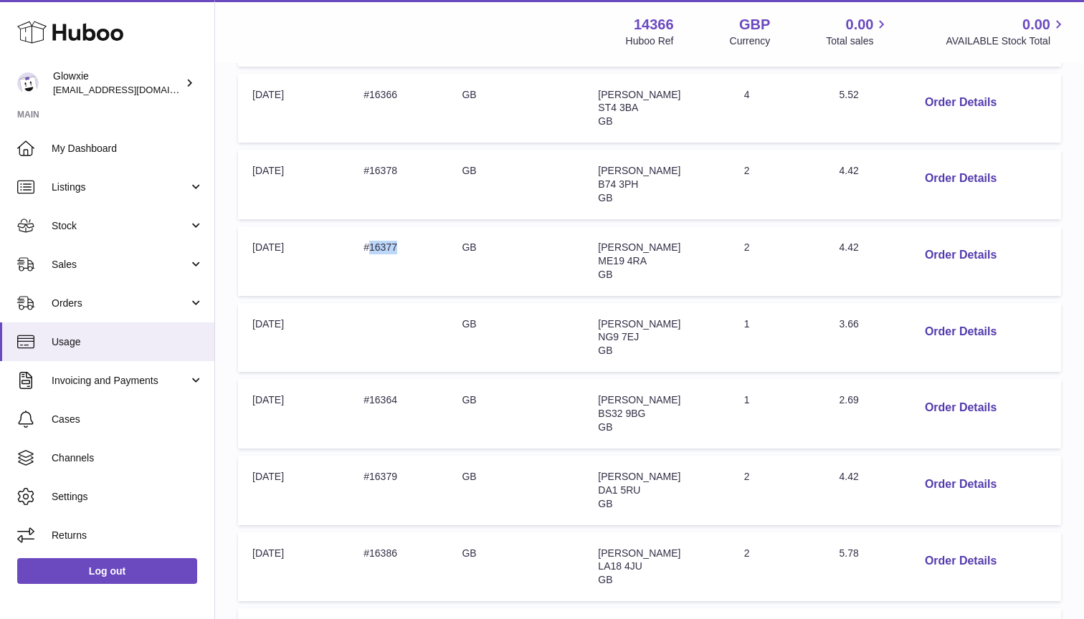
scroll to position [433, 0]
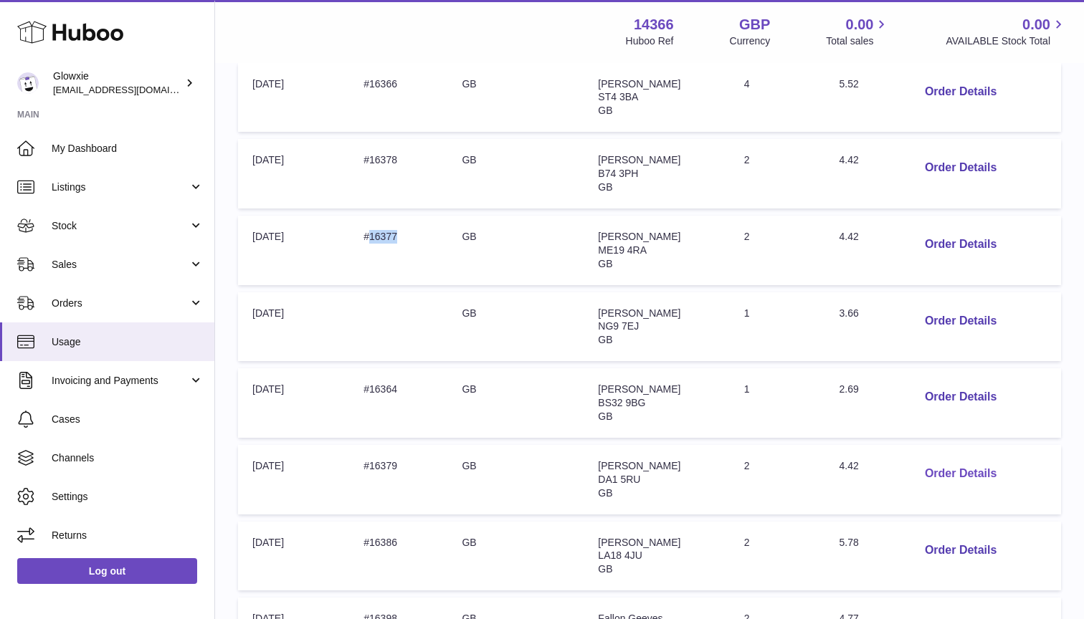
click at [939, 460] on button "Order Details" at bounding box center [960, 474] width 95 height 29
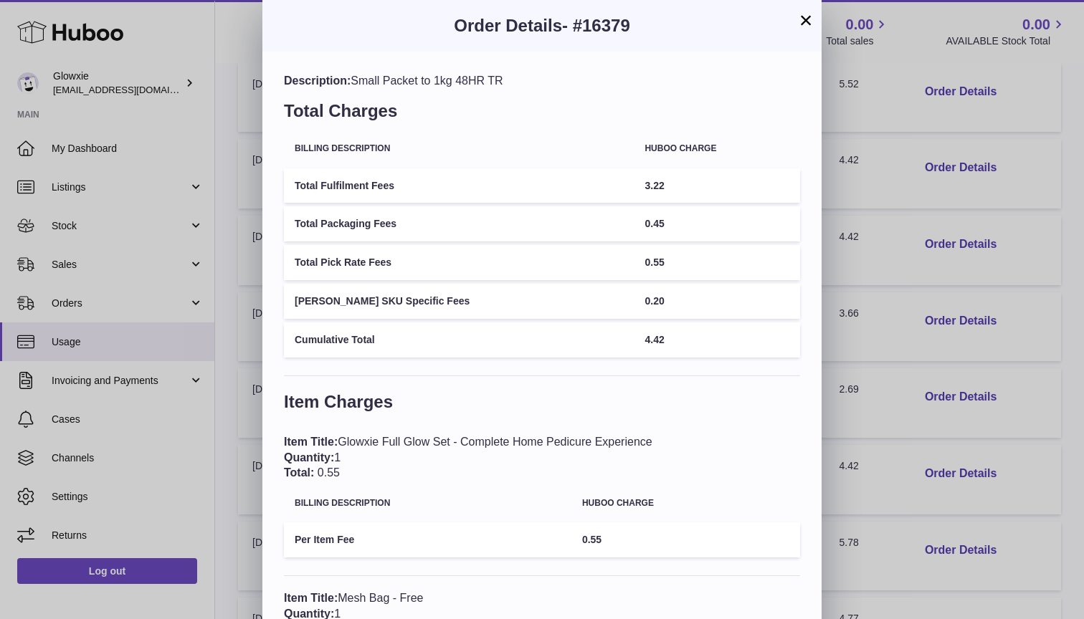
click at [804, 13] on button "×" at bounding box center [805, 19] width 17 height 17
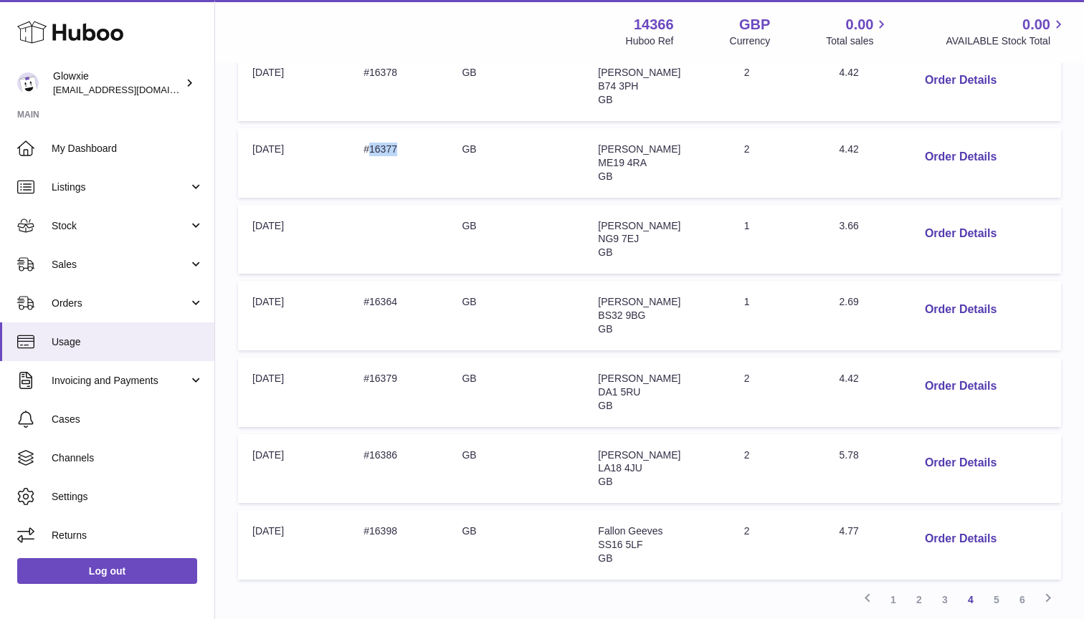
scroll to position [519, 0]
click at [647, 374] on span "Rebekah Wagland-Lovell" at bounding box center [639, 379] width 82 height 11
click at [373, 367] on td "Order no: #16379" at bounding box center [398, 394] width 98 height 70
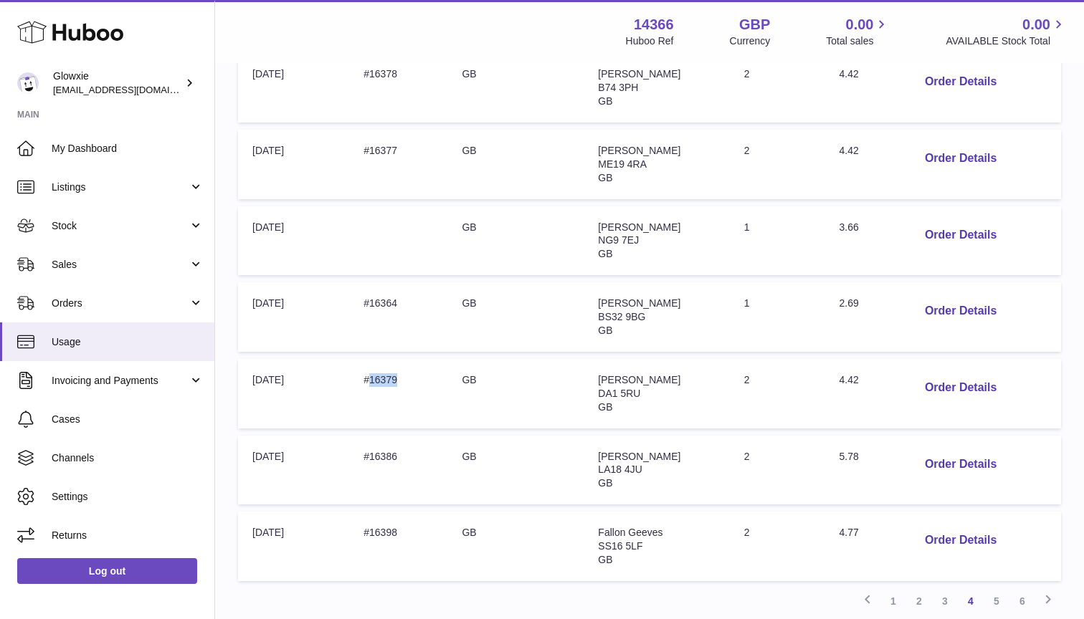
click at [373, 367] on td "Order no: #16379" at bounding box center [398, 394] width 98 height 70
click at [943, 450] on button "Order Details" at bounding box center [960, 464] width 95 height 29
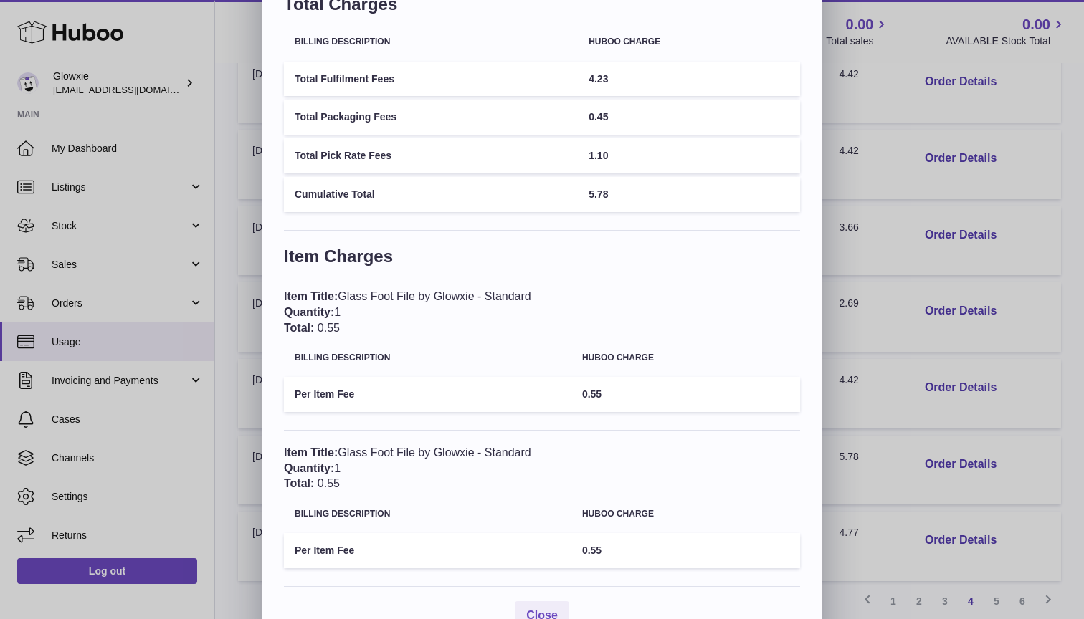
scroll to position [132, 0]
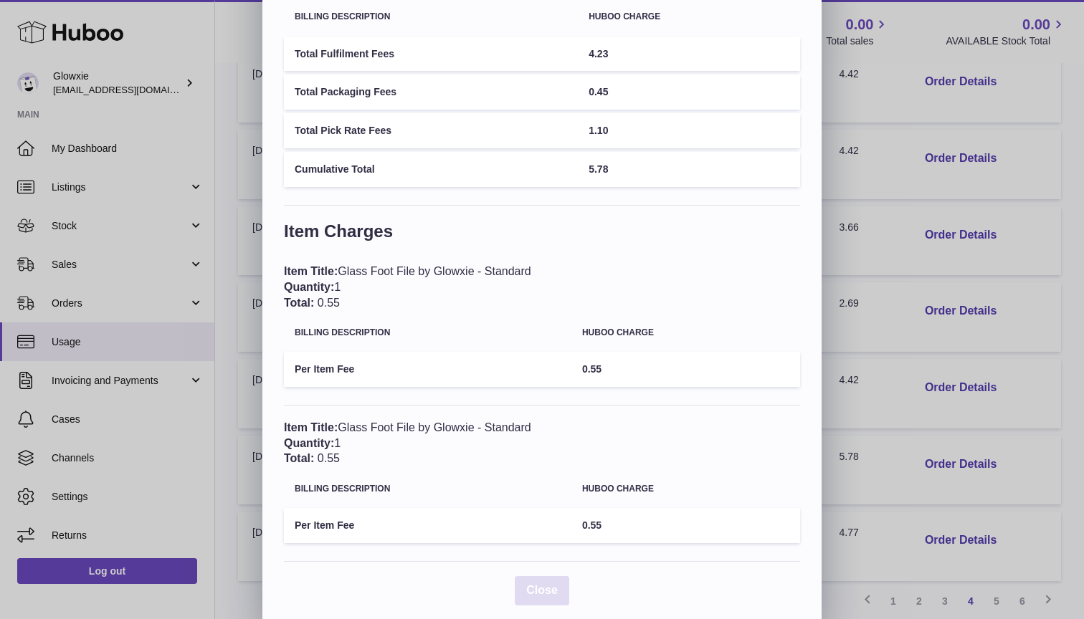
click at [551, 584] on span "Close" at bounding box center [542, 590] width 32 height 12
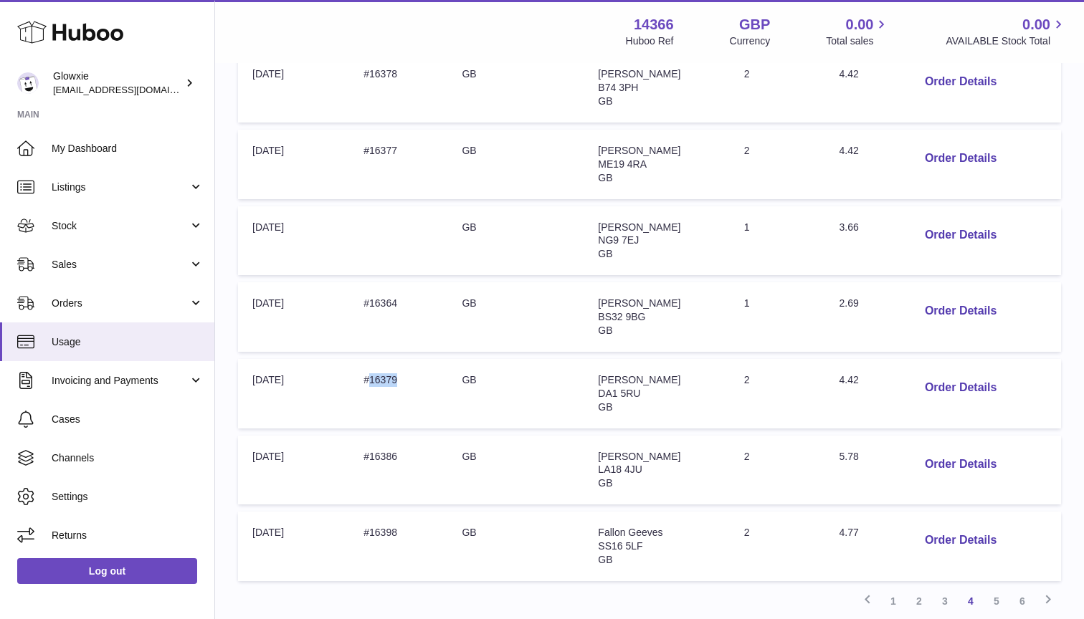
scroll to position [0, 0]
click at [979, 526] on button "Order Details" at bounding box center [960, 540] width 95 height 29
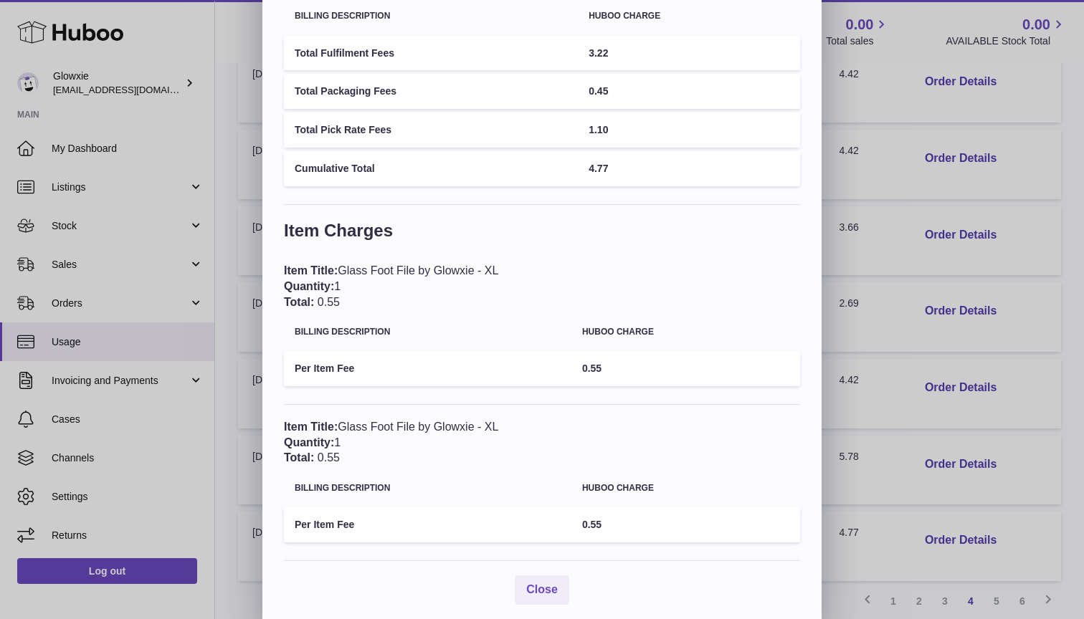
scroll to position [132, 0]
click at [548, 584] on span "Close" at bounding box center [542, 590] width 32 height 12
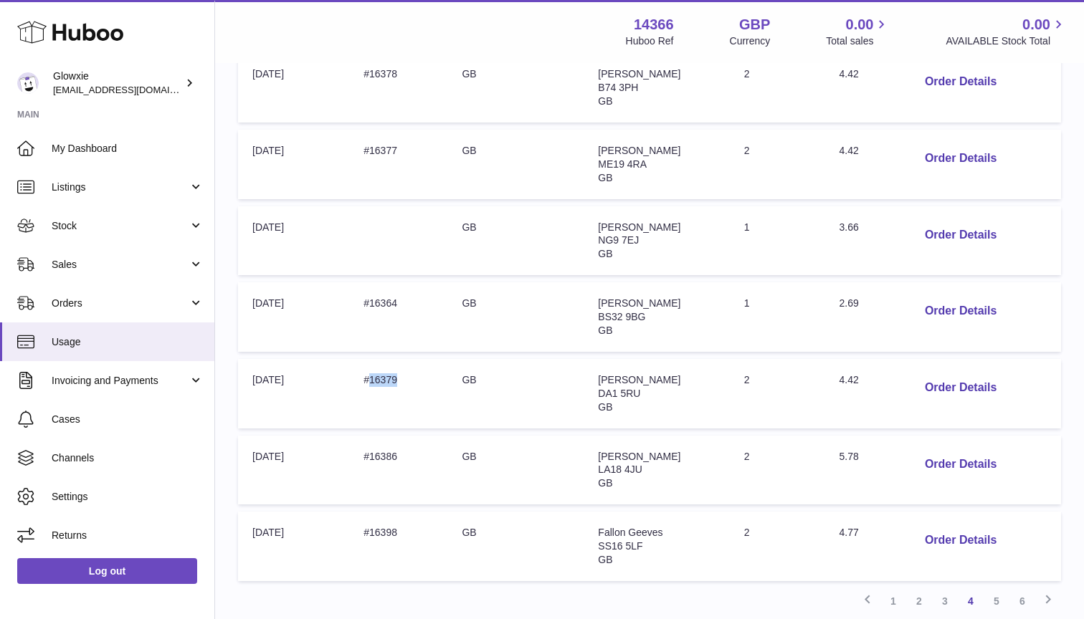
scroll to position [0, 0]
click at [997, 589] on link "5" at bounding box center [997, 602] width 26 height 26
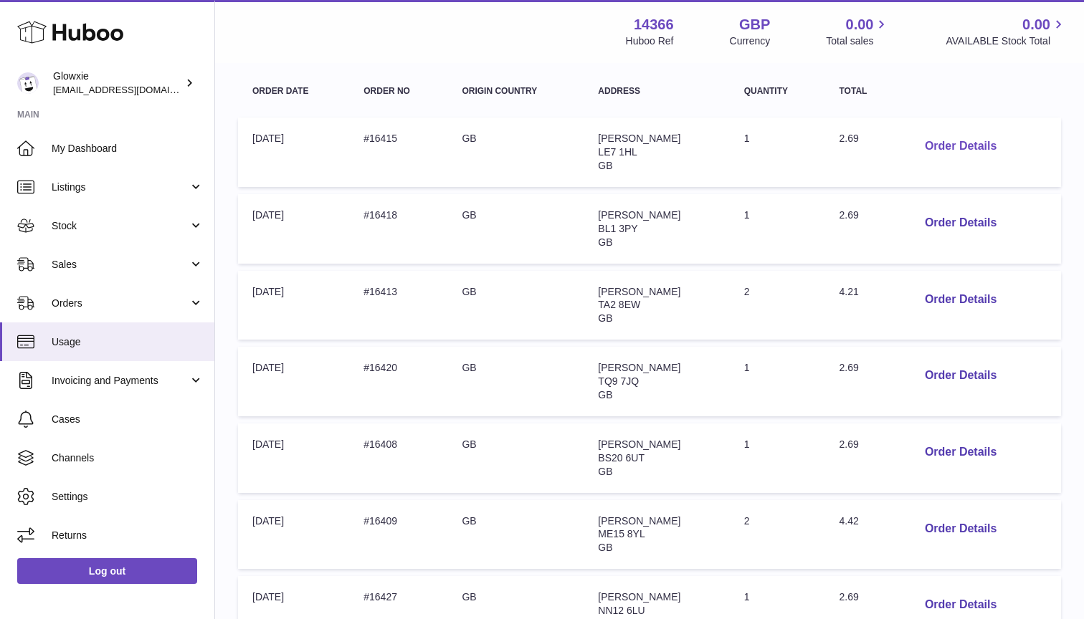
scroll to position [224, 0]
click at [940, 301] on button "Order Details" at bounding box center [960, 301] width 95 height 29
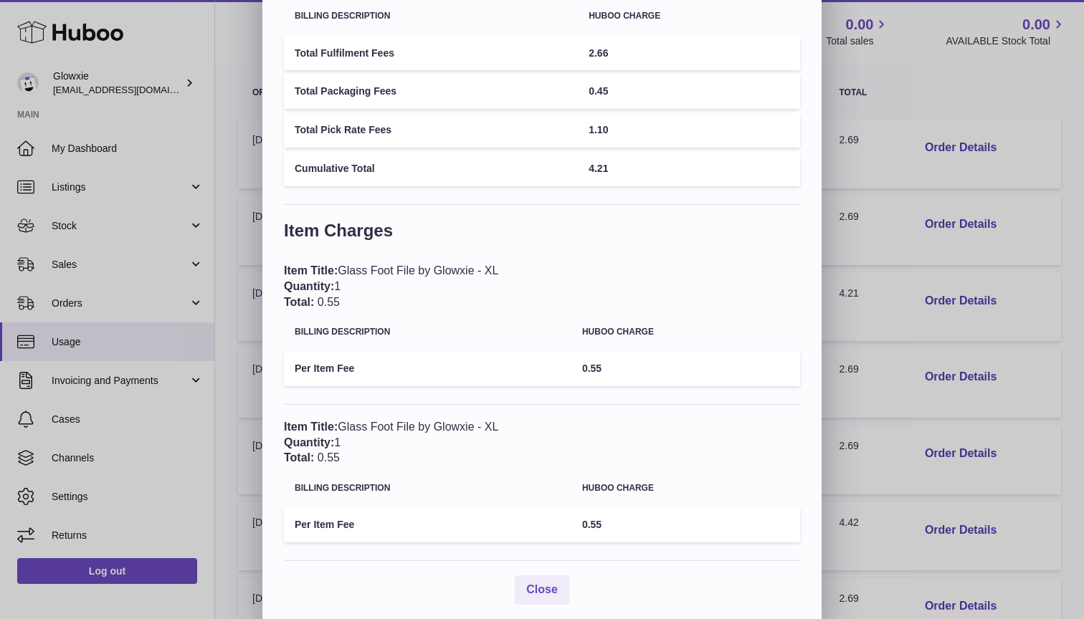
scroll to position [132, 0]
click at [545, 584] on span "Close" at bounding box center [542, 590] width 32 height 12
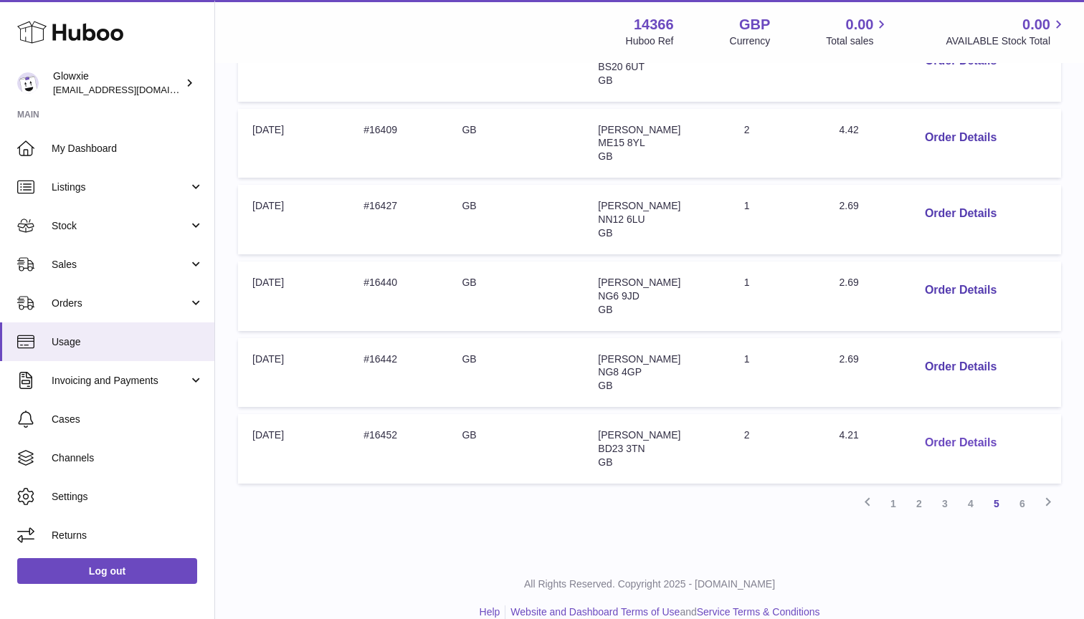
scroll to position [616, 0]
click at [945, 429] on button "Order Details" at bounding box center [960, 443] width 95 height 29
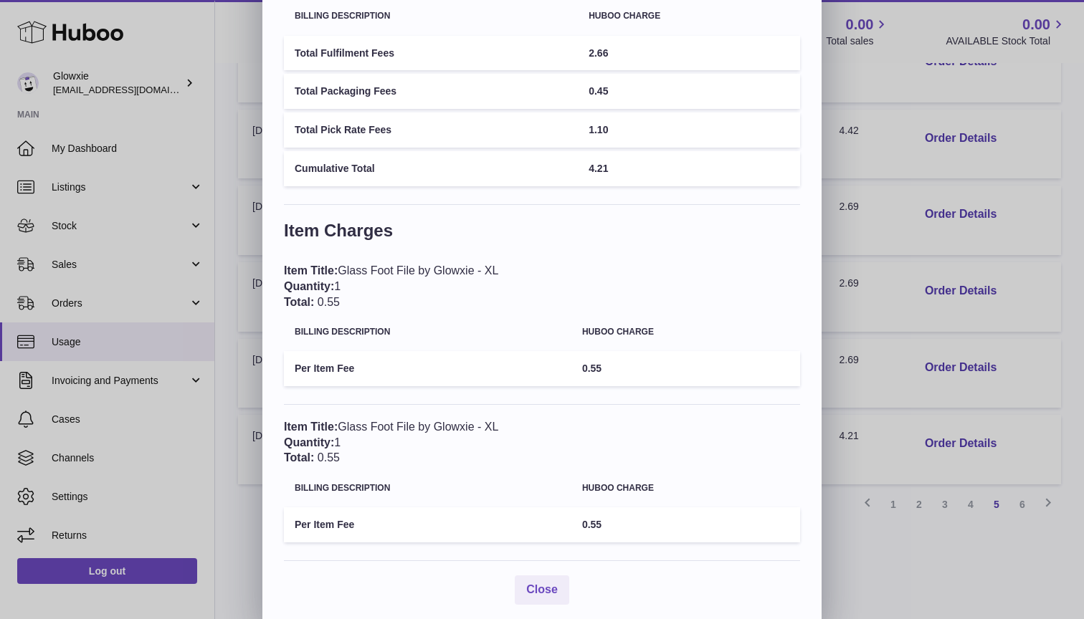
scroll to position [132, 0]
click at [544, 584] on span "Close" at bounding box center [542, 590] width 32 height 12
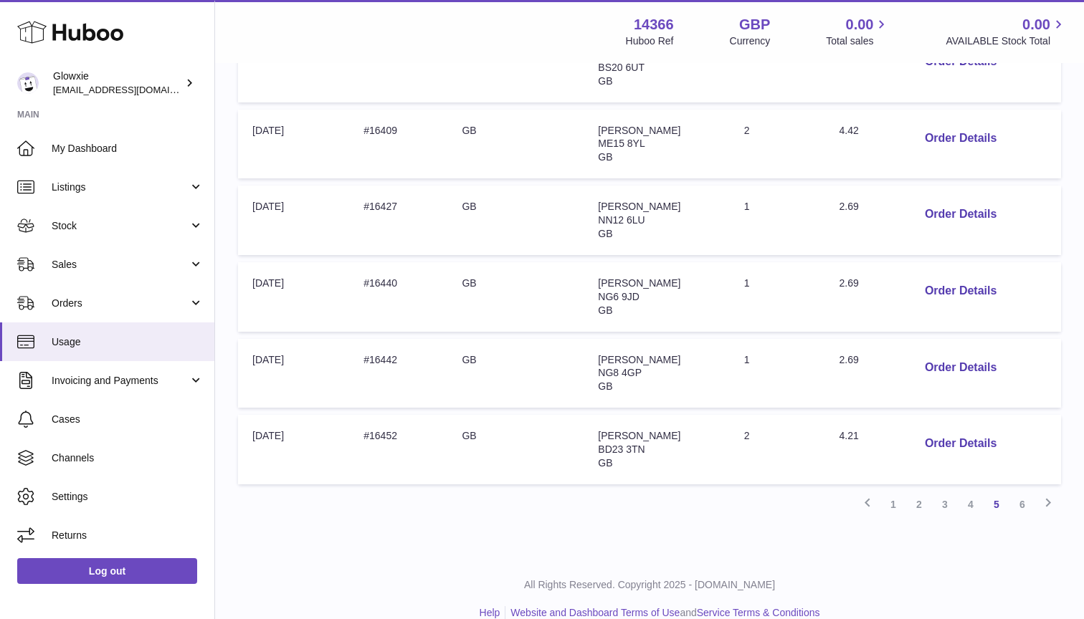
scroll to position [0, 0]
click at [1022, 492] on link "6" at bounding box center [1022, 505] width 26 height 26
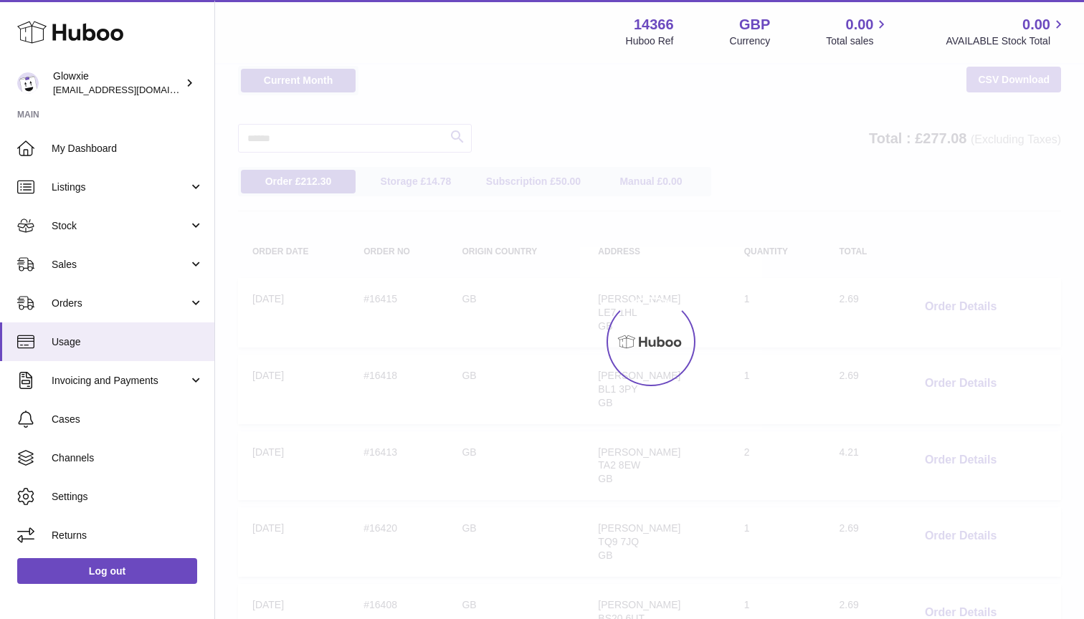
scroll to position [19, 0]
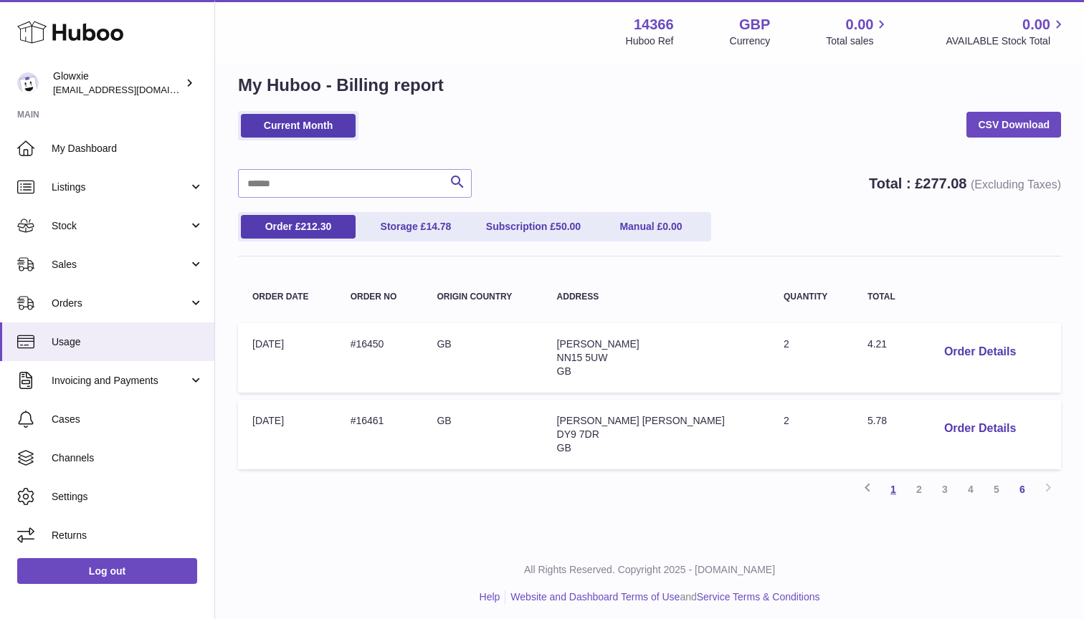
click at [893, 482] on link "1" at bounding box center [893, 490] width 26 height 26
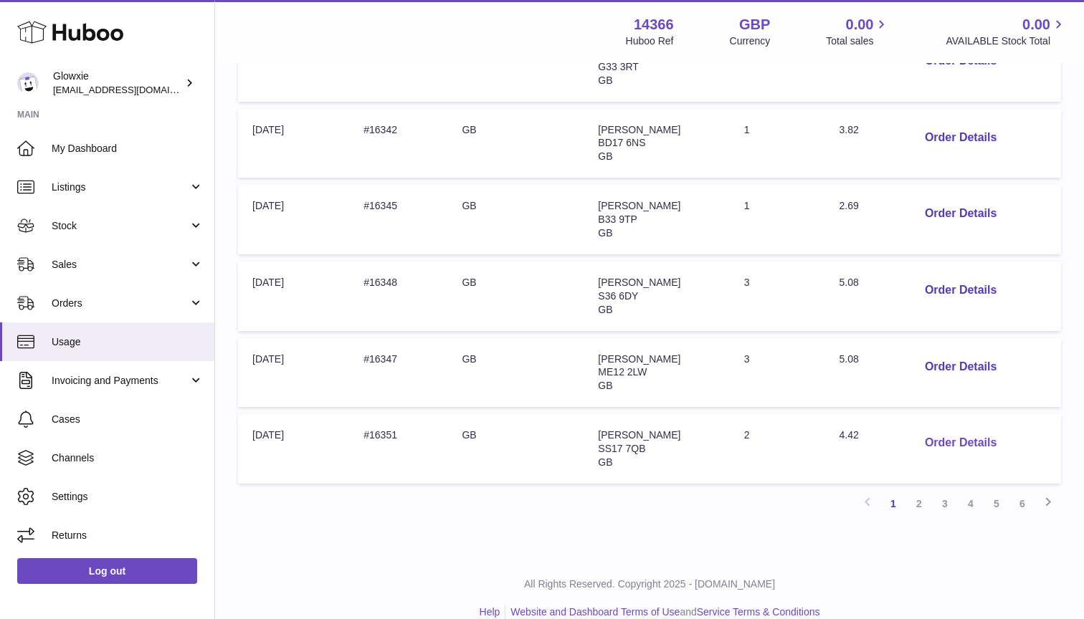
scroll to position [616, 0]
click at [946, 430] on button "Order Details" at bounding box center [960, 443] width 95 height 29
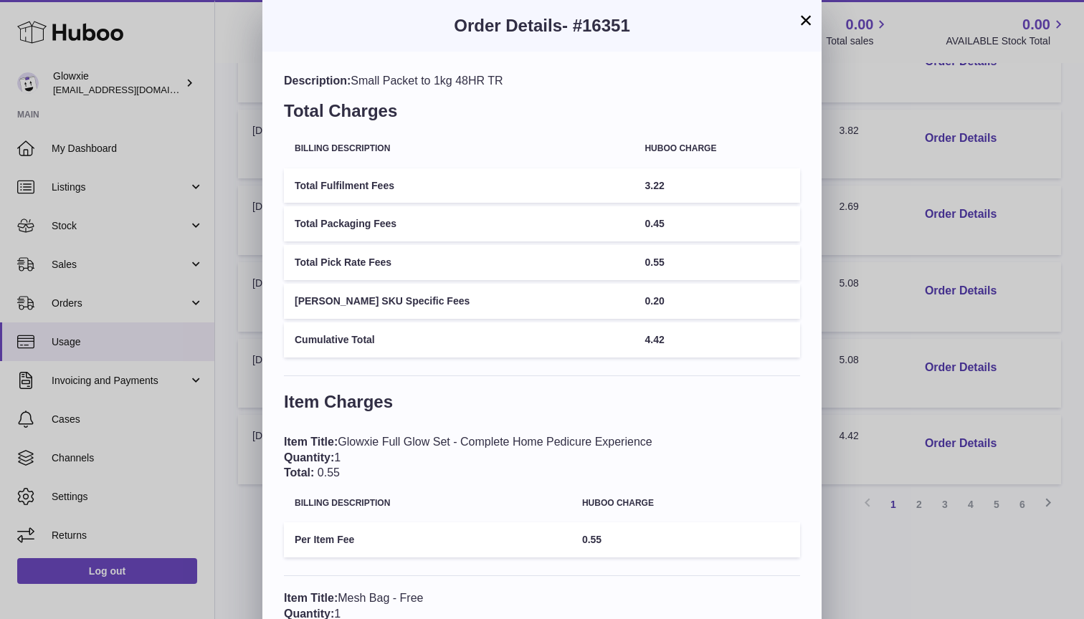
click at [804, 24] on button "×" at bounding box center [805, 19] width 17 height 17
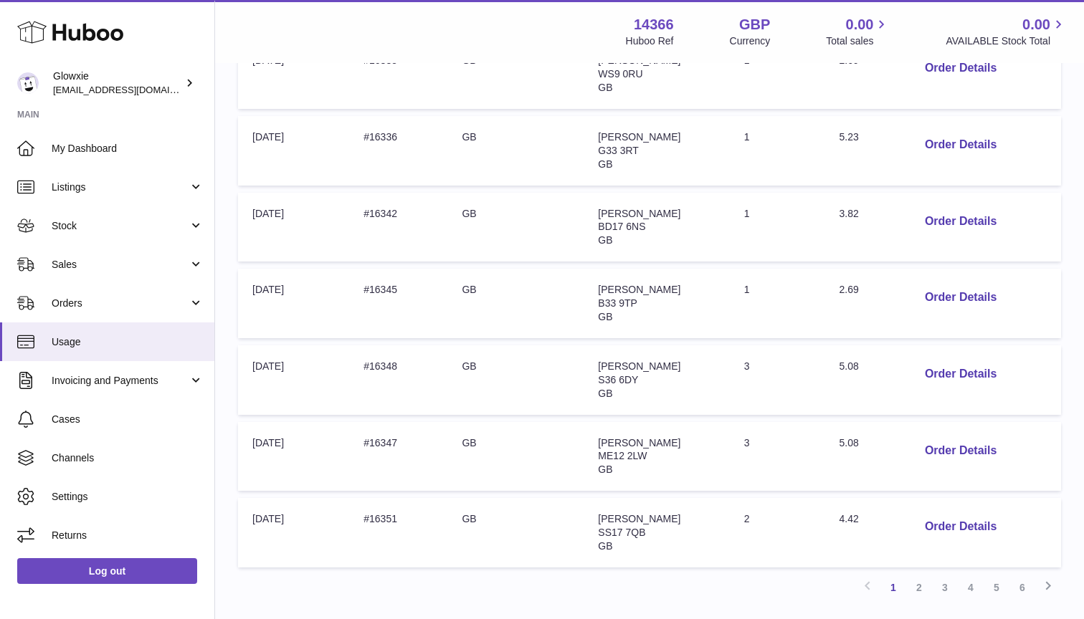
scroll to position [520, 0]
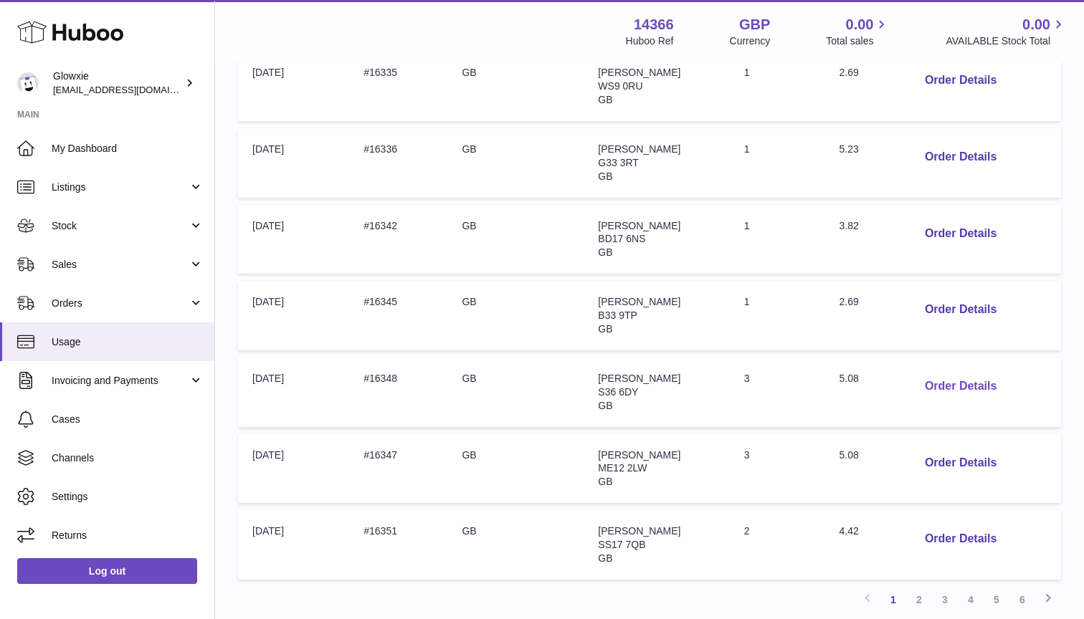
click at [942, 372] on button "Order Details" at bounding box center [960, 386] width 95 height 29
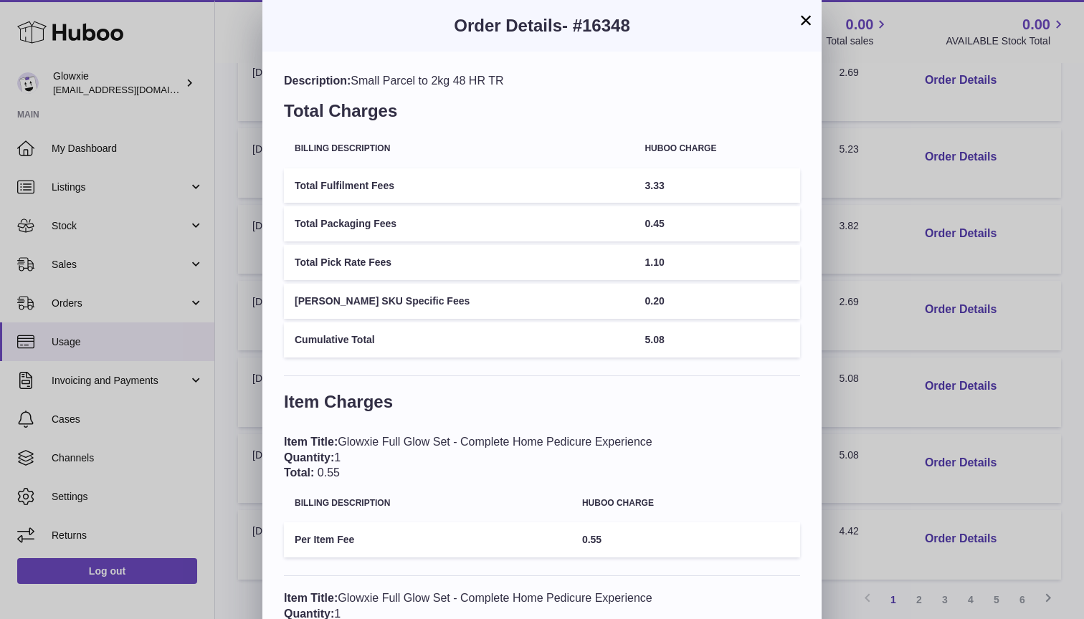
scroll to position [0, 0]
click at [806, 29] on button "×" at bounding box center [805, 19] width 17 height 17
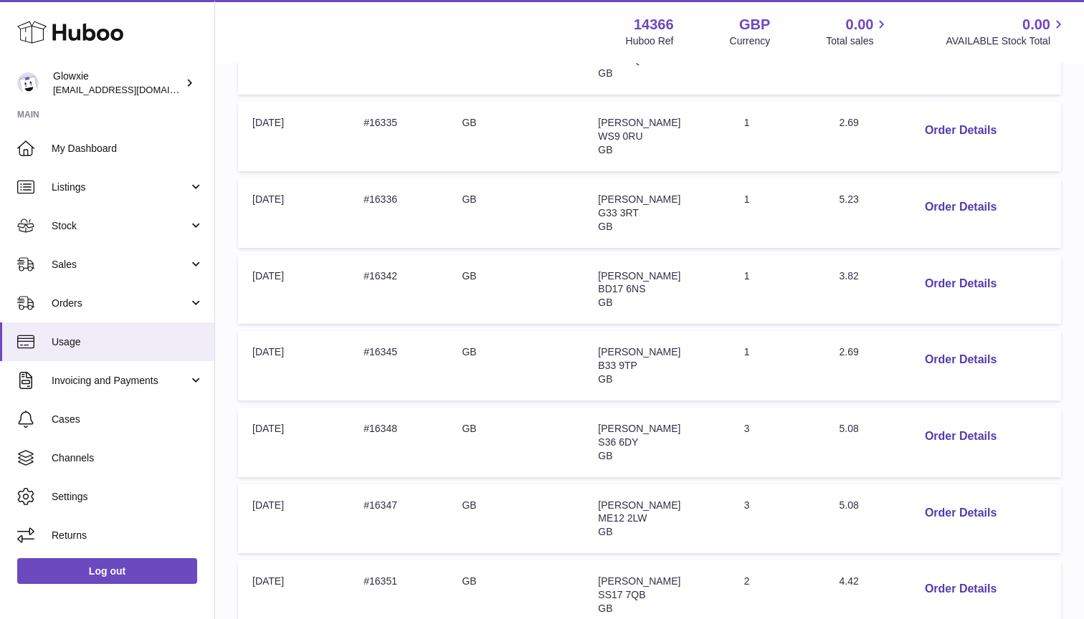
scroll to position [456, 0]
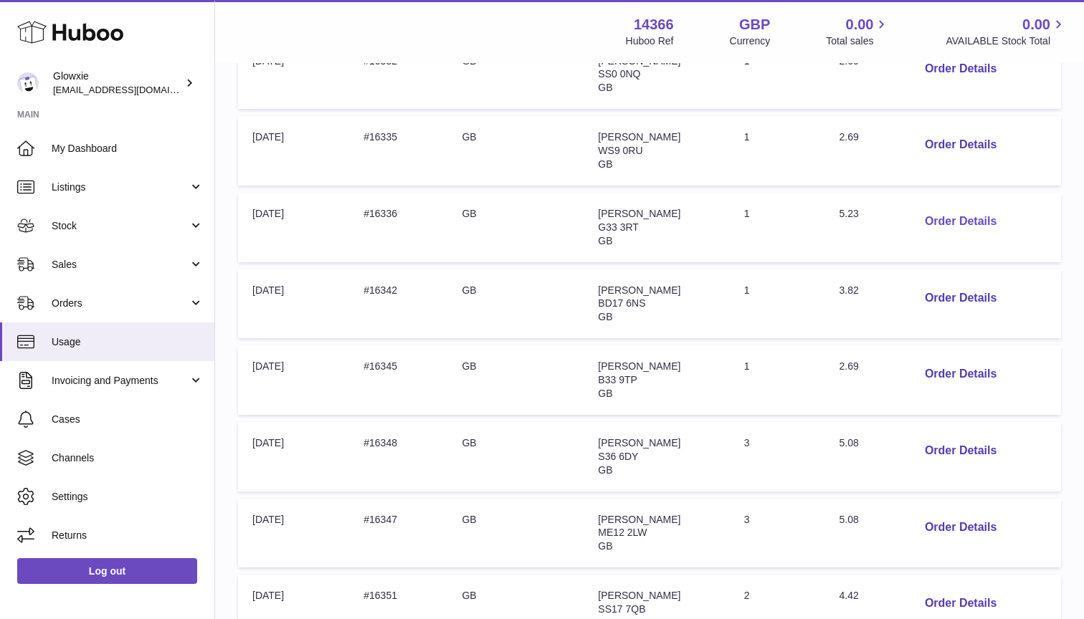
click at [931, 220] on button "Order Details" at bounding box center [960, 221] width 95 height 29
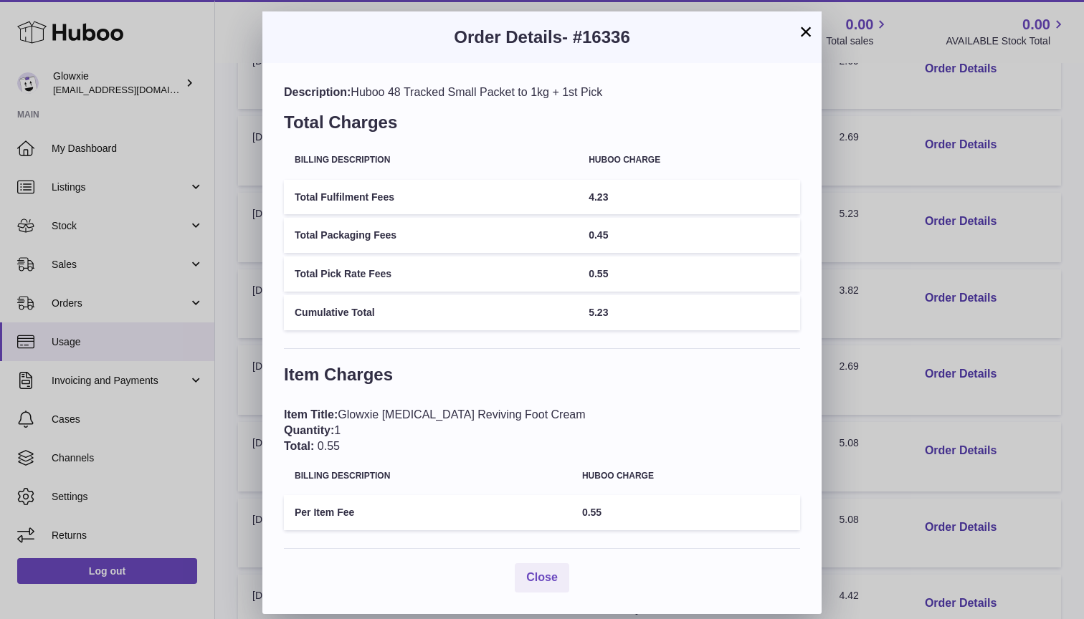
scroll to position [1, 0]
click at [813, 29] on button "×" at bounding box center [805, 31] width 17 height 17
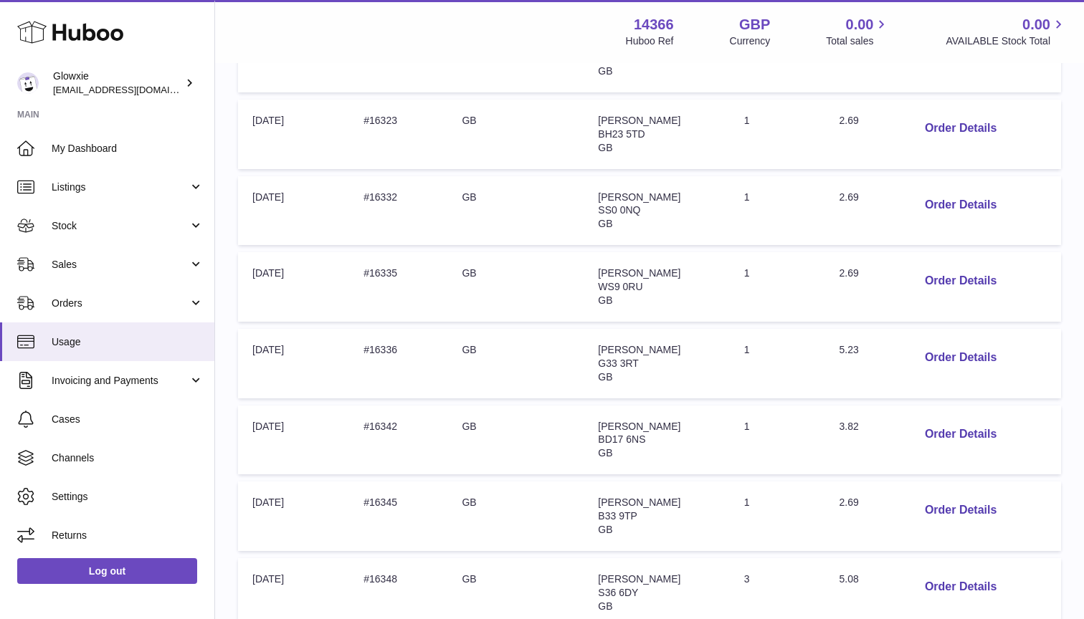
scroll to position [330, 0]
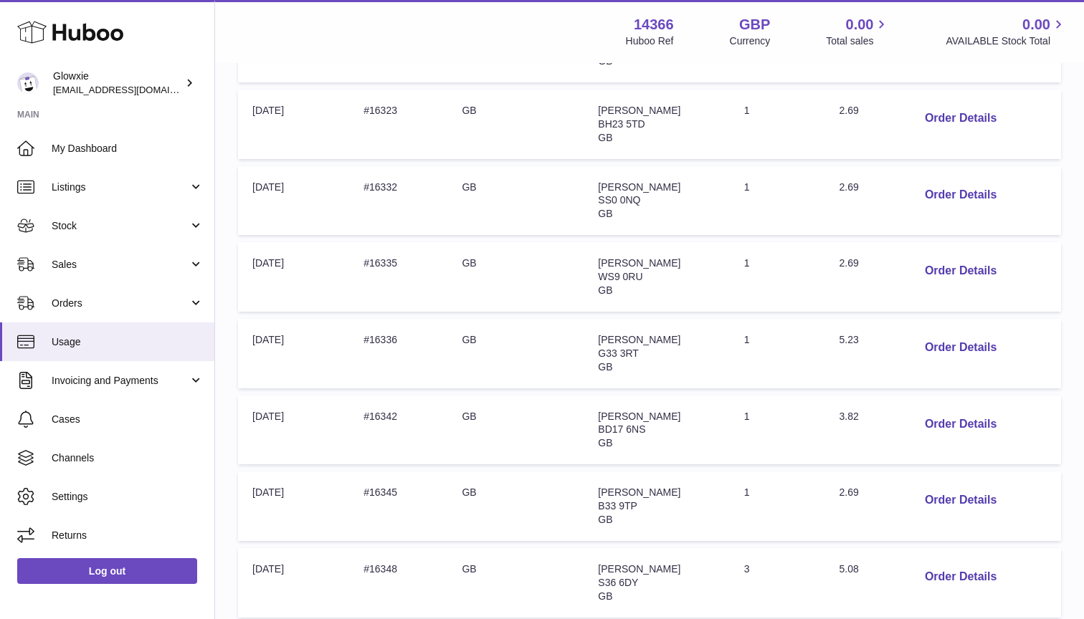
click at [391, 330] on td "Order no: #16336" at bounding box center [398, 354] width 98 height 70
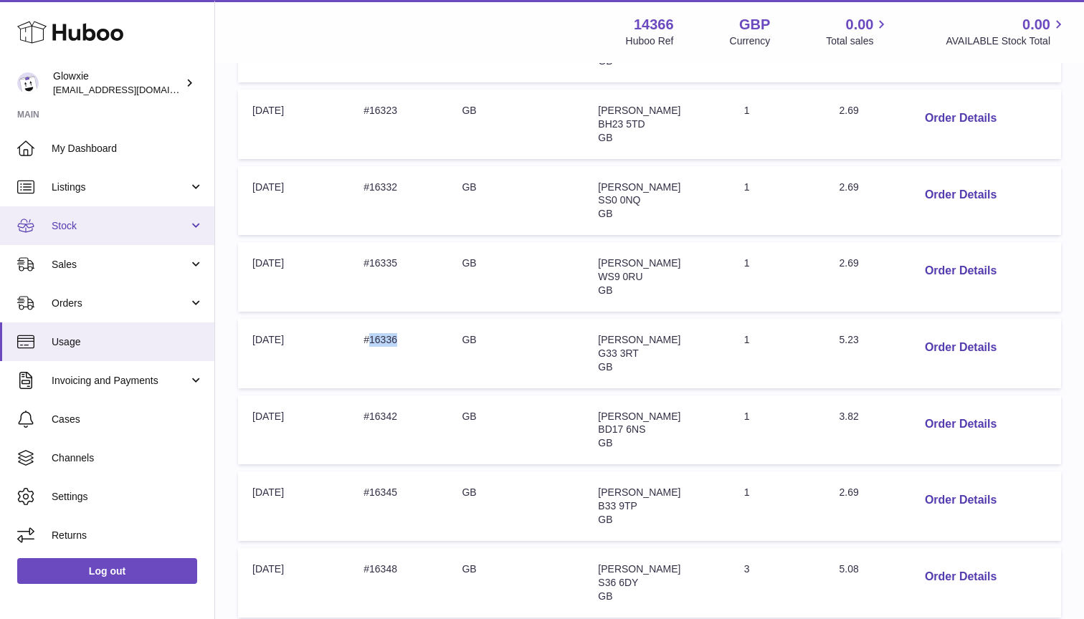
click at [151, 224] on span "Stock" at bounding box center [120, 226] width 137 height 14
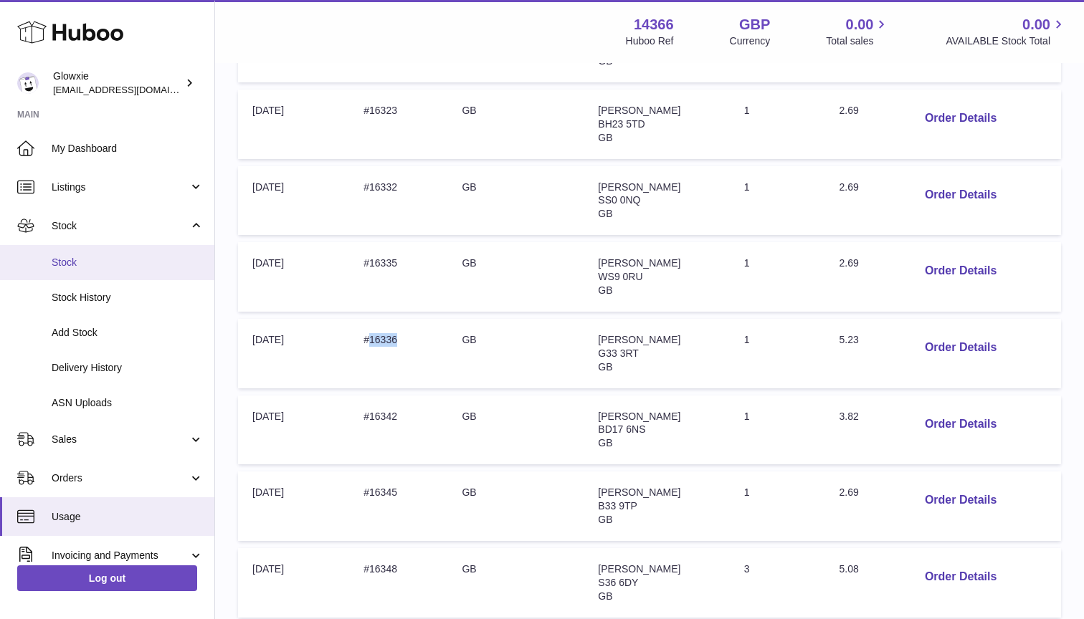
click at [141, 267] on span "Stock" at bounding box center [128, 263] width 152 height 14
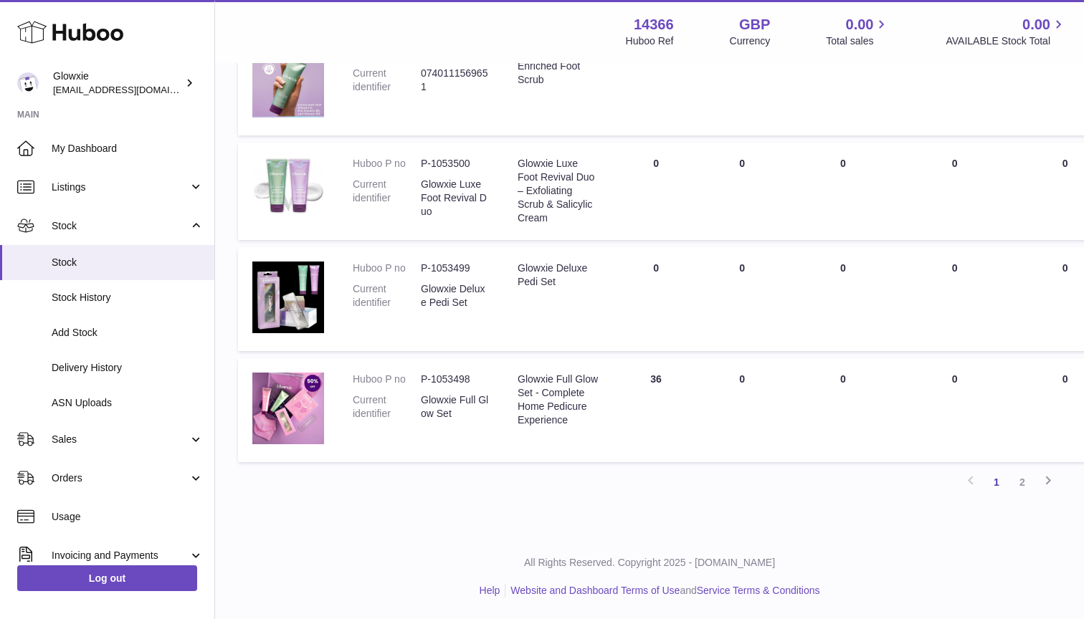
scroll to position [920, 0]
click at [86, 475] on span "Orders" at bounding box center [120, 479] width 137 height 14
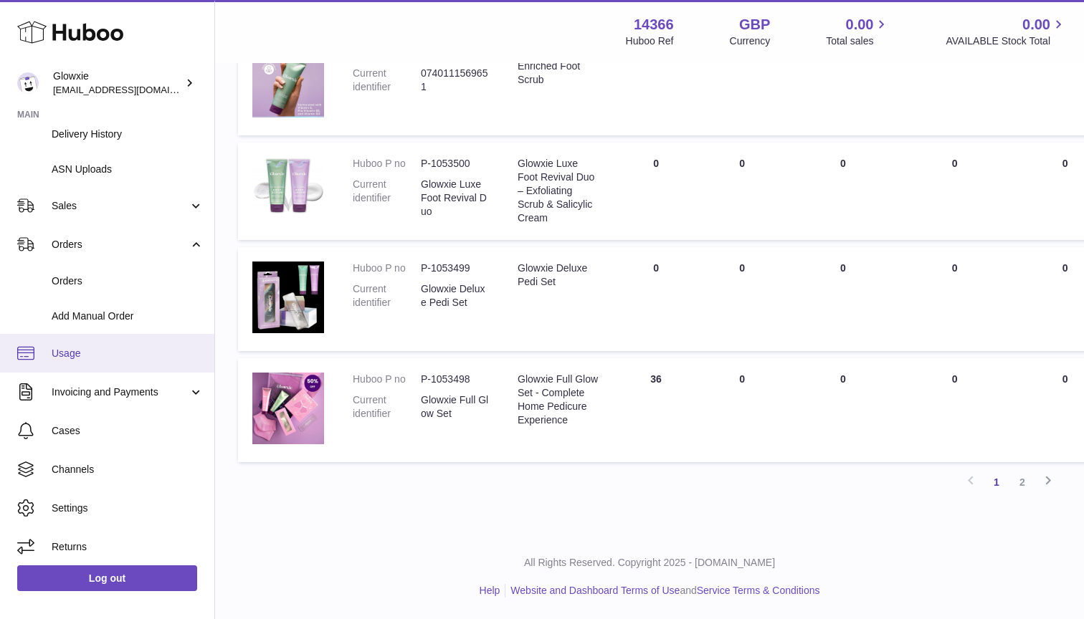
click at [83, 356] on link "Usage" at bounding box center [107, 353] width 214 height 39
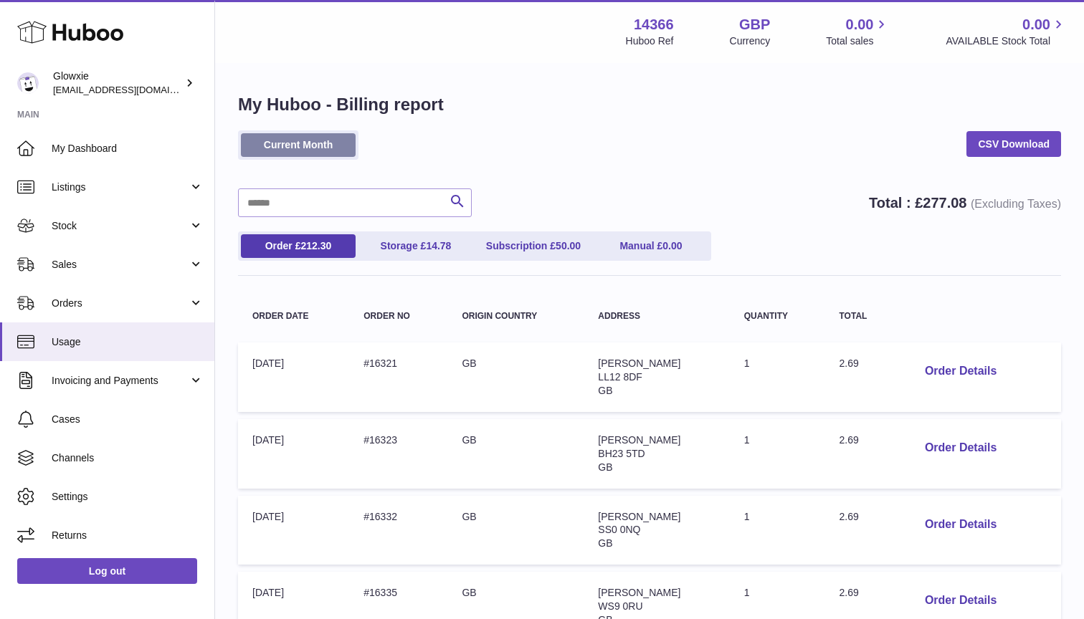
click at [347, 153] on link "Current Month" at bounding box center [298, 145] width 115 height 24
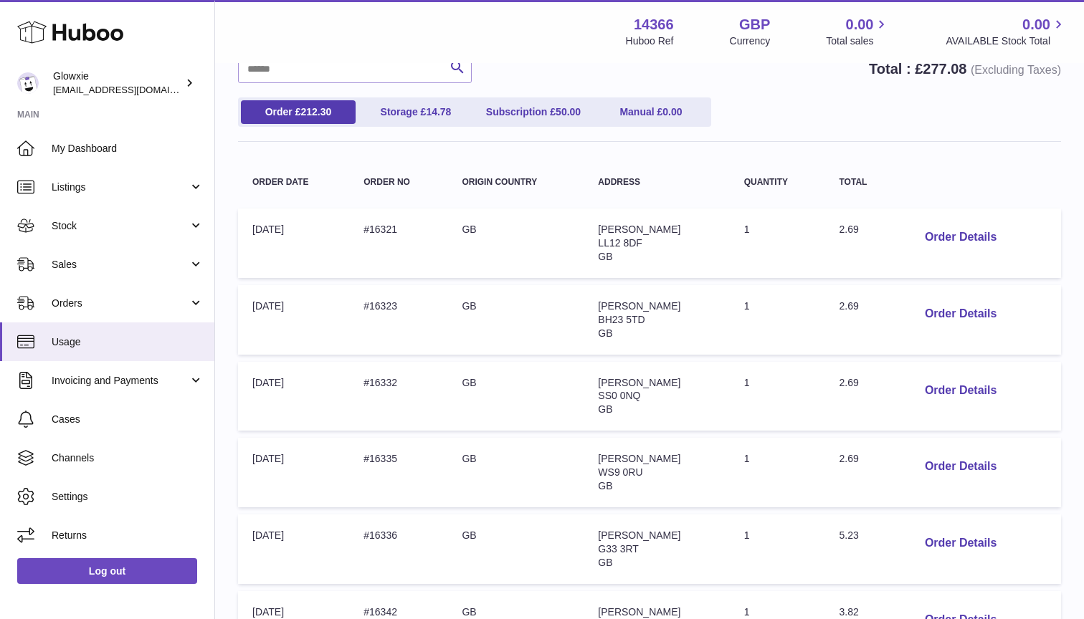
scroll to position [150, 0]
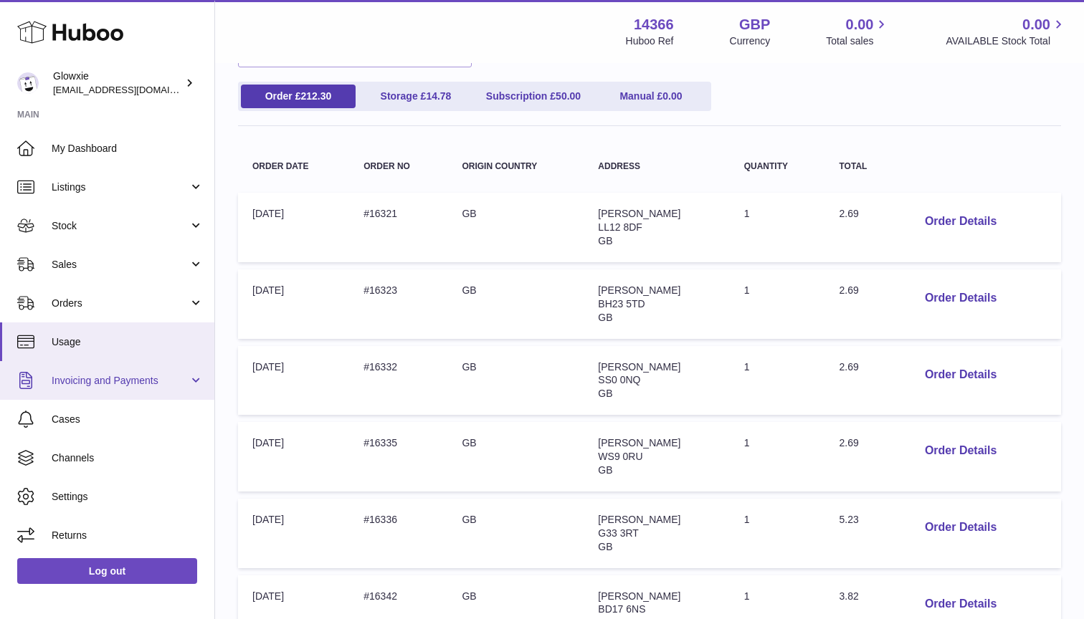
click at [93, 384] on span "Invoicing and Payments" at bounding box center [120, 381] width 137 height 14
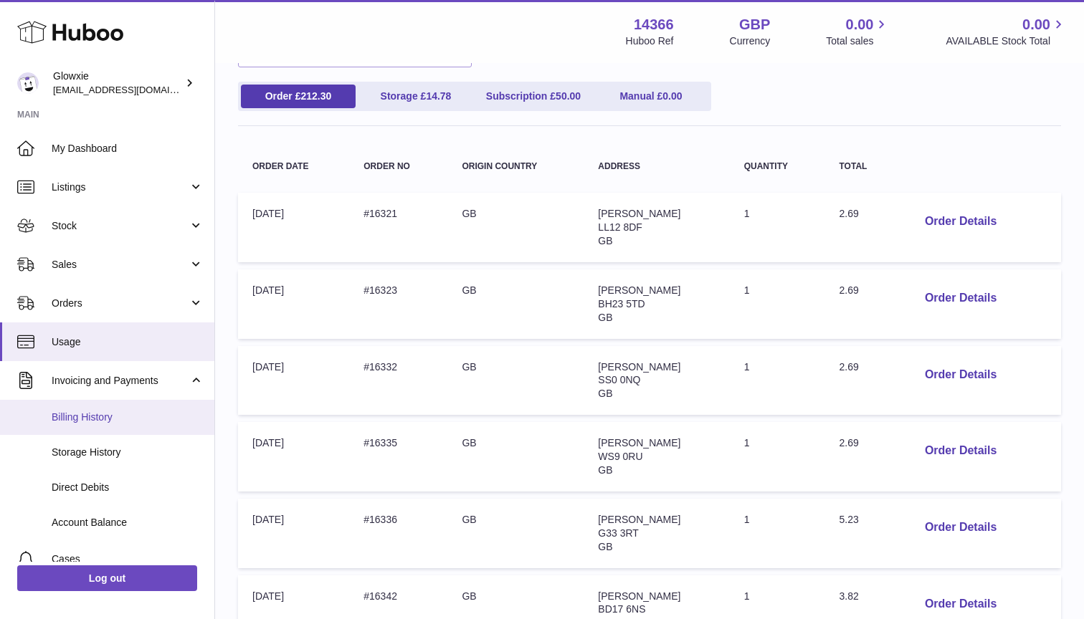
click at [90, 417] on span "Billing History" at bounding box center [128, 418] width 152 height 14
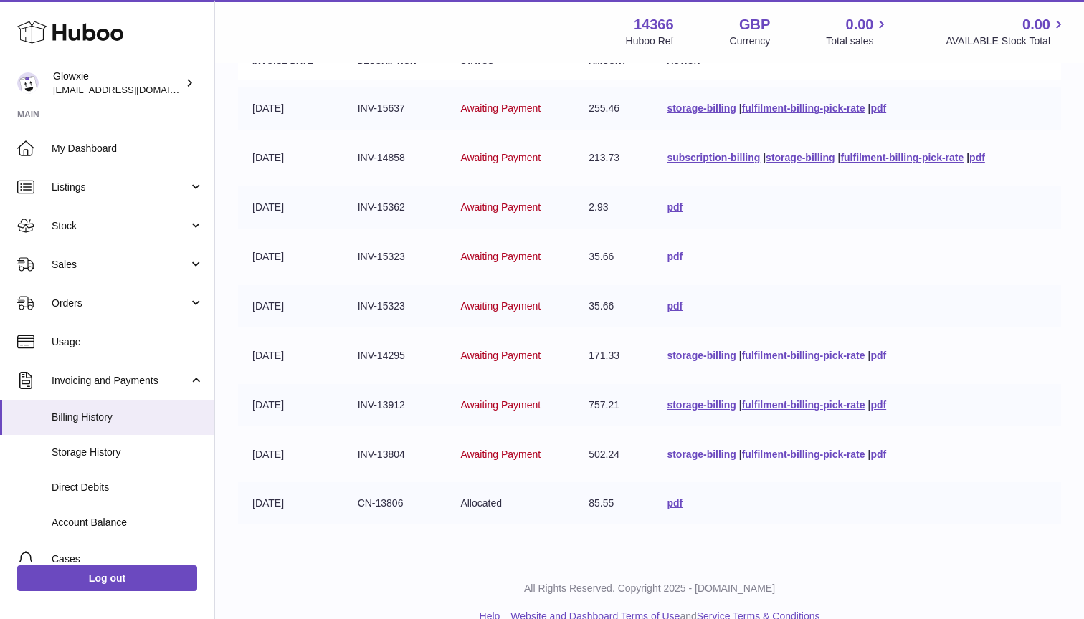
scroll to position [204, 0]
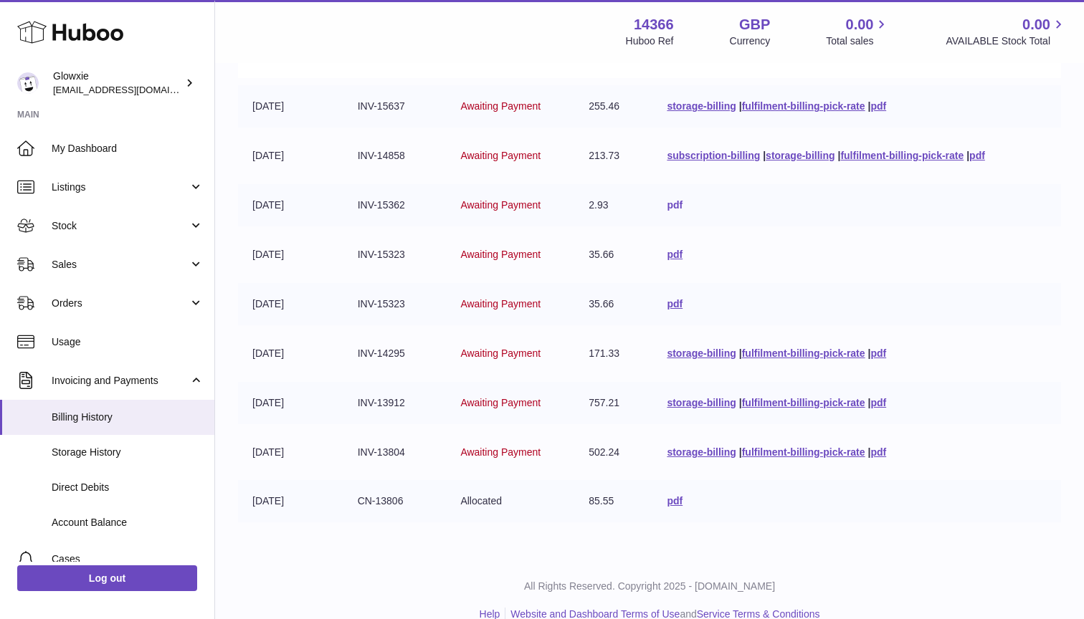
click at [671, 199] on link "pdf" at bounding box center [675, 204] width 16 height 11
click at [670, 252] on link "pdf" at bounding box center [675, 254] width 16 height 11
click at [667, 300] on link "pdf" at bounding box center [675, 303] width 16 height 11
click at [670, 252] on link "pdf" at bounding box center [675, 254] width 16 height 11
drag, startPoint x: 606, startPoint y: 305, endPoint x: 594, endPoint y: 283, distance: 25.3
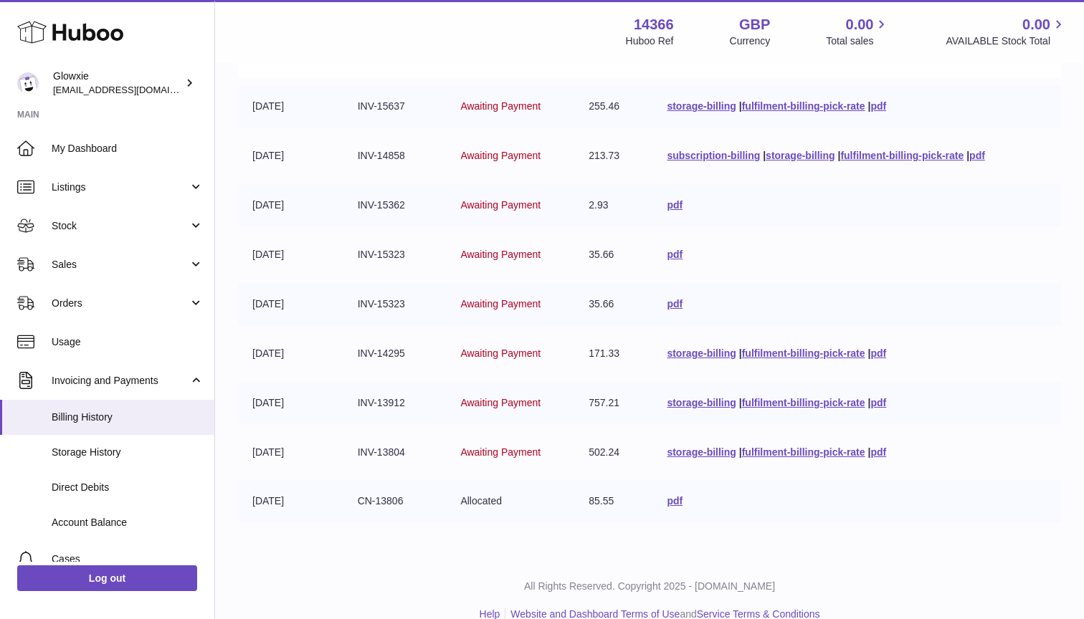
click at [594, 283] on td "35.66" at bounding box center [613, 304] width 78 height 42
click at [985, 151] on link "pdf" at bounding box center [977, 155] width 16 height 11
click at [883, 106] on link "pdf" at bounding box center [878, 105] width 16 height 11
click at [884, 400] on link "pdf" at bounding box center [878, 402] width 16 height 11
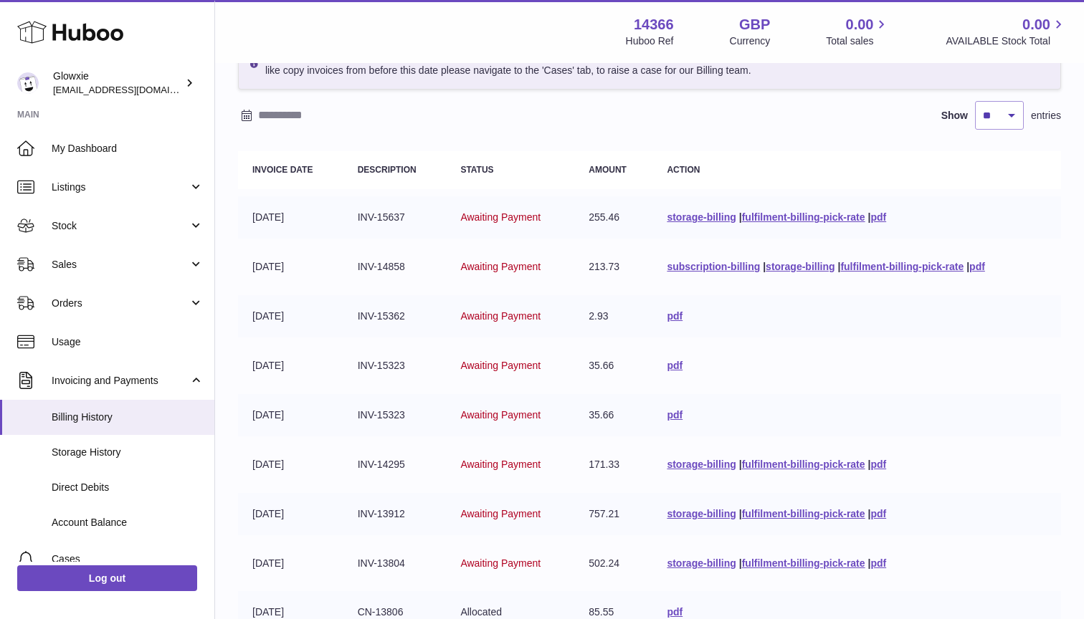
scroll to position [87, 0]
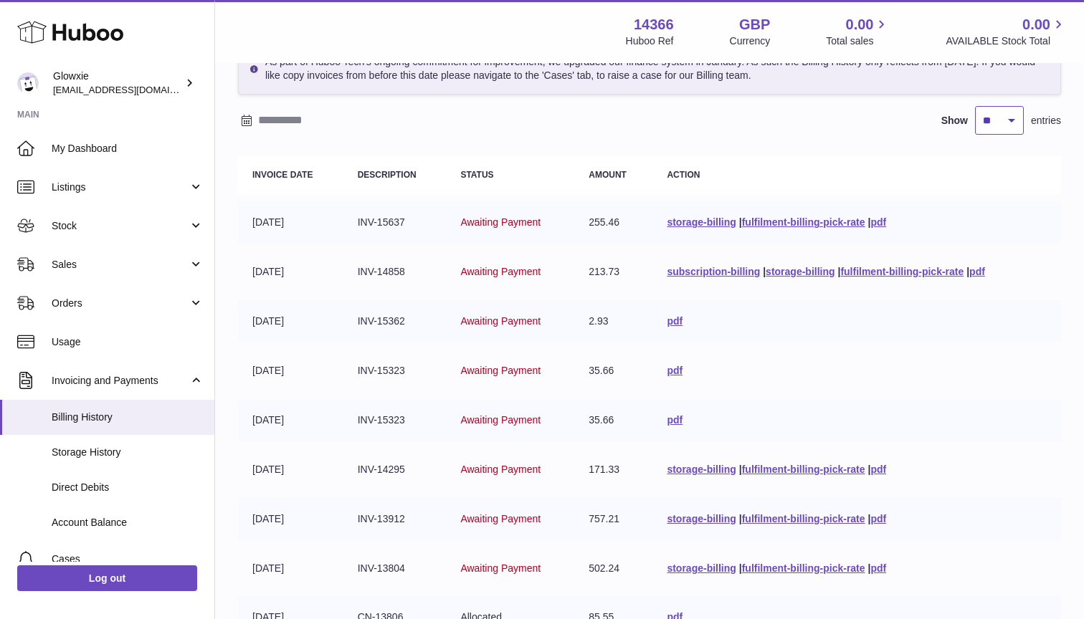
select select "**"
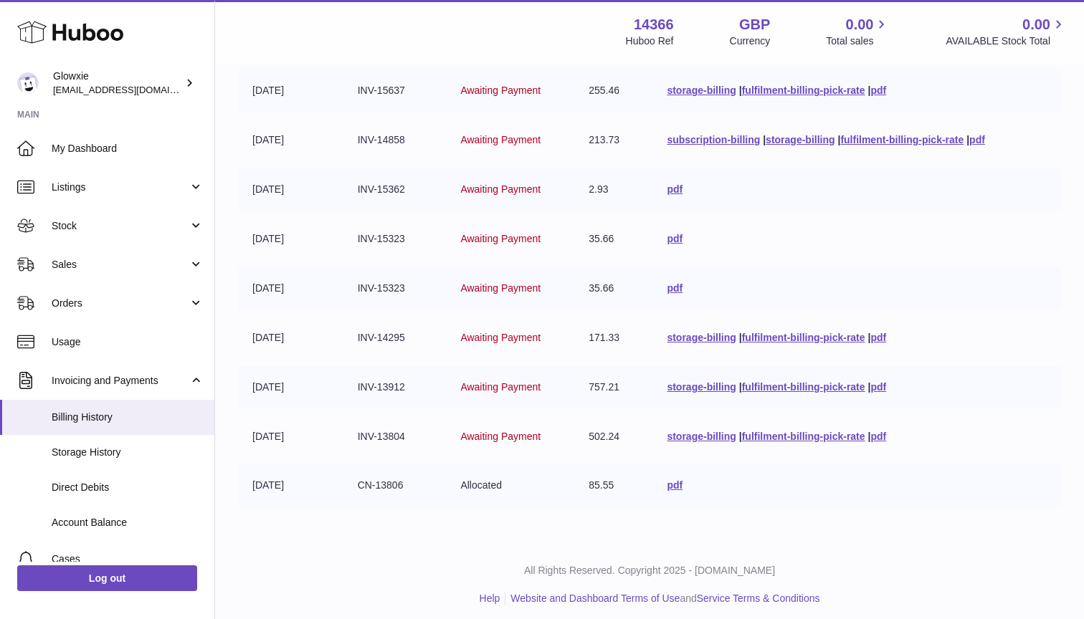
scroll to position [219, 0]
